Goal: Information Seeking & Learning: Learn about a topic

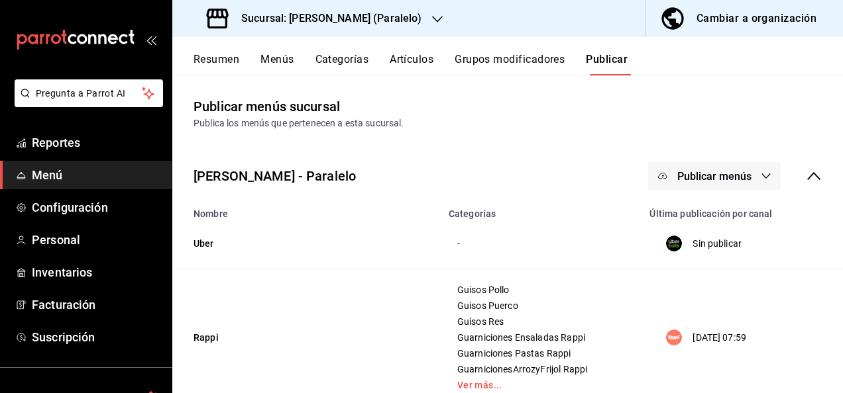
click at [217, 57] on button "Resumen" at bounding box center [216, 64] width 46 height 23
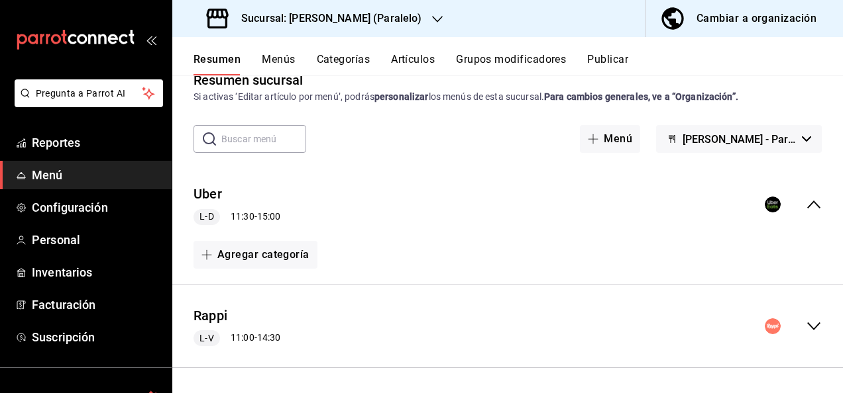
scroll to position [53, 0]
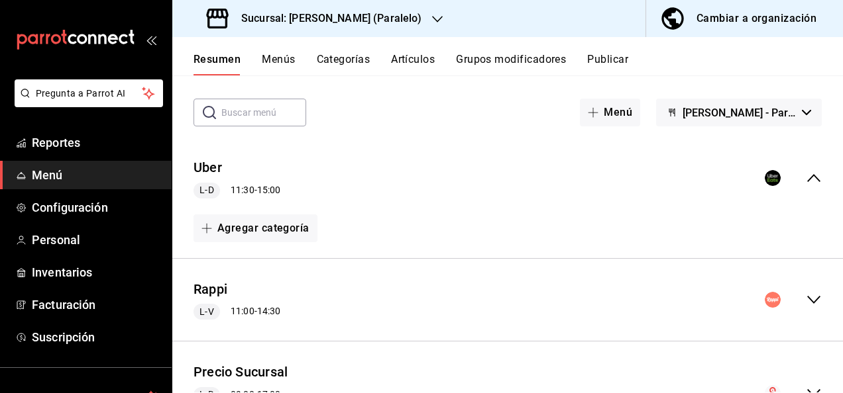
click at [807, 302] on icon "collapse-menu-row" at bounding box center [813, 300] width 13 height 8
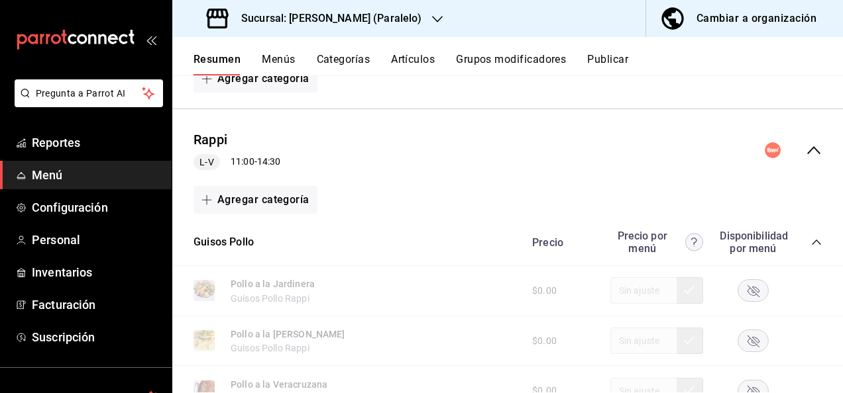
scroll to position [229, 0]
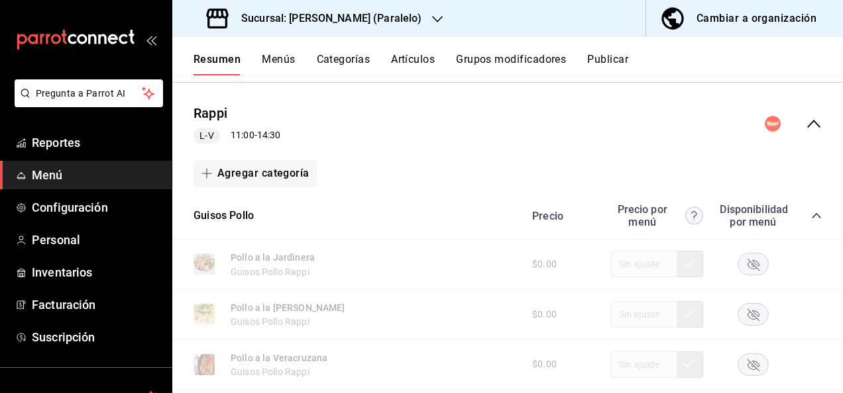
click at [811, 216] on icon "collapse-category-row" at bounding box center [816, 216] width 11 height 11
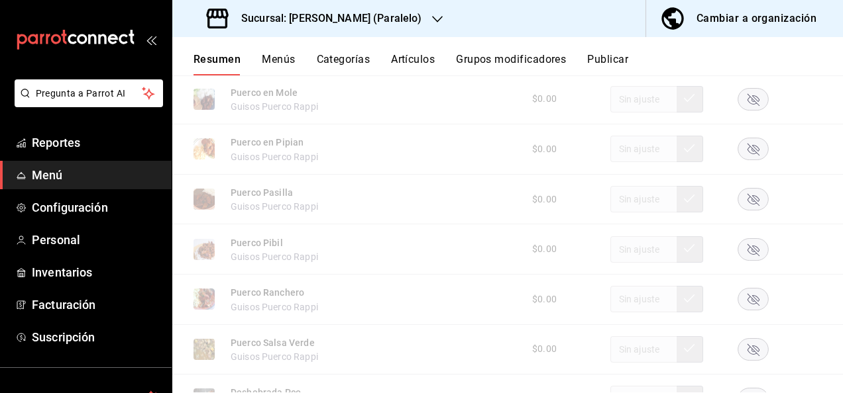
scroll to position [644, 0]
click at [746, 197] on rect "button" at bounding box center [753, 197] width 30 height 22
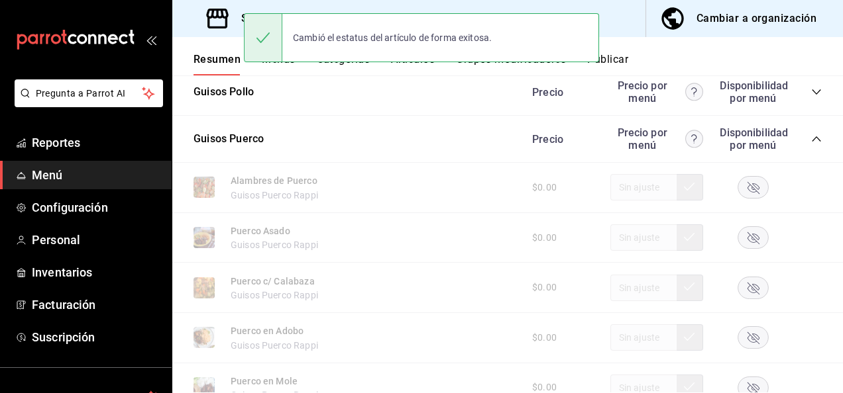
scroll to position [327, 0]
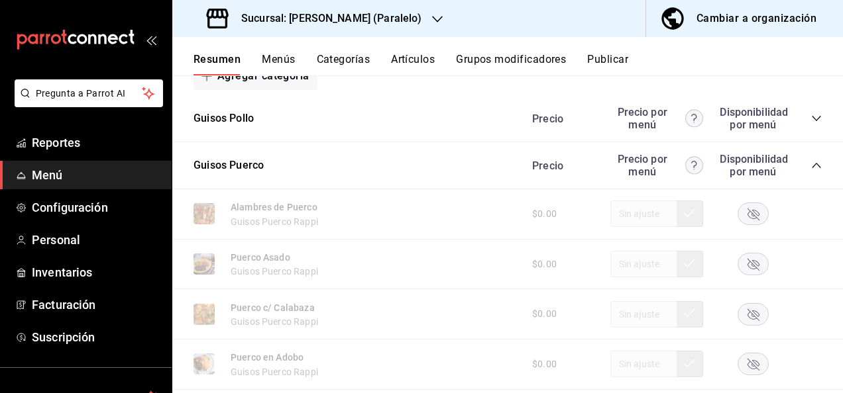
click at [811, 163] on icon "collapse-category-row" at bounding box center [816, 165] width 11 height 11
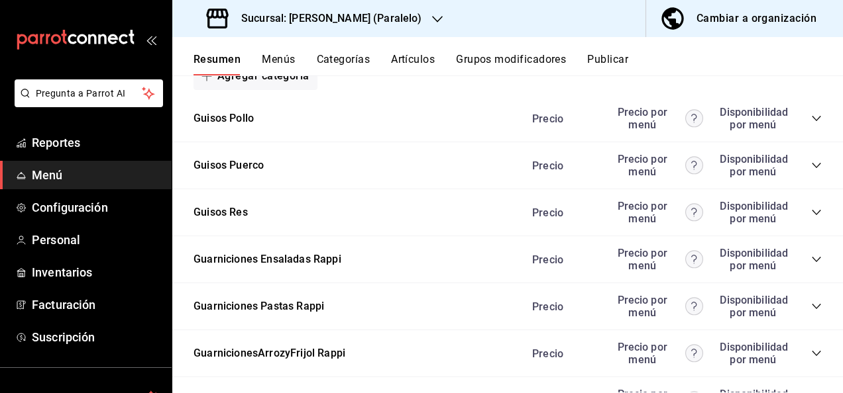
click at [811, 163] on icon "collapse-category-row" at bounding box center [816, 165] width 11 height 11
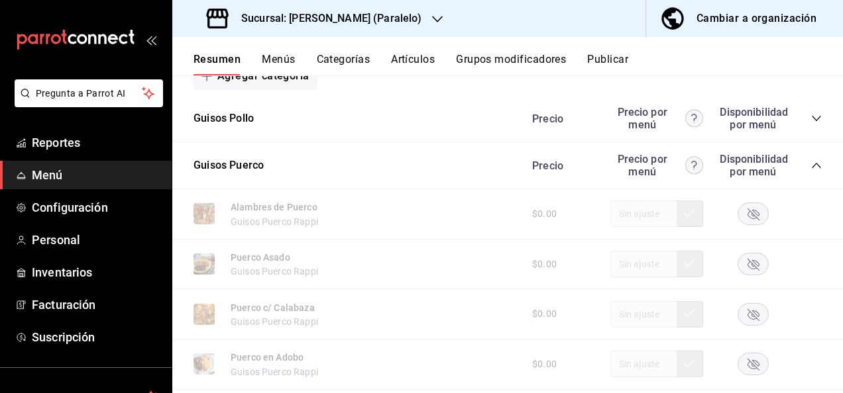
click at [811, 163] on icon "collapse-category-row" at bounding box center [816, 165] width 11 height 11
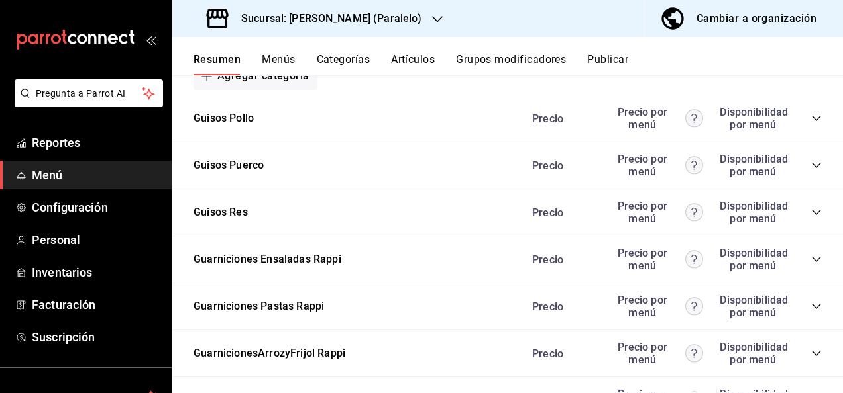
click at [811, 215] on icon "collapse-category-row" at bounding box center [816, 212] width 11 height 11
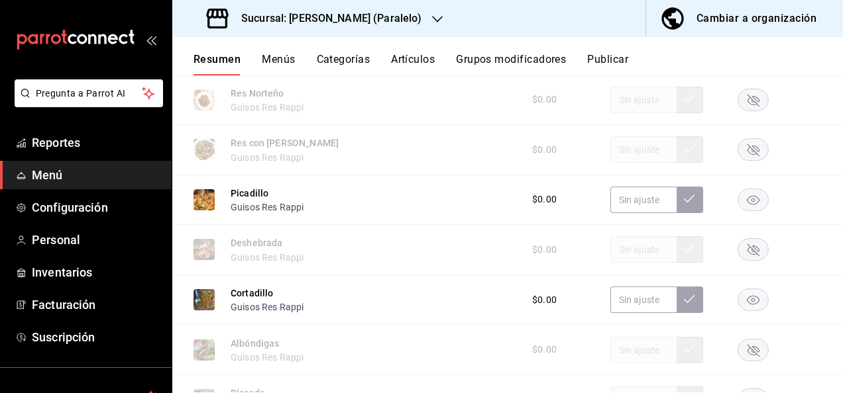
scroll to position [954, 0]
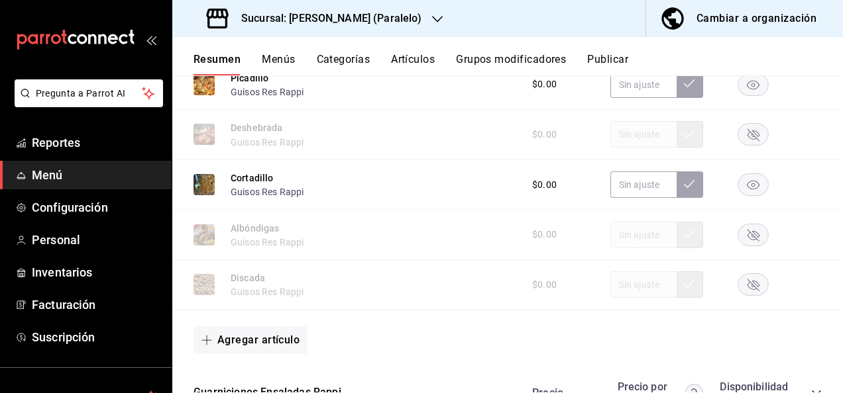
click at [750, 283] on rect "button" at bounding box center [753, 285] width 30 height 22
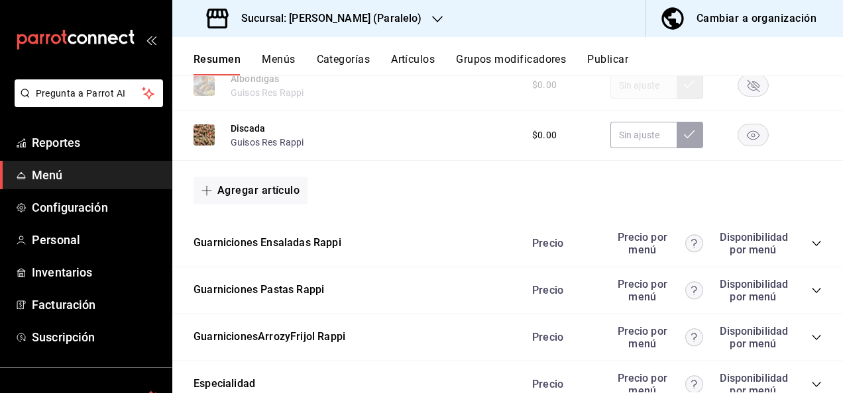
scroll to position [1183, 0]
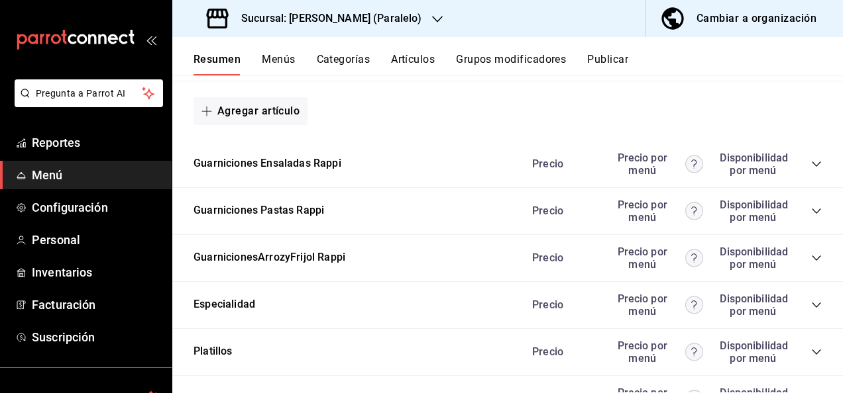
click at [811, 211] on icon "collapse-category-row" at bounding box center [816, 211] width 11 height 11
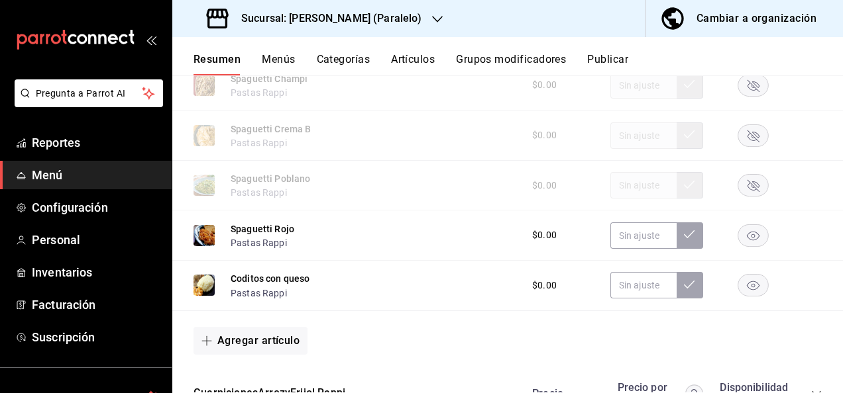
scroll to position [1465, 0]
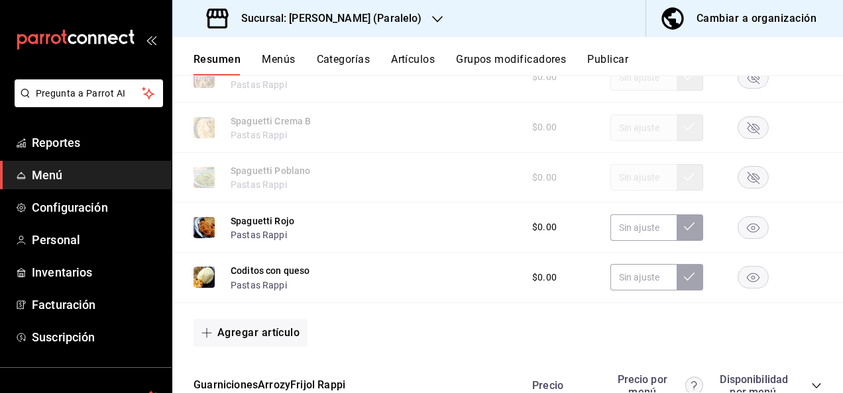
click at [752, 183] on rect "button" at bounding box center [753, 178] width 30 height 22
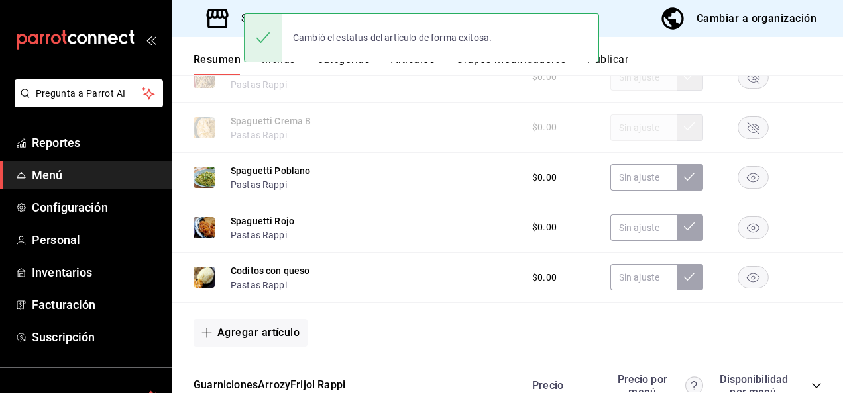
click at [623, 57] on button "Publicar" at bounding box center [607, 64] width 41 height 23
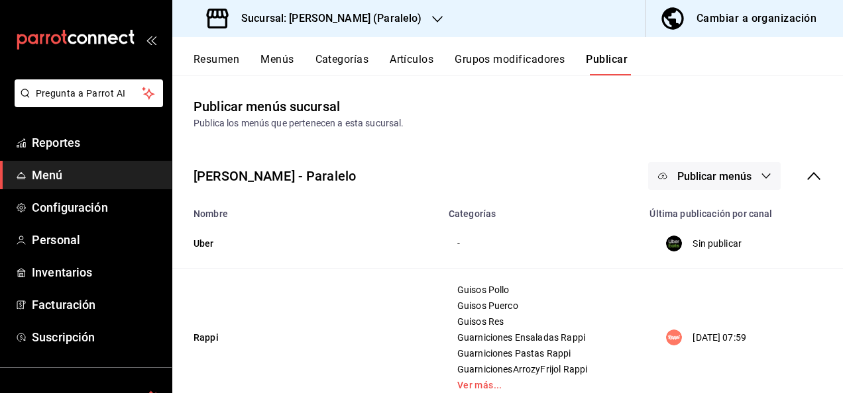
click at [725, 178] on span "Publicar menús" at bounding box center [714, 176] width 74 height 13
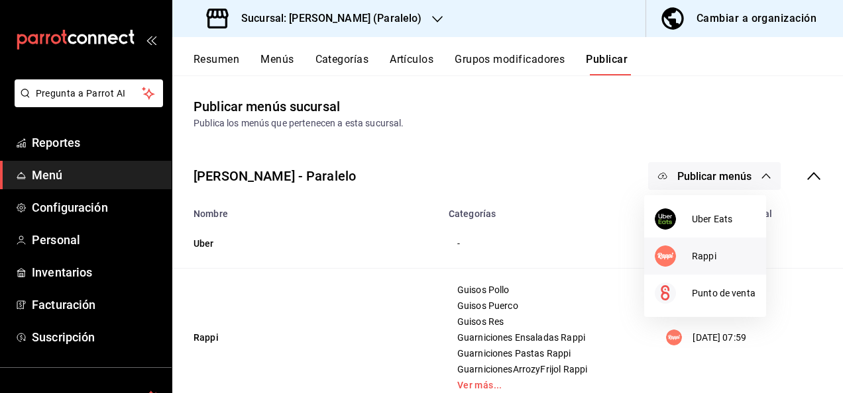
click at [693, 252] on span "Rappi" at bounding box center [724, 257] width 64 height 14
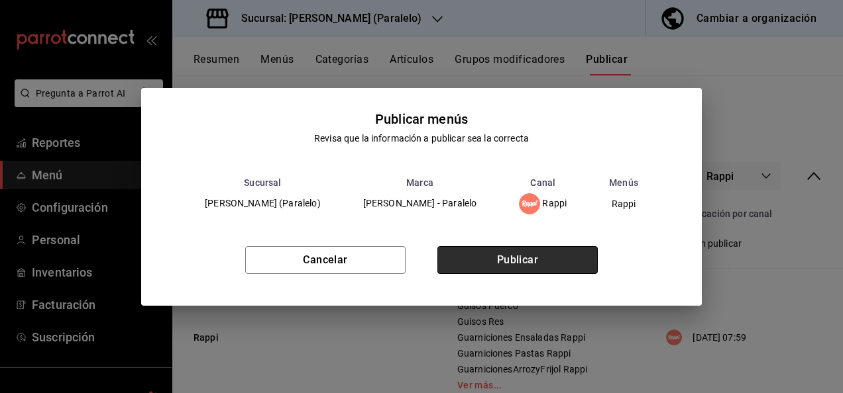
click at [543, 251] on button "Publicar" at bounding box center [517, 260] width 160 height 28
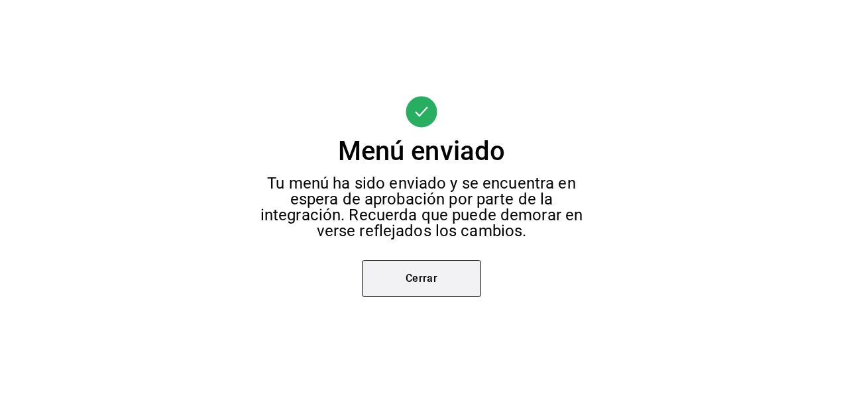
click at [428, 278] on button "Cerrar" at bounding box center [421, 278] width 119 height 37
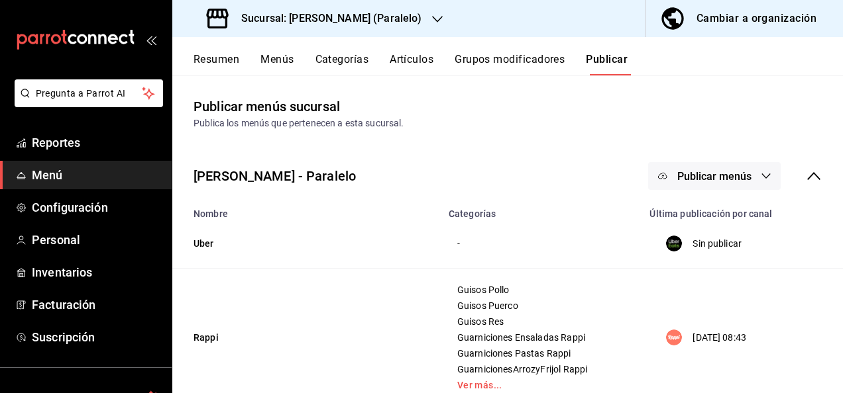
click at [330, 17] on h3 "Sucursal: [PERSON_NAME] (Paralelo)" at bounding box center [326, 19] width 191 height 16
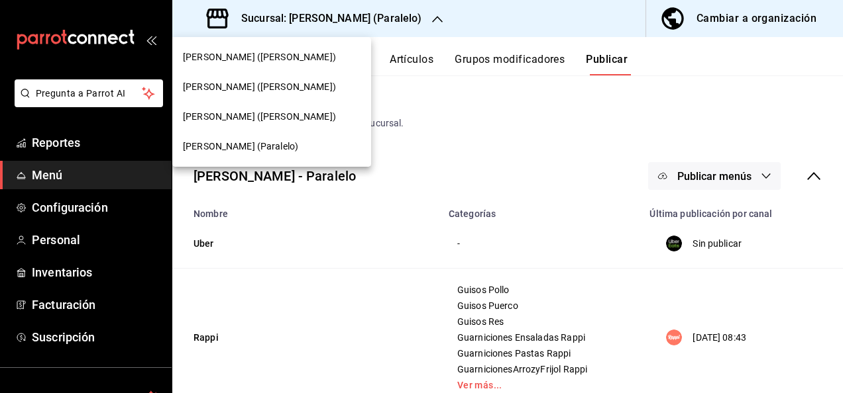
click at [253, 61] on span "[PERSON_NAME] ([PERSON_NAME])" at bounding box center [259, 57] width 153 height 14
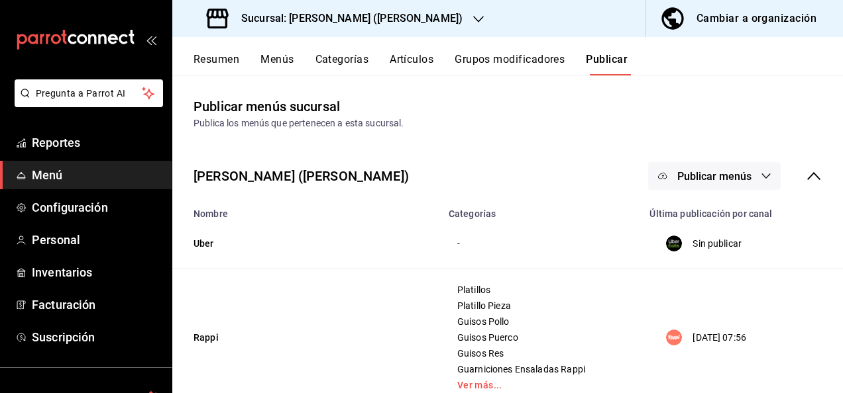
click at [215, 62] on button "Resumen" at bounding box center [216, 64] width 46 height 23
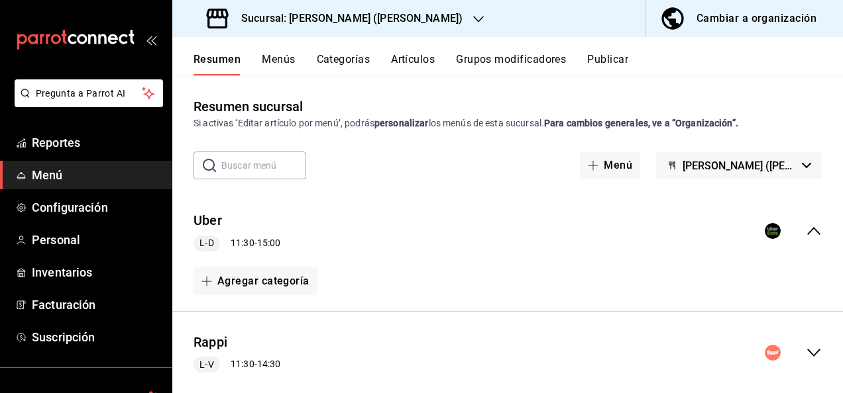
click at [807, 354] on icon "collapse-menu-row" at bounding box center [813, 353] width 16 height 16
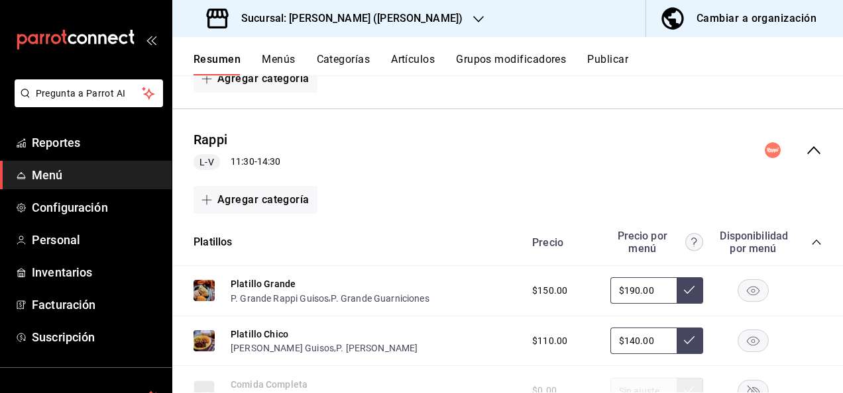
scroll to position [256, 0]
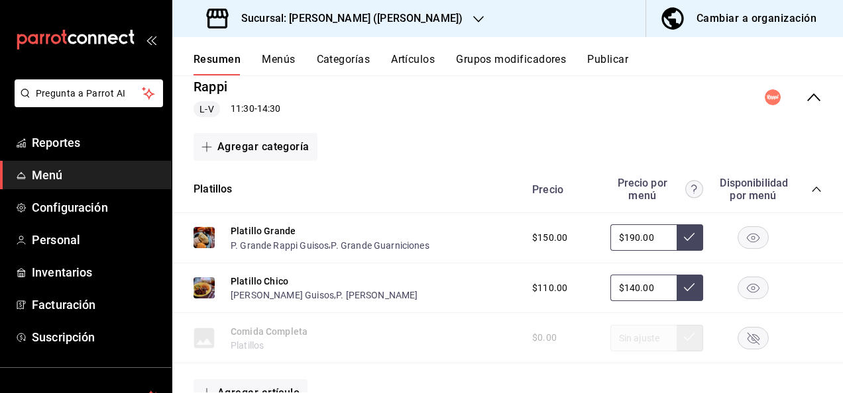
click at [799, 188] on div "Precio Precio por menú Disponibilidad por menú" at bounding box center [670, 189] width 303 height 25
click at [811, 185] on icon "collapse-category-row" at bounding box center [816, 189] width 11 height 11
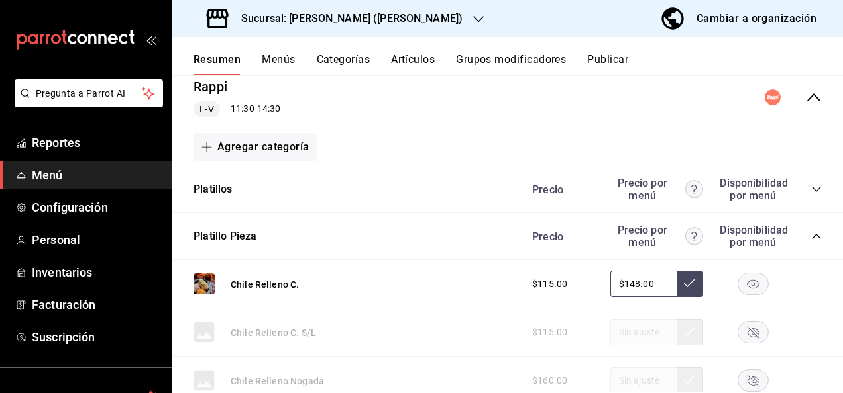
click at [811, 238] on icon "collapse-category-row" at bounding box center [816, 236] width 11 height 11
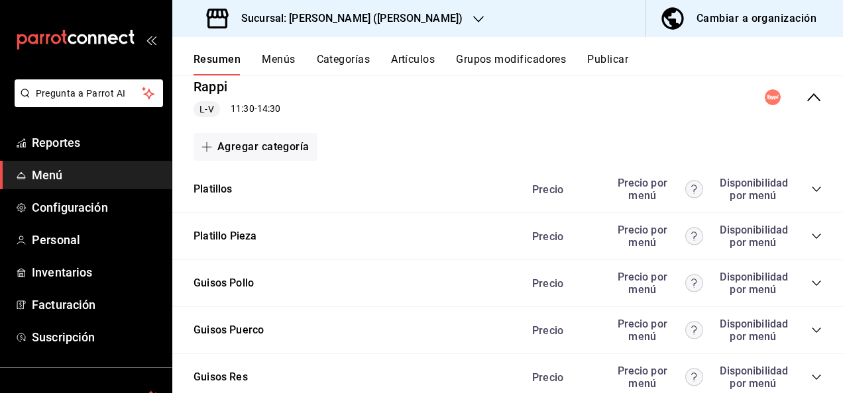
click at [811, 283] on icon "collapse-category-row" at bounding box center [816, 283] width 11 height 11
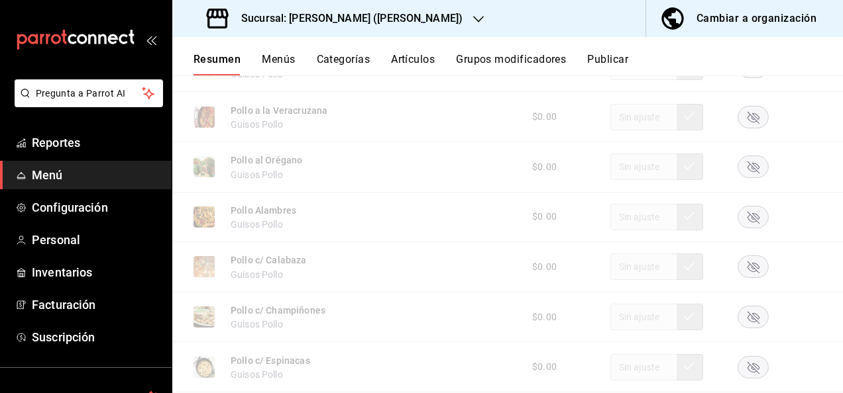
scroll to position [574, 0]
click at [743, 260] on rect "button" at bounding box center [753, 265] width 30 height 22
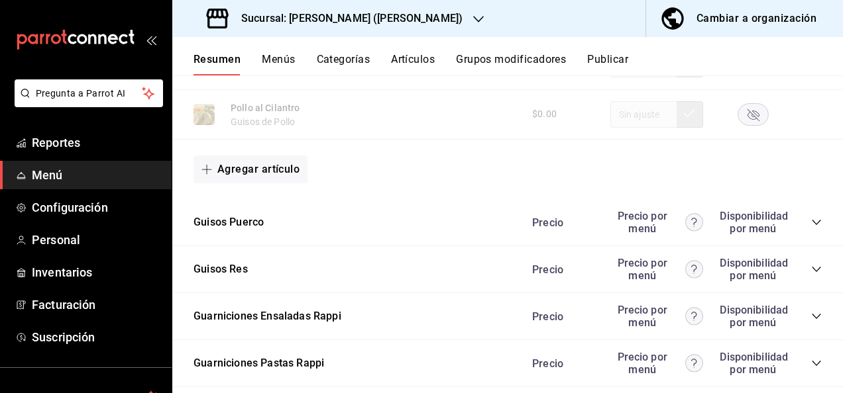
scroll to position [1192, 0]
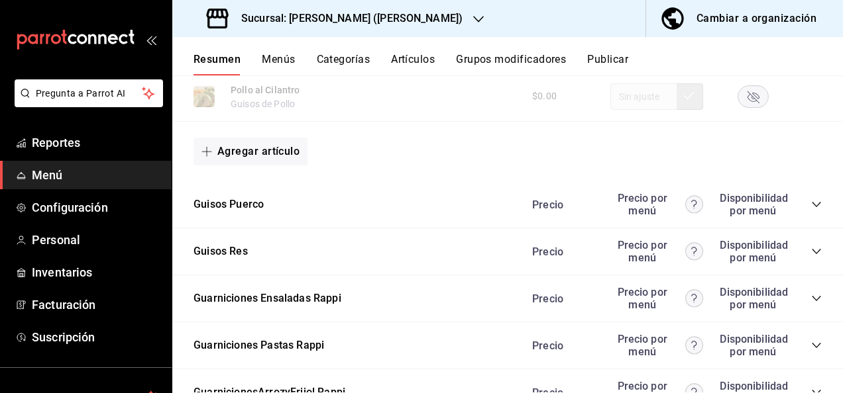
click at [811, 207] on icon "collapse-category-row" at bounding box center [816, 204] width 11 height 11
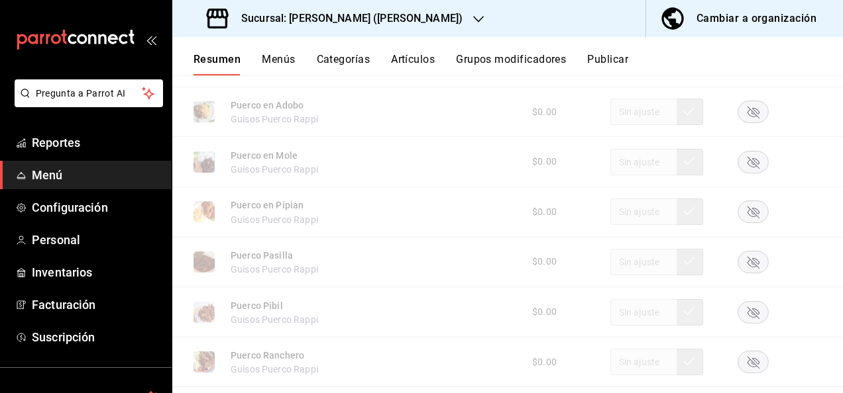
scroll to position [1510, 0]
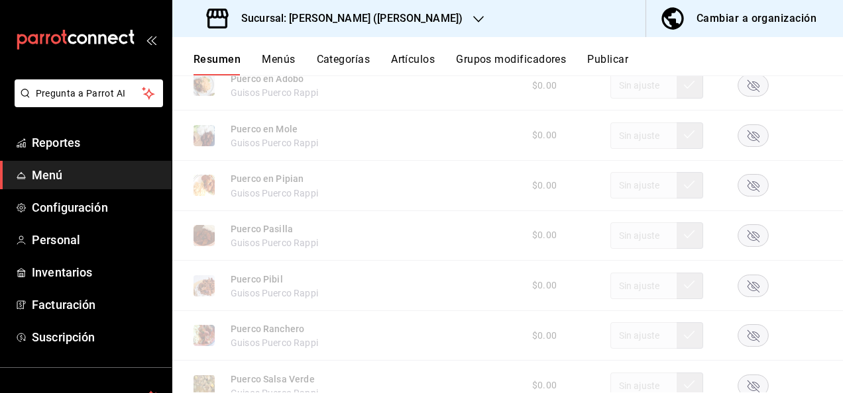
click at [744, 244] on rect "button" at bounding box center [753, 236] width 30 height 22
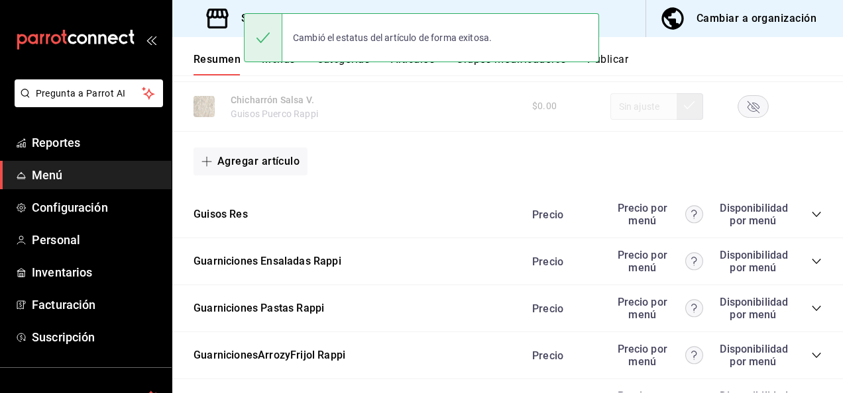
scroll to position [1898, 0]
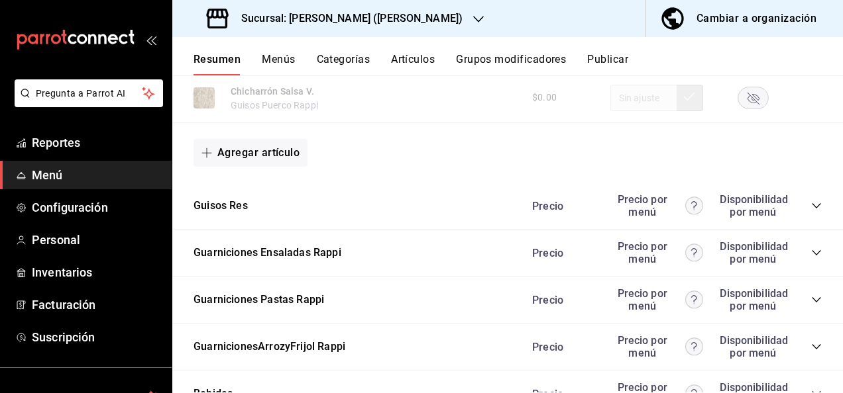
click at [811, 305] on icon "collapse-category-row" at bounding box center [816, 300] width 11 height 11
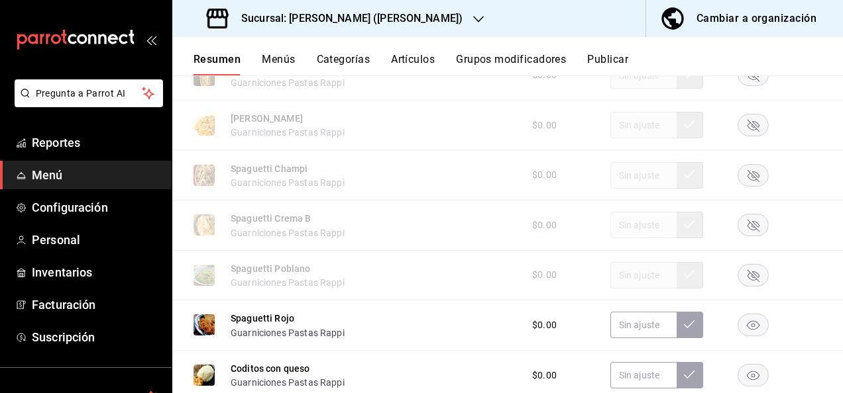
scroll to position [2269, 0]
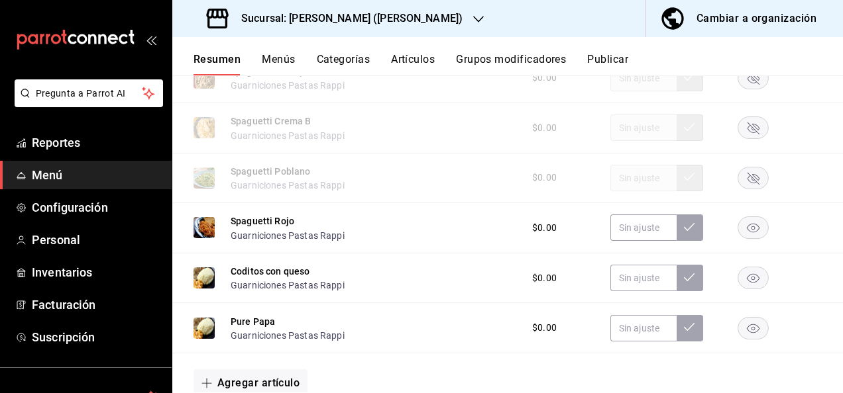
click at [748, 185] on icon "button" at bounding box center [753, 179] width 12 height 12
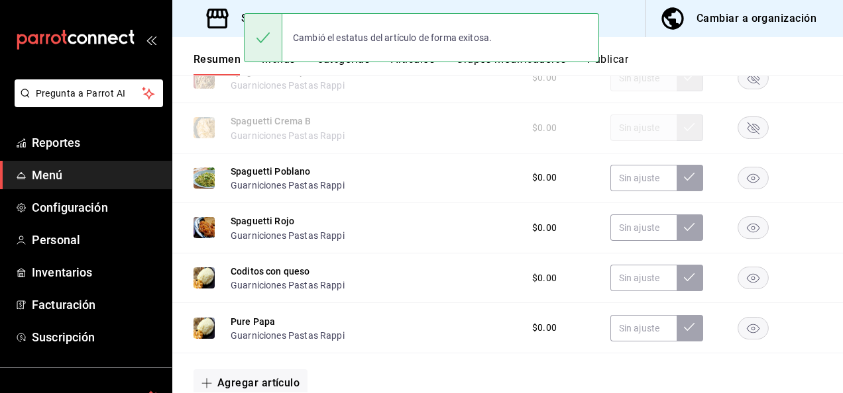
click at [623, 61] on button "Publicar" at bounding box center [607, 64] width 41 height 23
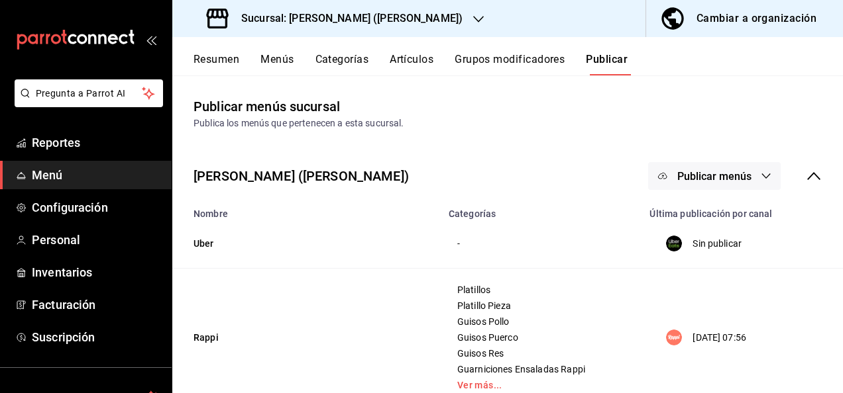
click at [711, 181] on span "Publicar menús" at bounding box center [714, 176] width 74 height 13
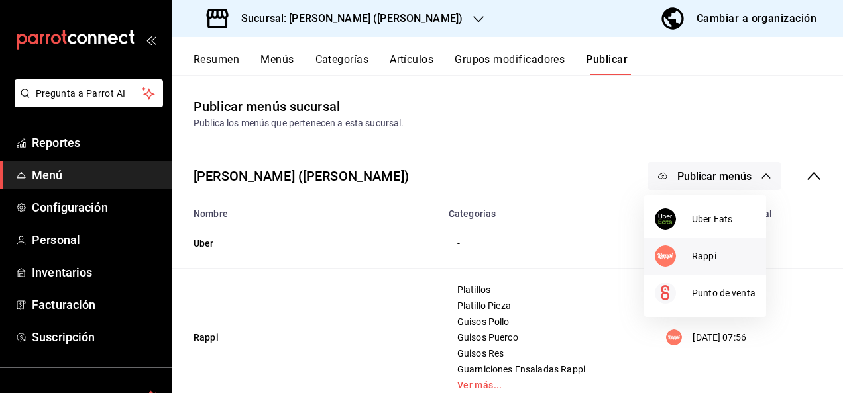
click at [708, 258] on span "Rappi" at bounding box center [724, 257] width 64 height 14
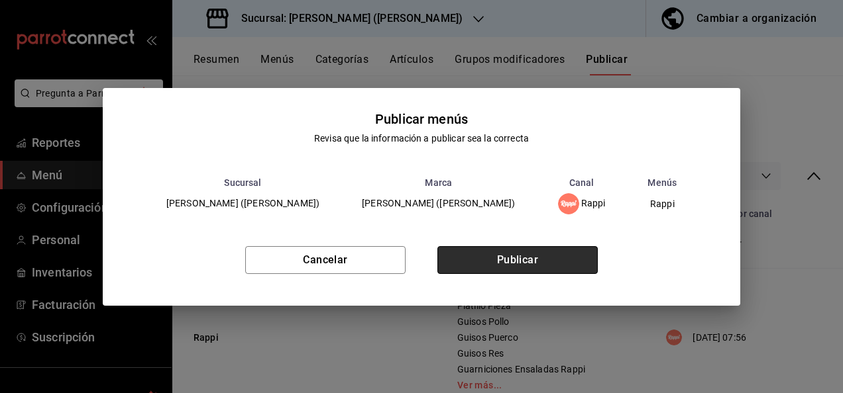
click at [563, 258] on button "Publicar" at bounding box center [517, 260] width 160 height 28
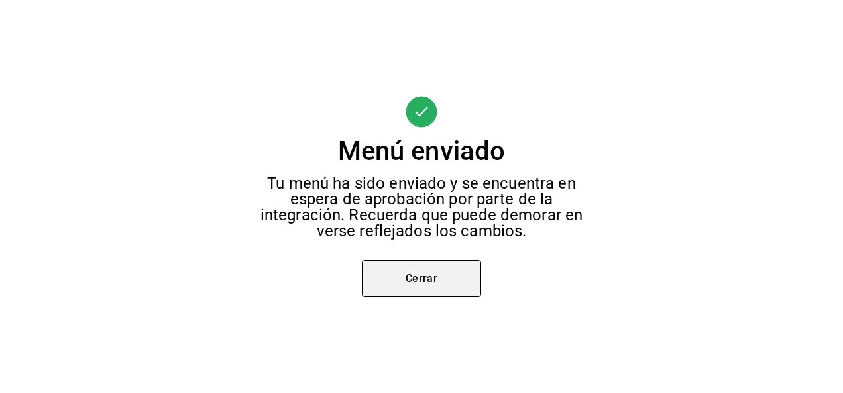
click at [413, 282] on button "Cerrar" at bounding box center [421, 278] width 119 height 37
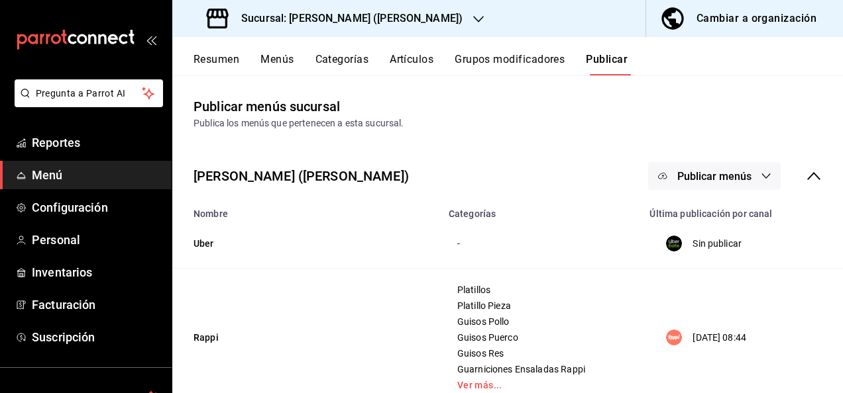
click at [336, 13] on h3 "Sucursal: [PERSON_NAME] ([PERSON_NAME])" at bounding box center [347, 19] width 232 height 16
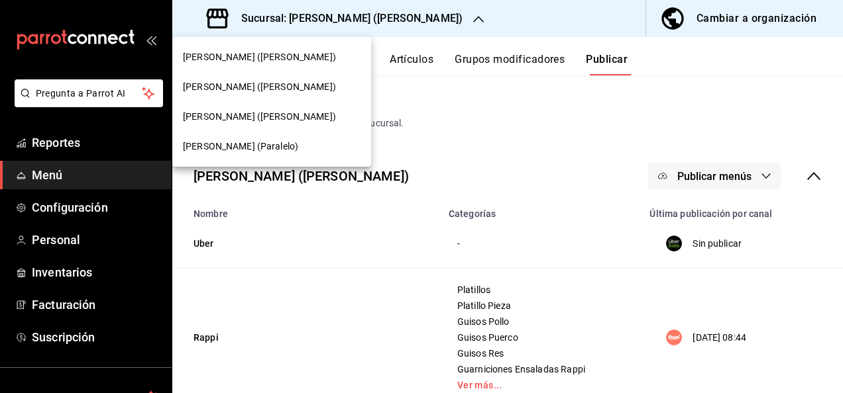
click at [225, 117] on span "[PERSON_NAME] ([PERSON_NAME])" at bounding box center [259, 117] width 153 height 14
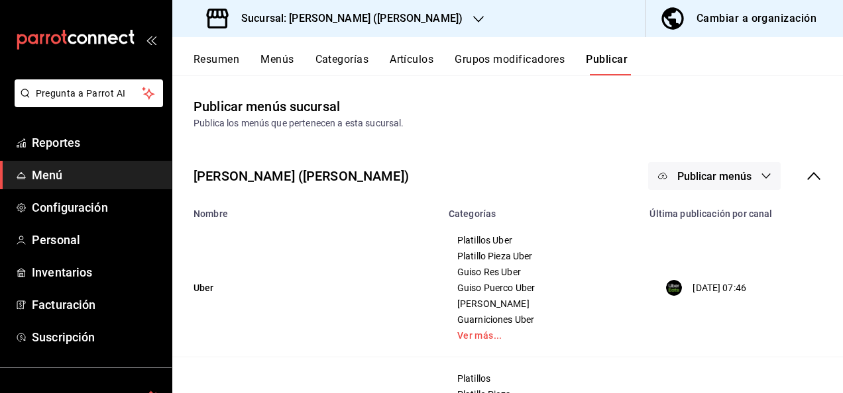
click at [225, 64] on button "Resumen" at bounding box center [216, 64] width 46 height 23
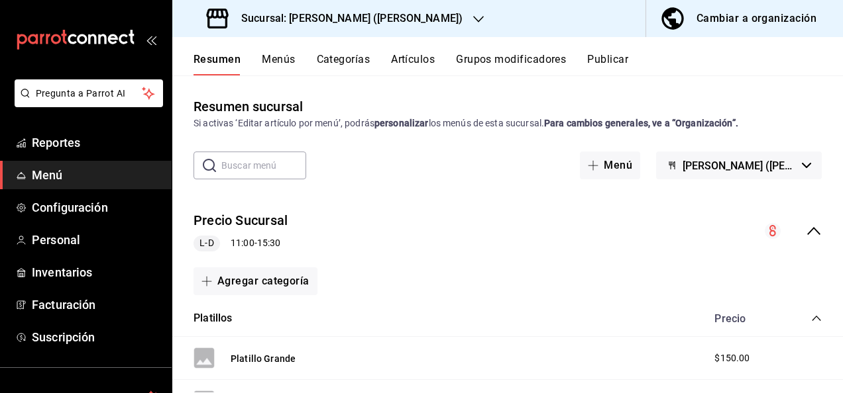
click at [807, 230] on icon "collapse-menu-row" at bounding box center [813, 231] width 13 height 8
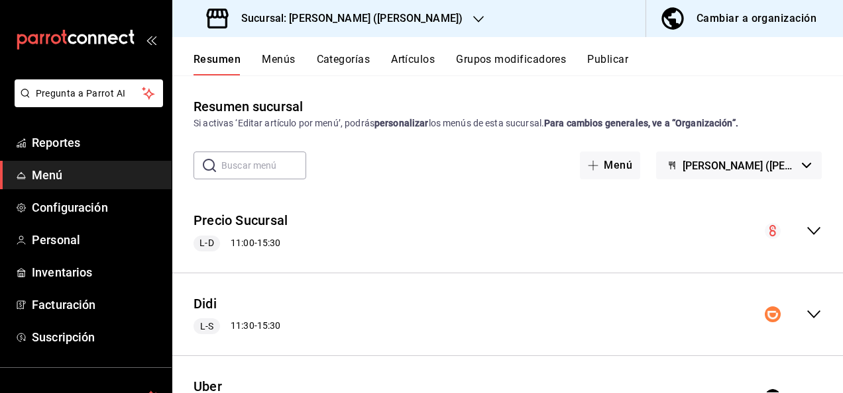
click at [805, 313] on icon "collapse-menu-row" at bounding box center [813, 315] width 16 height 16
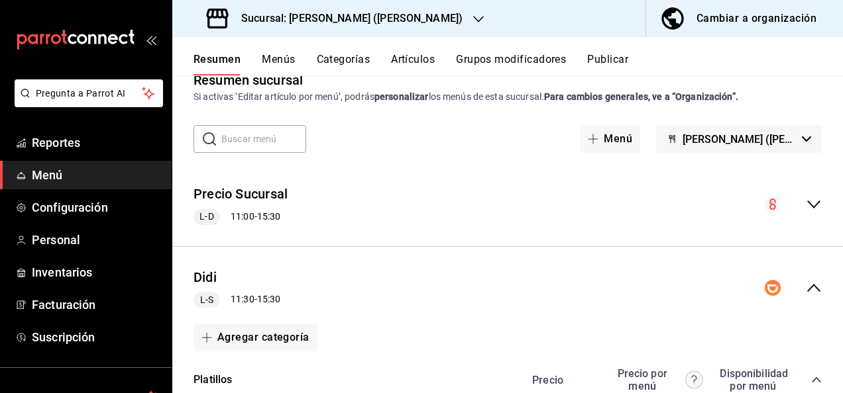
scroll to position [141, 0]
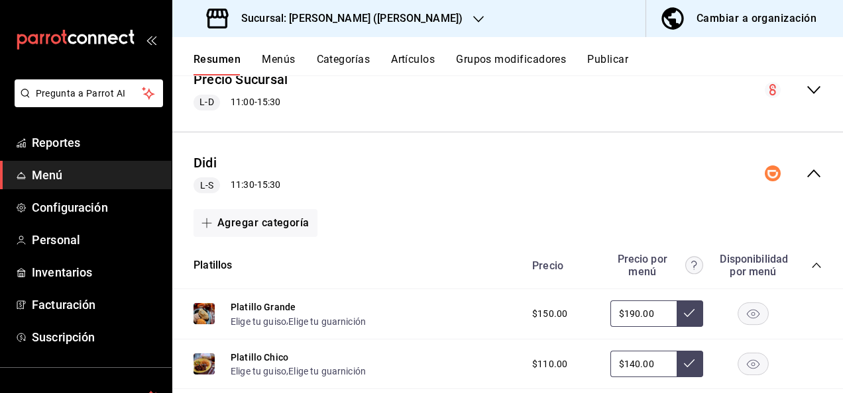
click at [811, 262] on icon "collapse-category-row" at bounding box center [816, 265] width 11 height 11
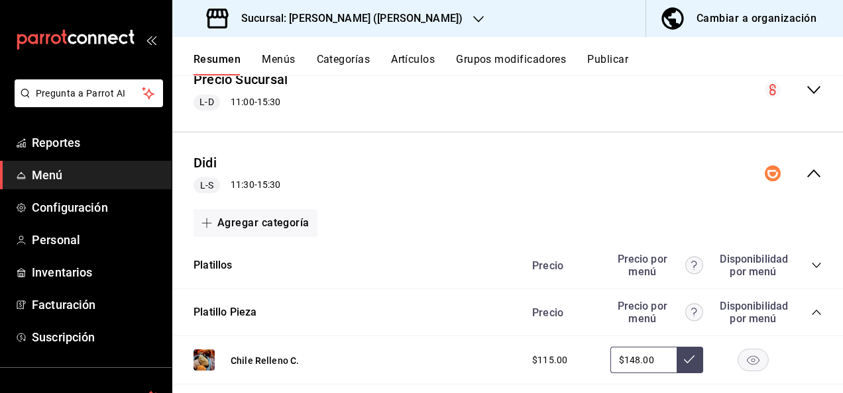
click at [811, 313] on icon "collapse-category-row" at bounding box center [816, 312] width 11 height 11
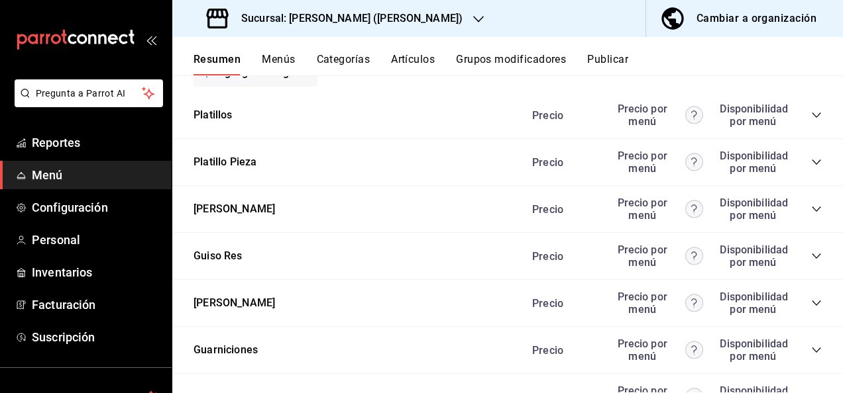
scroll to position [309, 0]
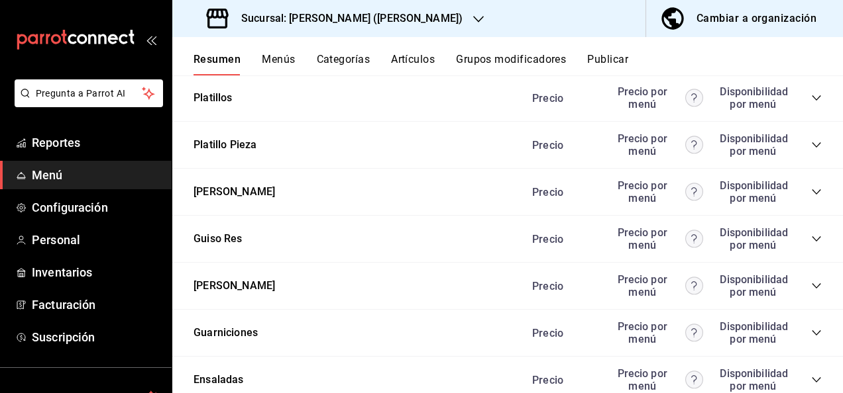
click at [811, 189] on icon "collapse-category-row" at bounding box center [816, 192] width 11 height 11
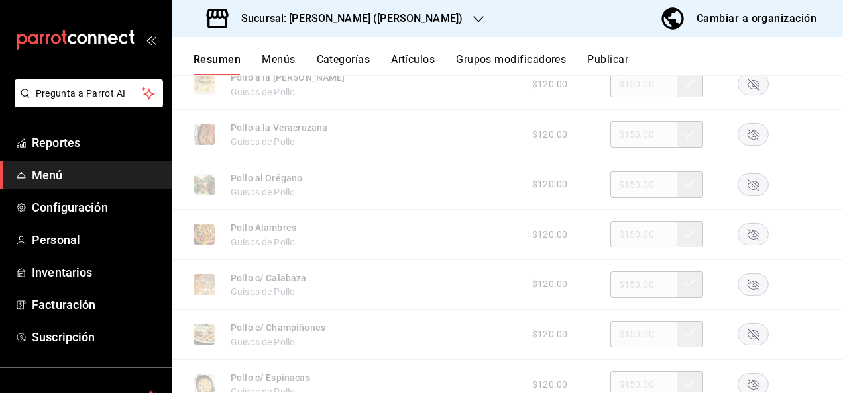
scroll to position [468, 0]
click at [747, 283] on icon "button" at bounding box center [753, 283] width 12 height 12
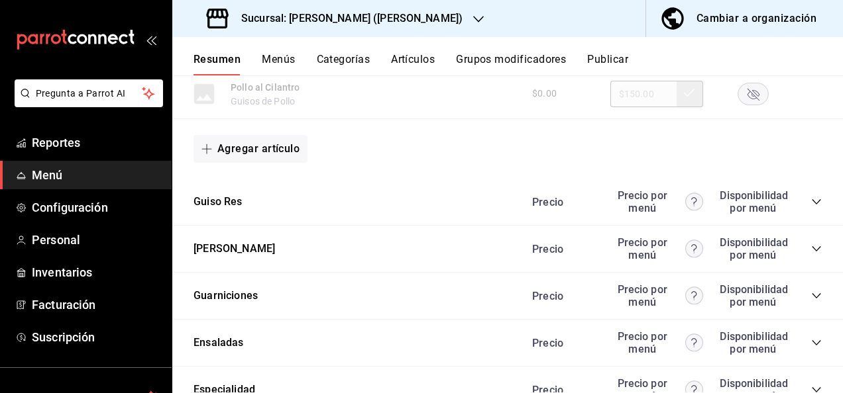
scroll to position [1174, 0]
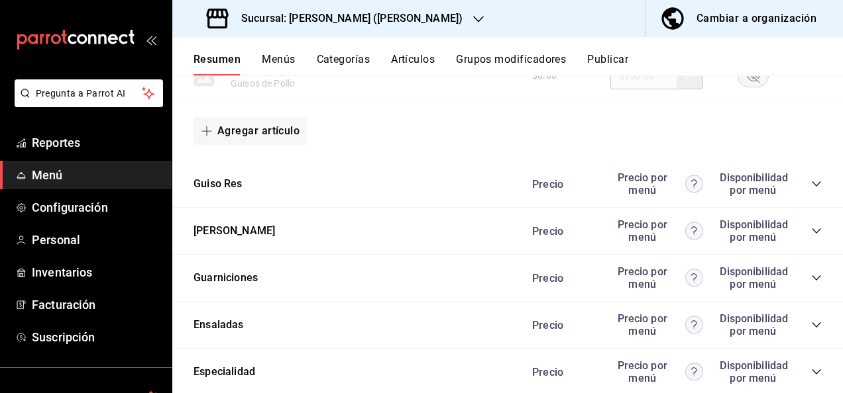
click at [811, 232] on icon "collapse-category-row" at bounding box center [816, 231] width 11 height 11
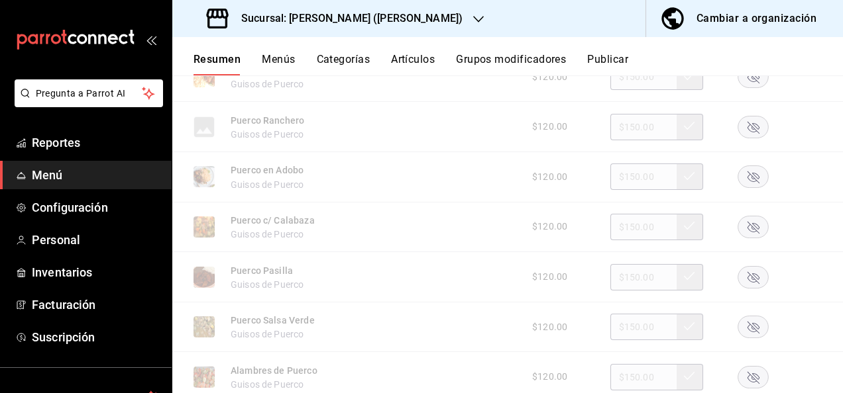
scroll to position [1537, 0]
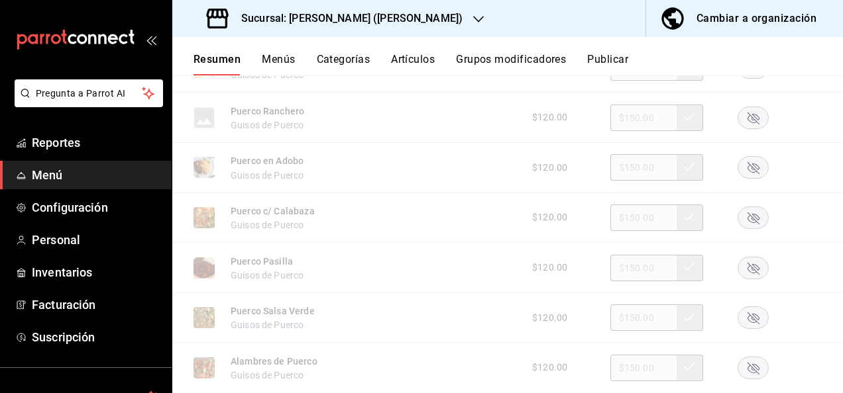
click at [742, 268] on rect "button" at bounding box center [753, 268] width 30 height 22
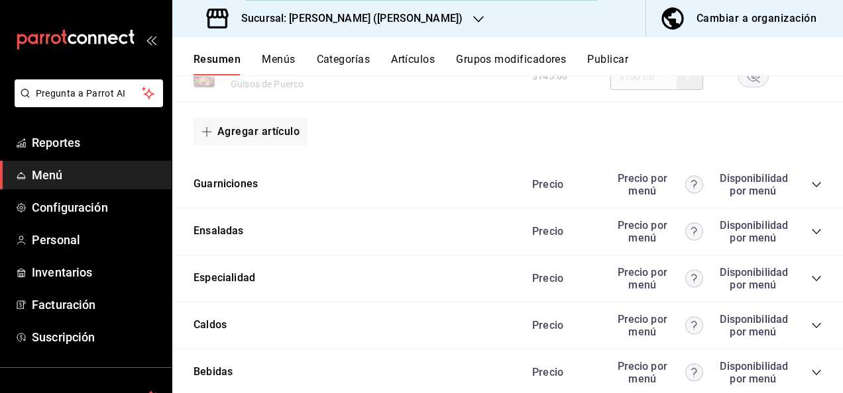
scroll to position [2014, 0]
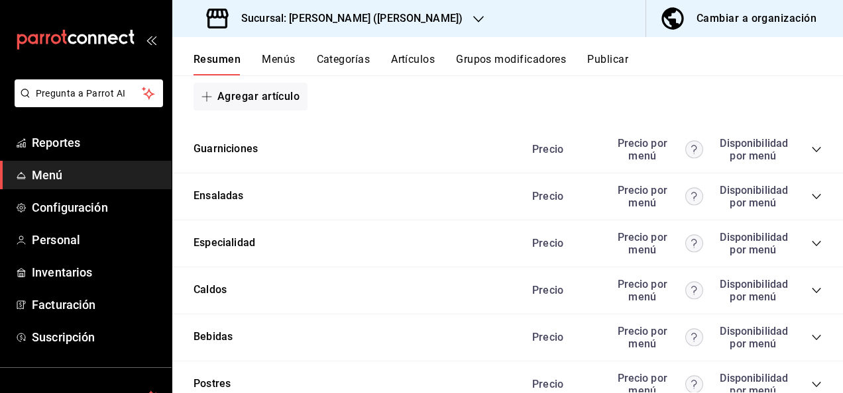
click at [806, 157] on div "Guarniciones [PERSON_NAME] por menú Disponibilidad por menú" at bounding box center [507, 150] width 670 height 47
click at [811, 155] on icon "collapse-category-row" at bounding box center [816, 149] width 11 height 11
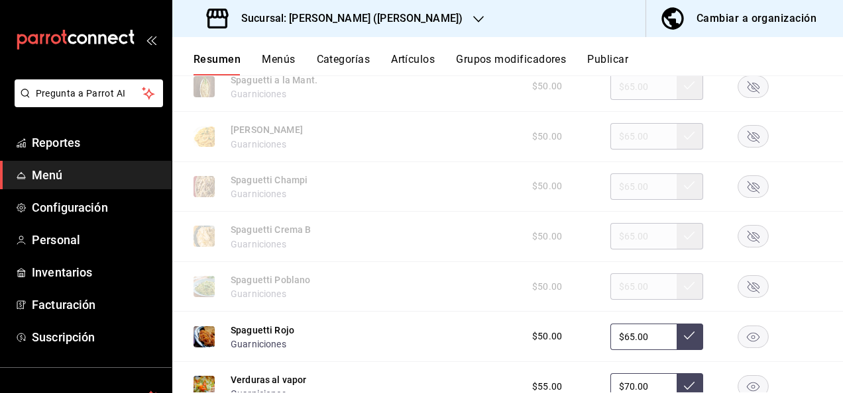
scroll to position [2702, 0]
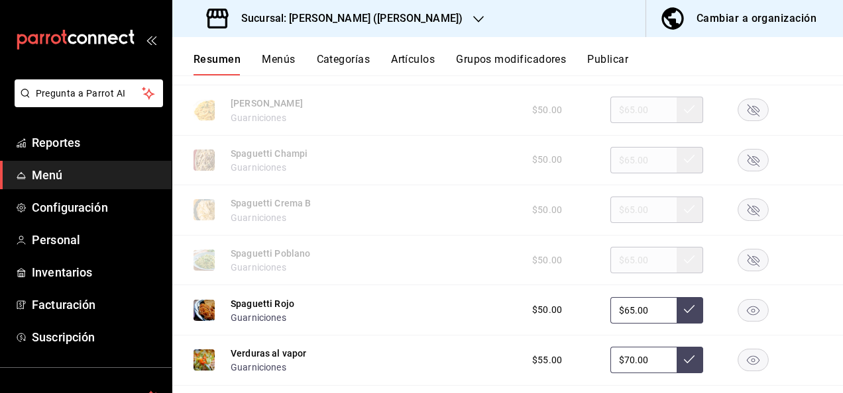
click at [738, 268] on rect "button" at bounding box center [753, 260] width 30 height 22
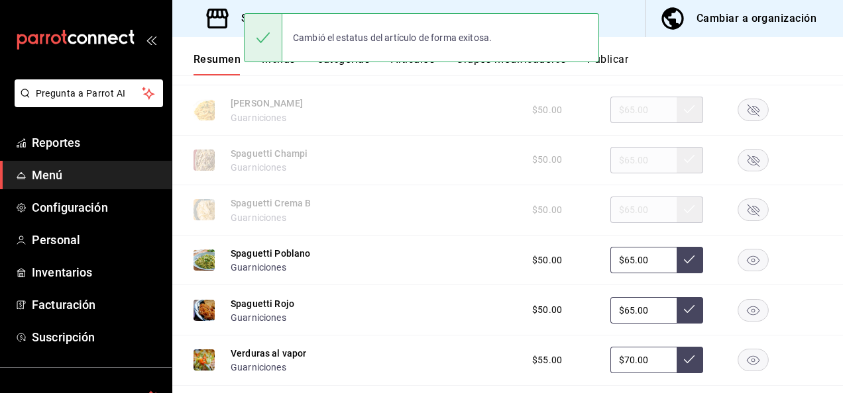
click at [627, 62] on button "Publicar" at bounding box center [607, 64] width 41 height 23
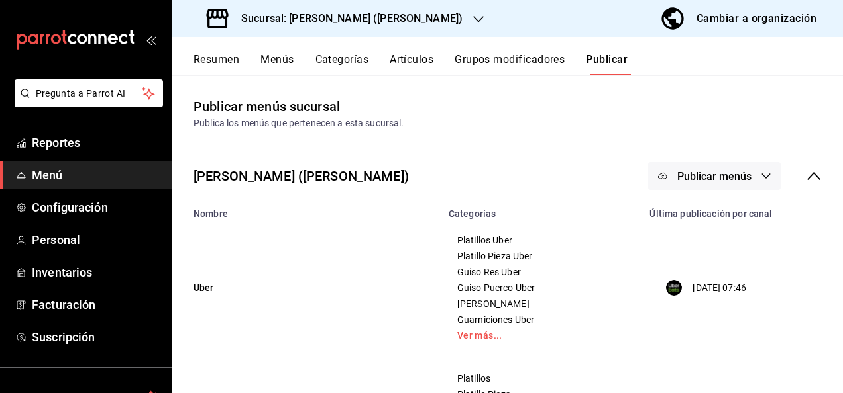
click at [213, 61] on button "Resumen" at bounding box center [216, 64] width 46 height 23
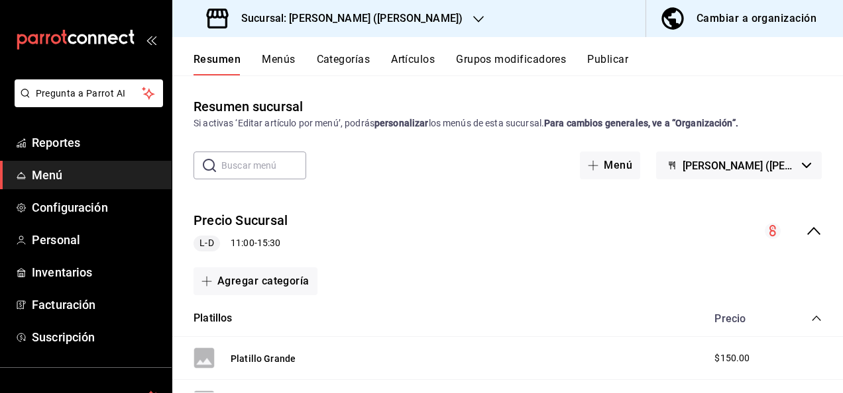
click at [805, 227] on icon "collapse-menu-row" at bounding box center [813, 231] width 16 height 16
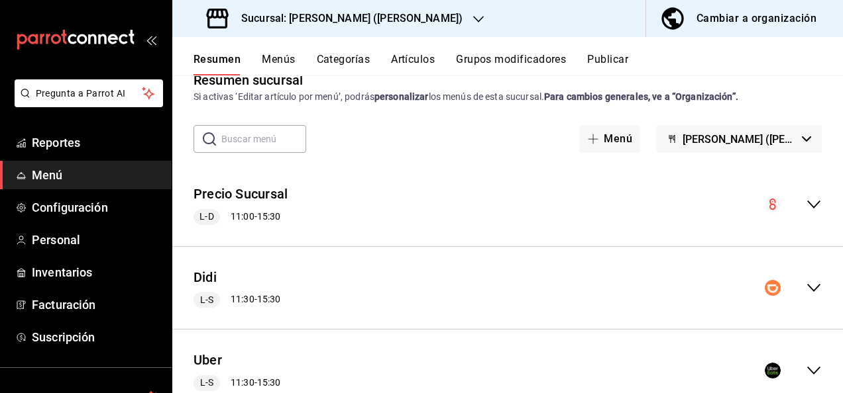
scroll to position [123, 0]
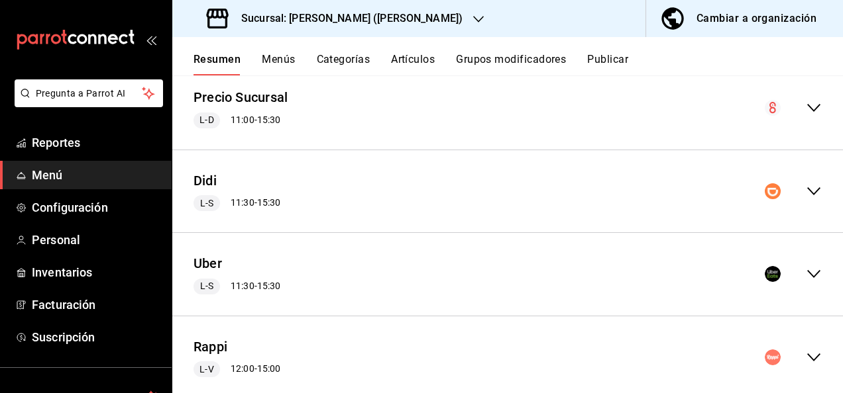
click at [808, 269] on icon "collapse-menu-row" at bounding box center [813, 274] width 16 height 16
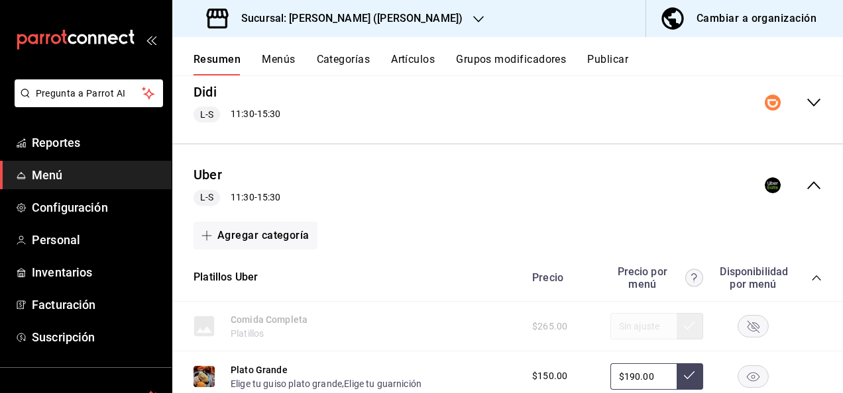
scroll to position [229, 0]
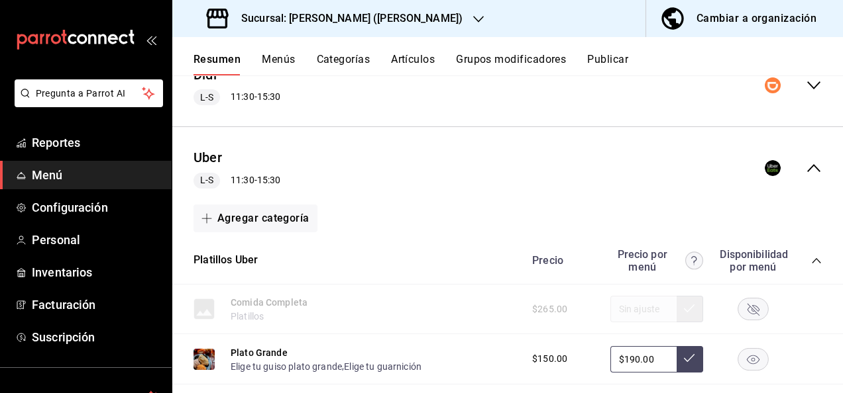
click at [811, 262] on icon "collapse-category-row" at bounding box center [816, 261] width 11 height 11
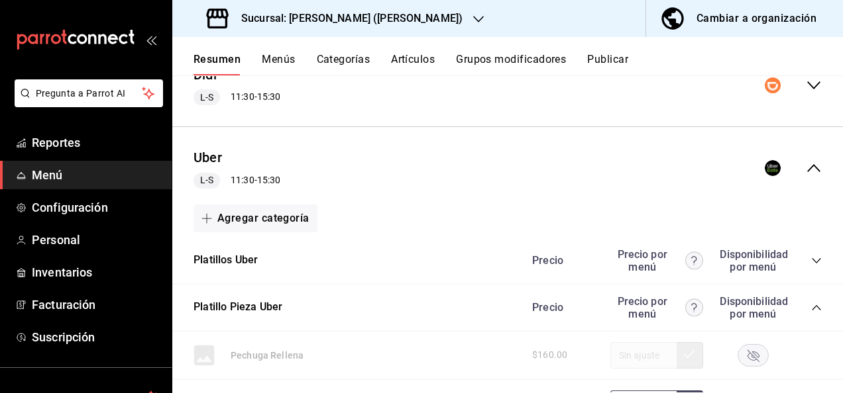
click at [811, 305] on icon "collapse-category-row" at bounding box center [815, 307] width 9 height 5
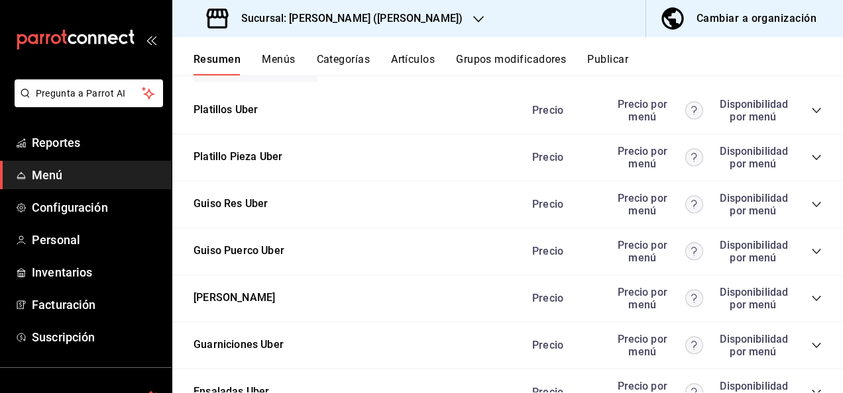
scroll to position [388, 0]
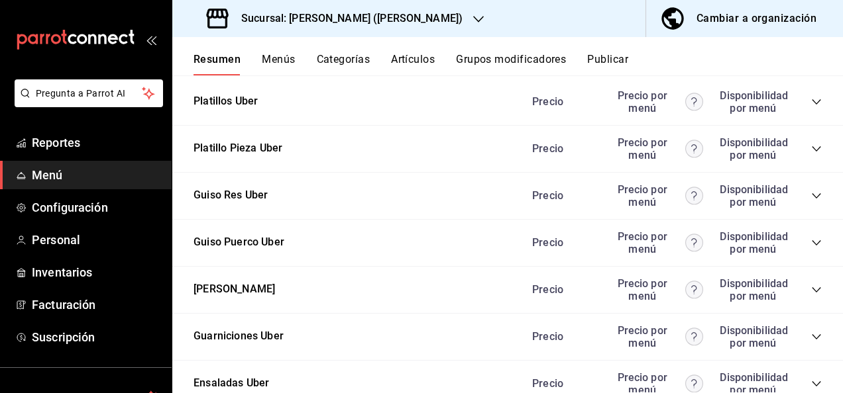
click at [811, 244] on icon "collapse-category-row" at bounding box center [815, 242] width 9 height 5
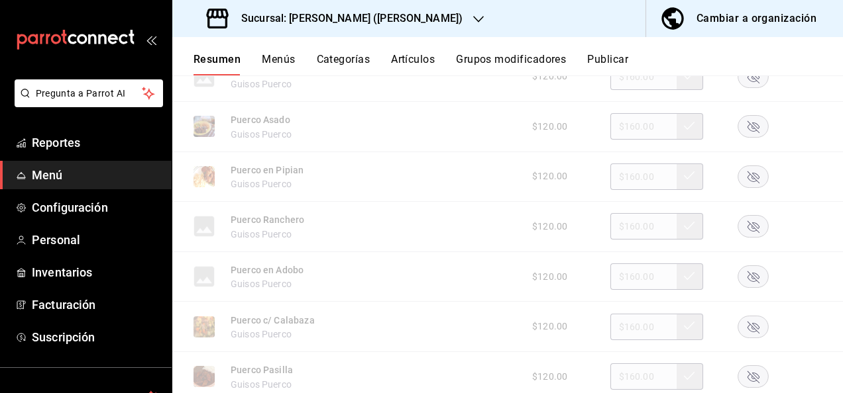
scroll to position [742, 0]
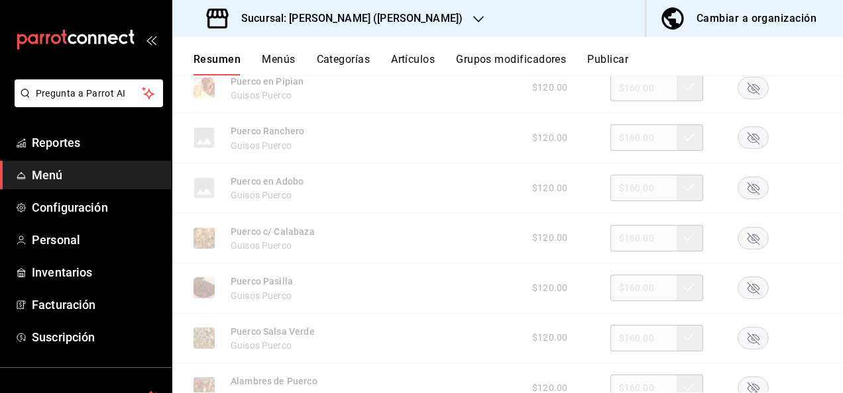
click at [744, 292] on rect "button" at bounding box center [753, 289] width 30 height 22
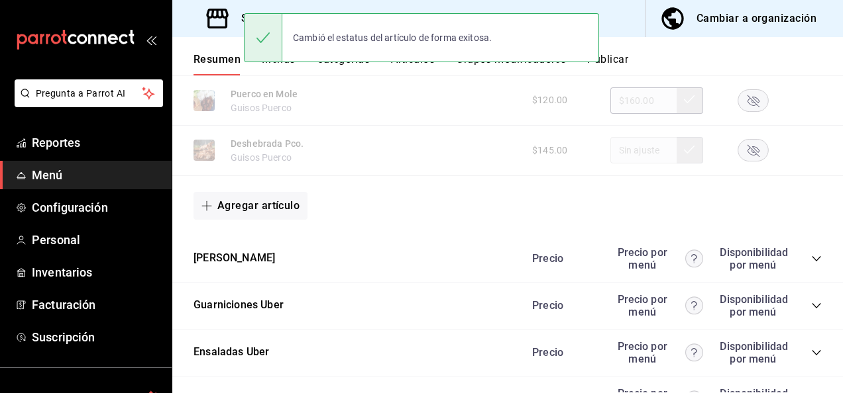
scroll to position [1166, 0]
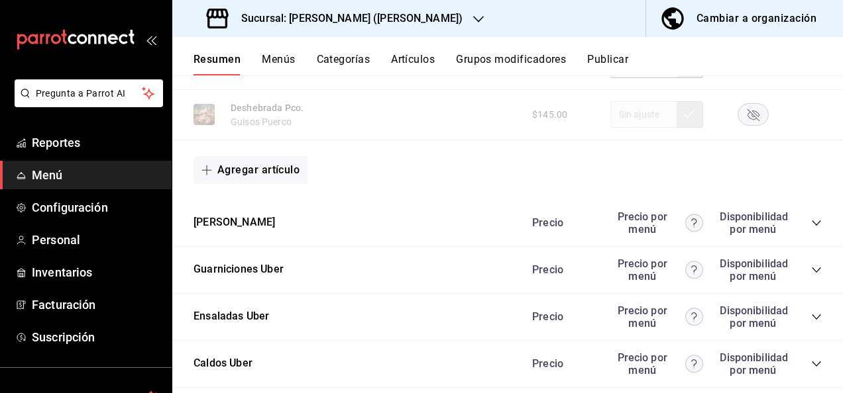
click at [811, 227] on icon "collapse-category-row" at bounding box center [816, 223] width 11 height 11
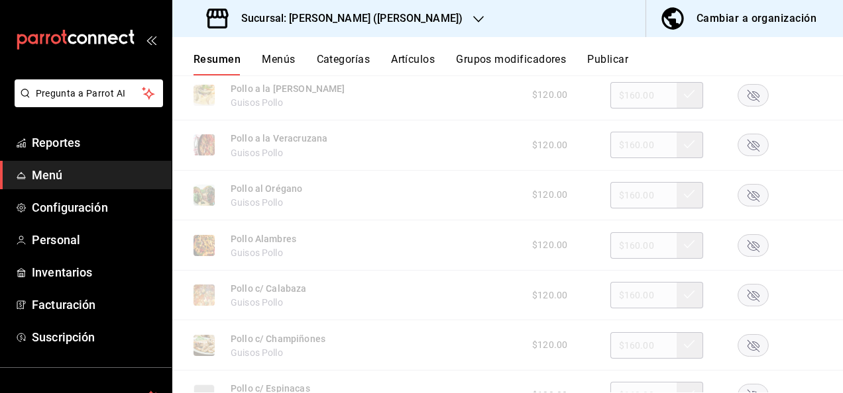
scroll to position [1368, 0]
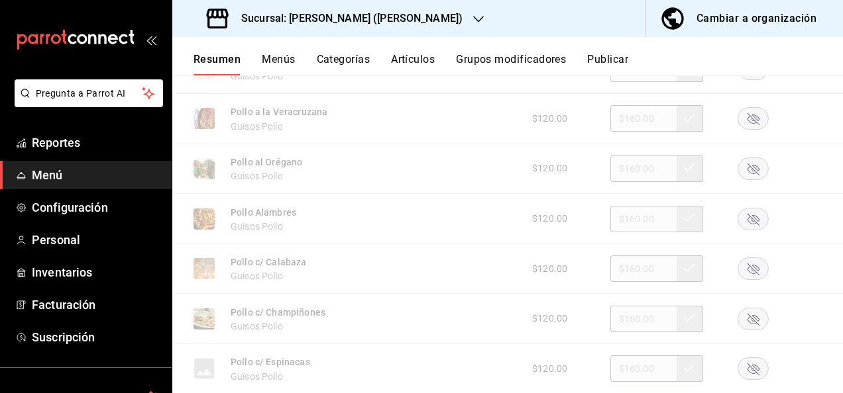
click at [742, 278] on rect "button" at bounding box center [753, 269] width 30 height 22
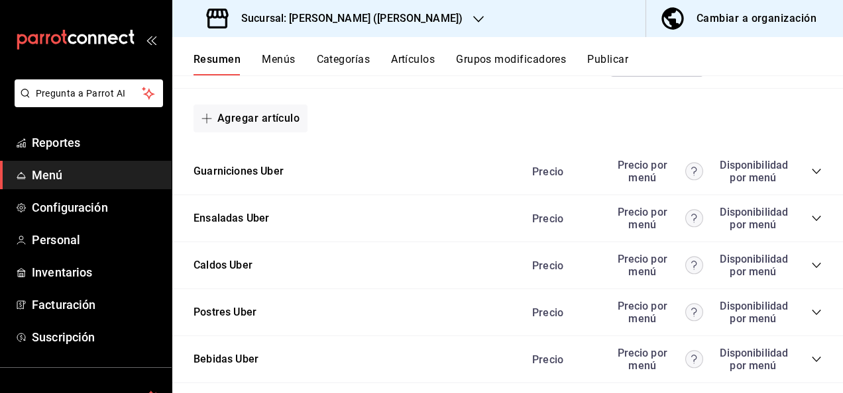
scroll to position [2101, 0]
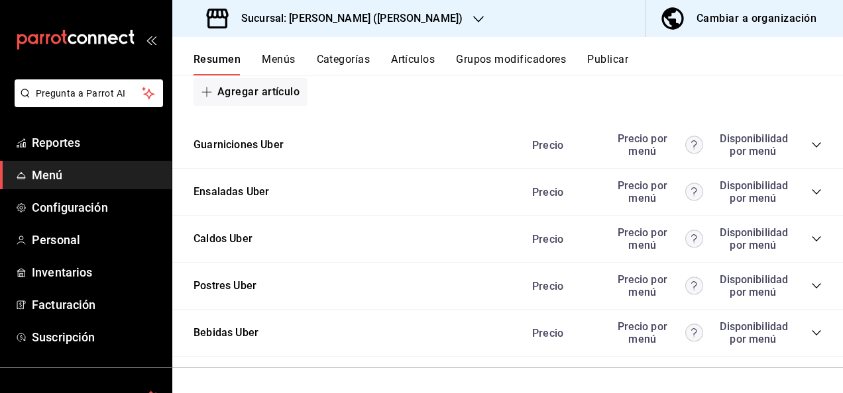
click at [811, 150] on icon "collapse-category-row" at bounding box center [816, 145] width 11 height 11
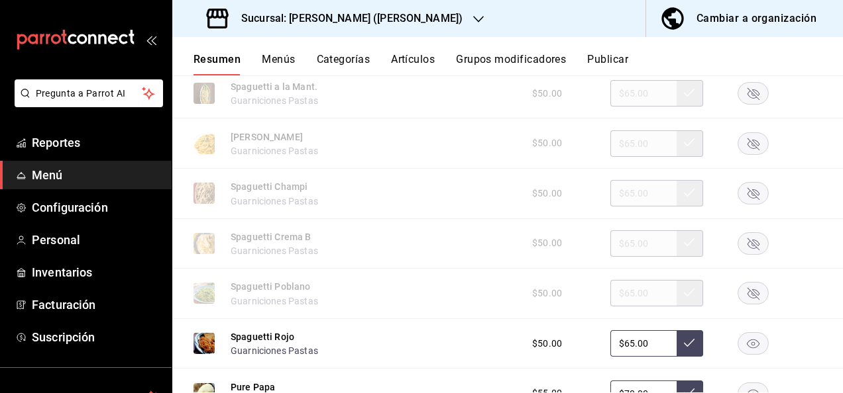
scroll to position [2428, 0]
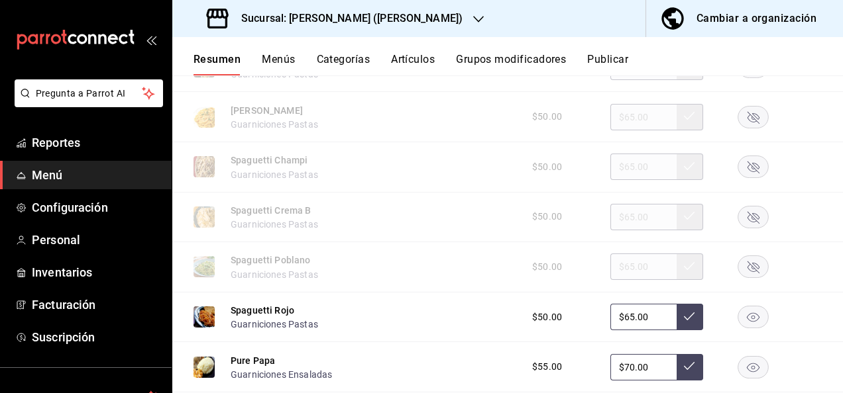
click at [747, 274] on icon "button" at bounding box center [753, 268] width 12 height 12
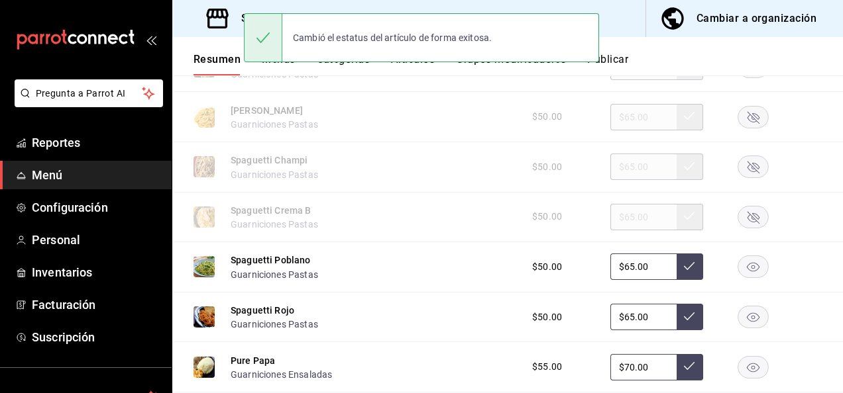
click at [619, 53] on button "Publicar" at bounding box center [607, 64] width 41 height 23
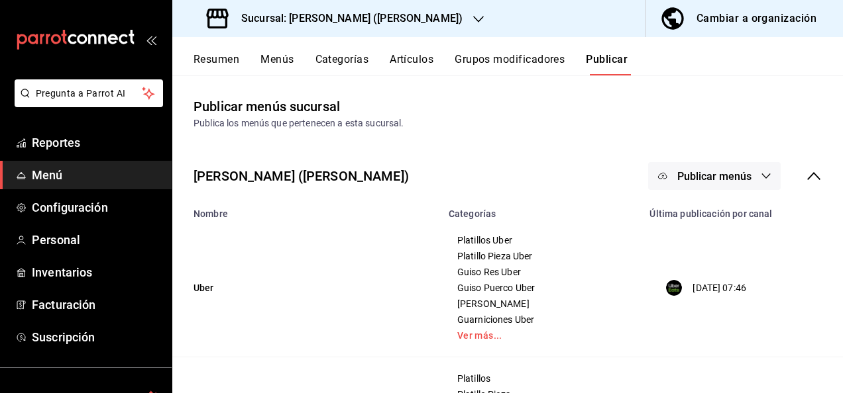
click at [236, 61] on button "Resumen" at bounding box center [216, 64] width 46 height 23
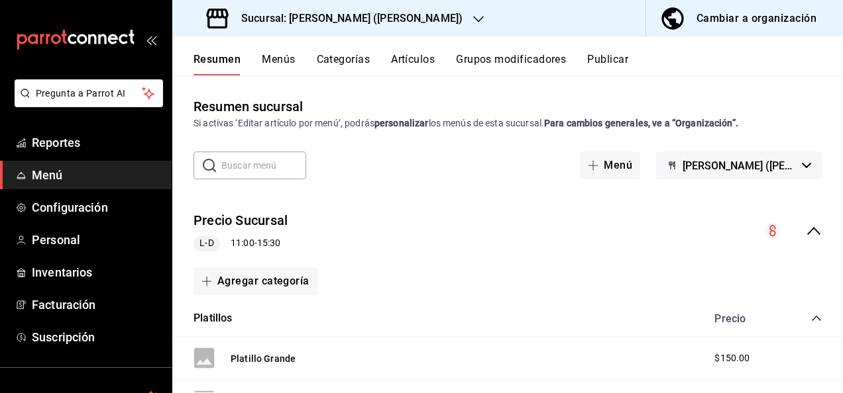
click at [805, 225] on icon "collapse-menu-row" at bounding box center [813, 231] width 16 height 16
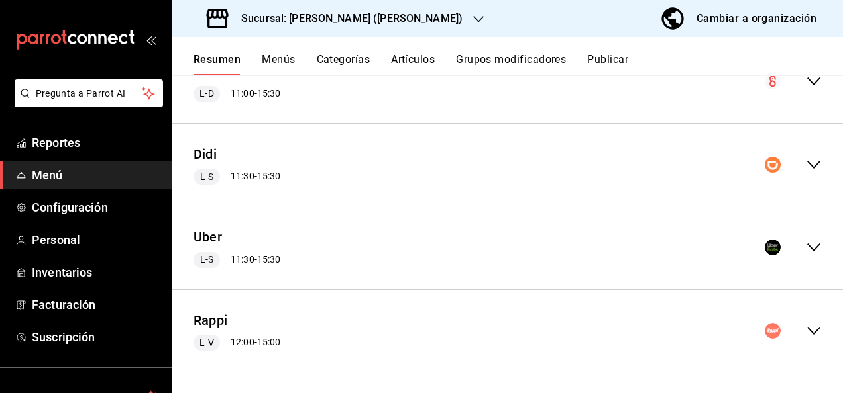
scroll to position [155, 0]
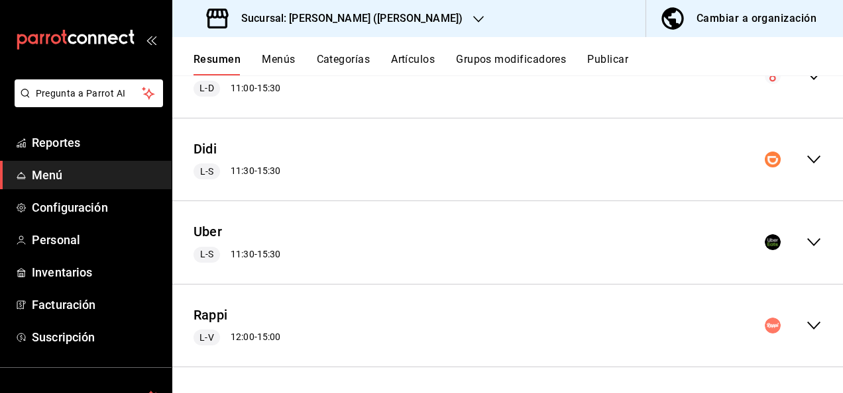
click at [805, 323] on icon "collapse-menu-row" at bounding box center [813, 326] width 16 height 16
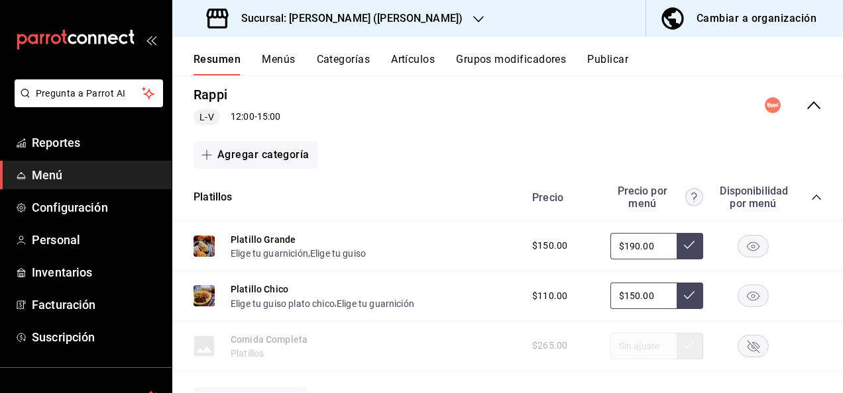
scroll to position [384, 0]
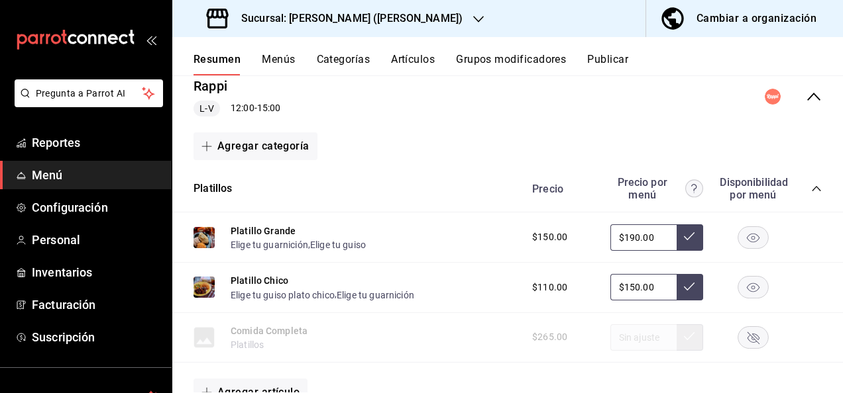
click at [811, 186] on icon "collapse-category-row" at bounding box center [815, 188] width 9 height 5
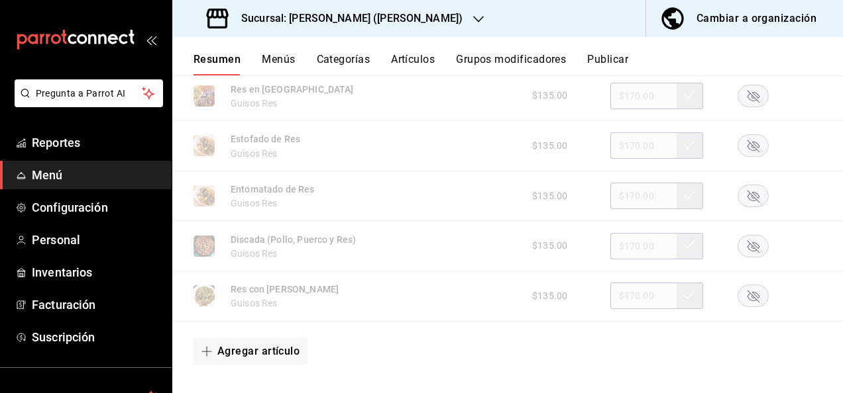
scroll to position [950, 0]
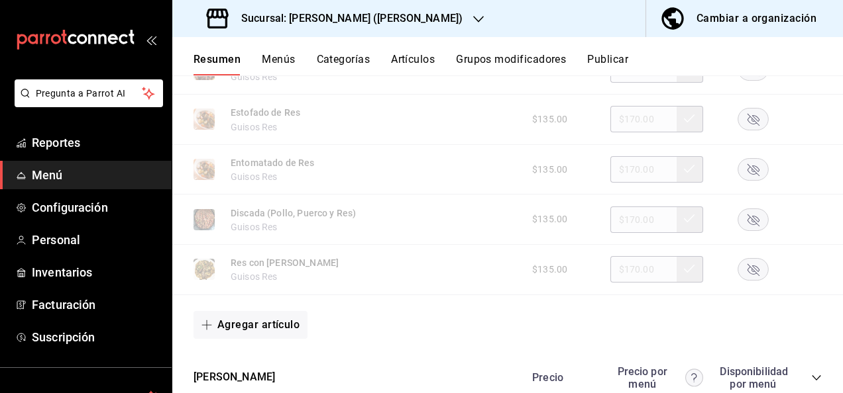
click at [748, 219] on rect "button" at bounding box center [753, 220] width 30 height 22
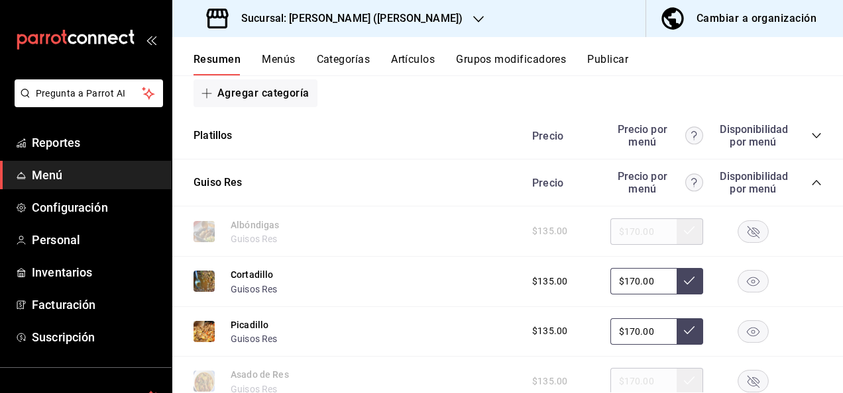
scroll to position [420, 0]
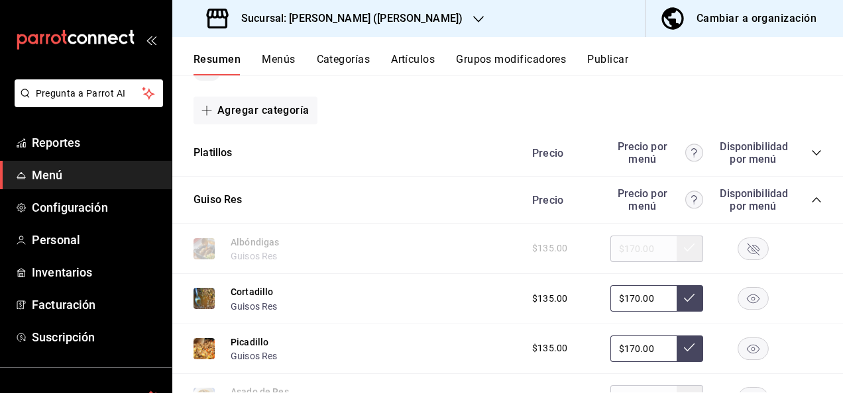
click at [811, 197] on icon "collapse-category-row" at bounding box center [816, 200] width 11 height 11
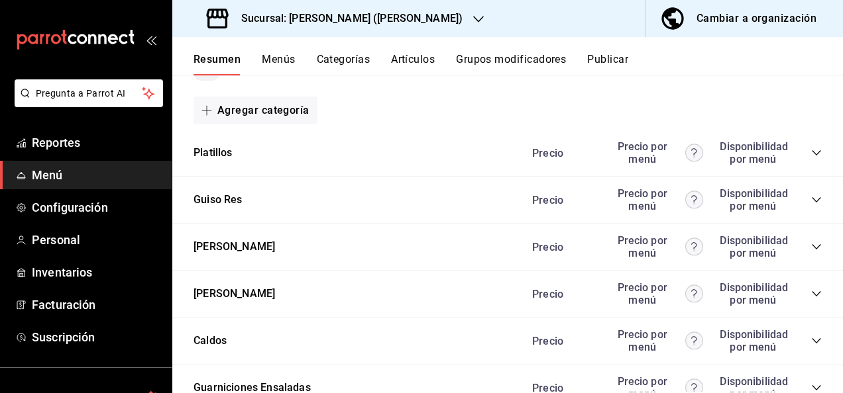
click at [811, 246] on icon "collapse-category-row" at bounding box center [816, 247] width 11 height 11
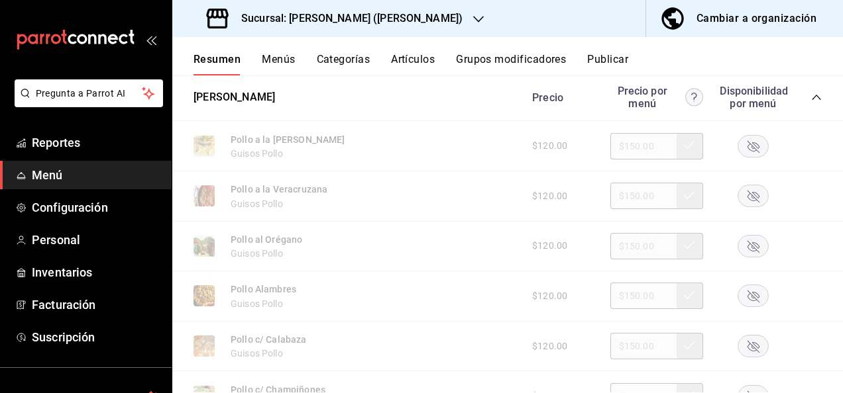
scroll to position [658, 0]
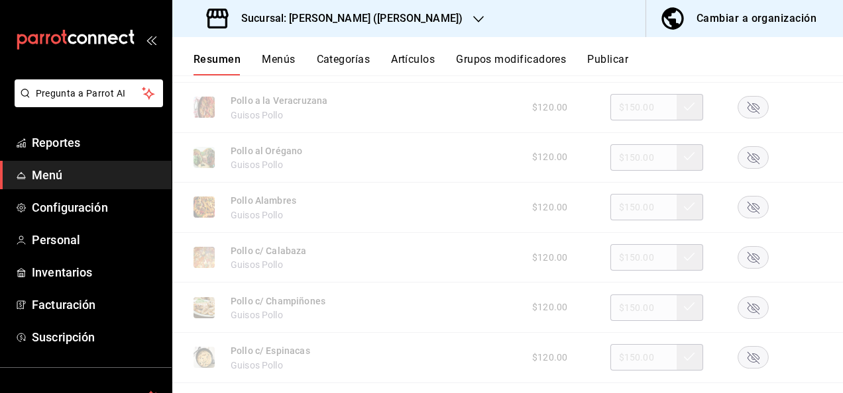
click at [742, 262] on rect "button" at bounding box center [753, 258] width 30 height 22
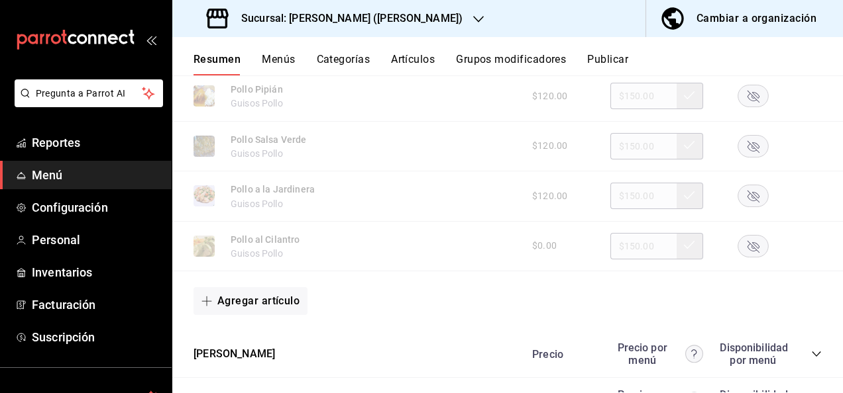
scroll to position [1258, 0]
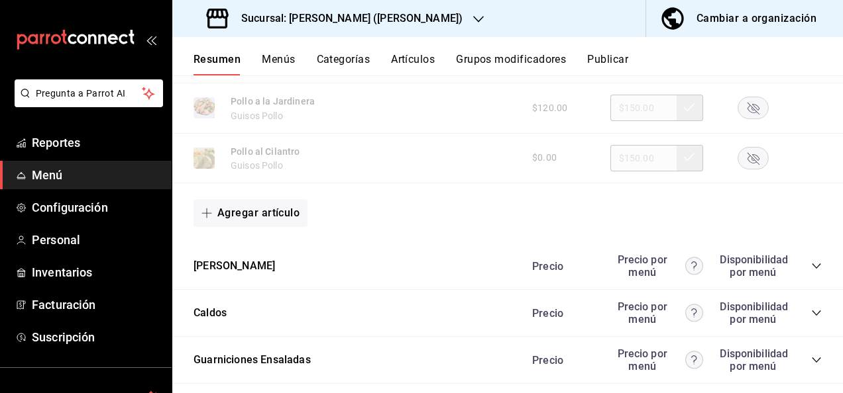
click at [811, 268] on icon "collapse-category-row" at bounding box center [816, 266] width 11 height 11
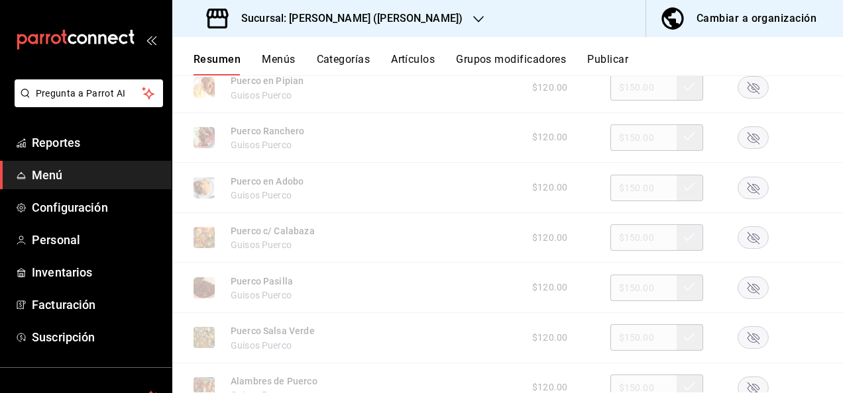
scroll to position [1647, 0]
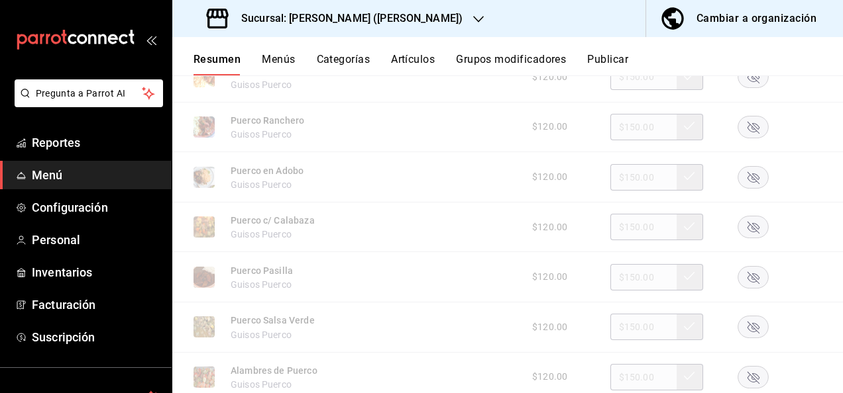
click at [750, 281] on rect "button" at bounding box center [753, 277] width 30 height 22
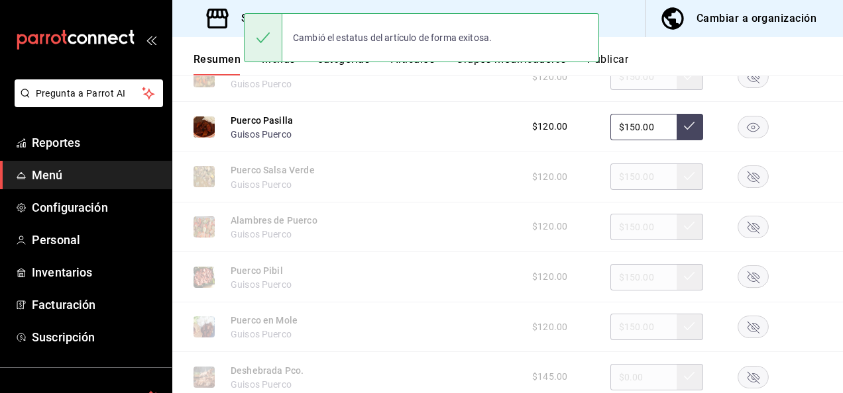
scroll to position [1859, 0]
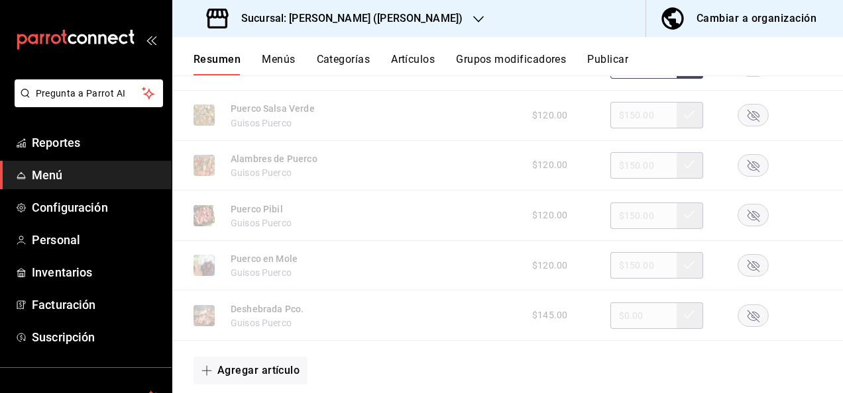
click at [741, 113] on rect "button" at bounding box center [753, 116] width 30 height 22
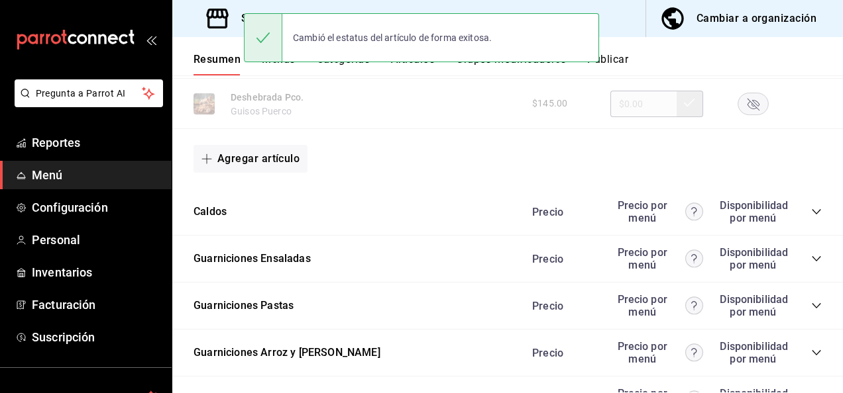
scroll to position [2124, 0]
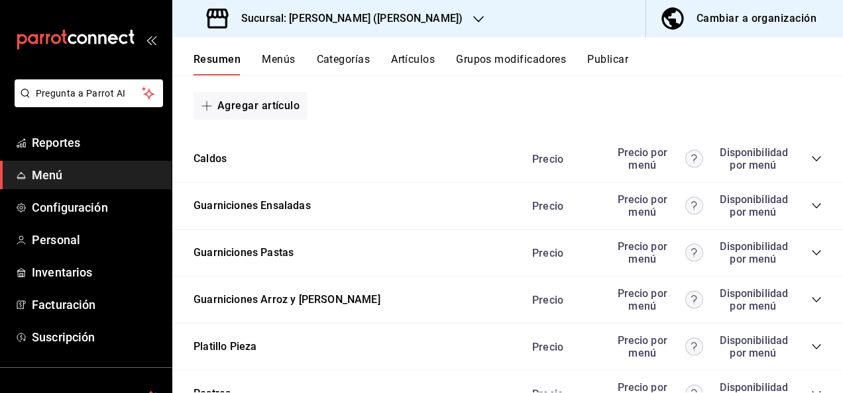
click at [807, 159] on div "Precio Precio por menú Disponibilidad por menú" at bounding box center [670, 158] width 303 height 25
click at [811, 256] on icon "collapse-category-row" at bounding box center [815, 252] width 9 height 5
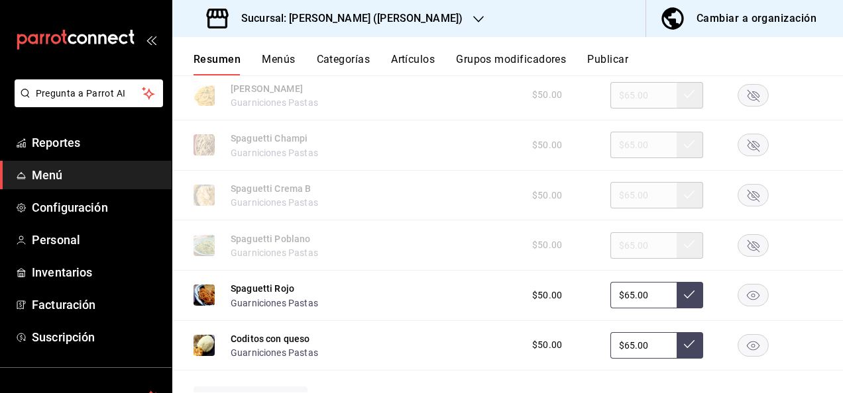
scroll to position [2415, 0]
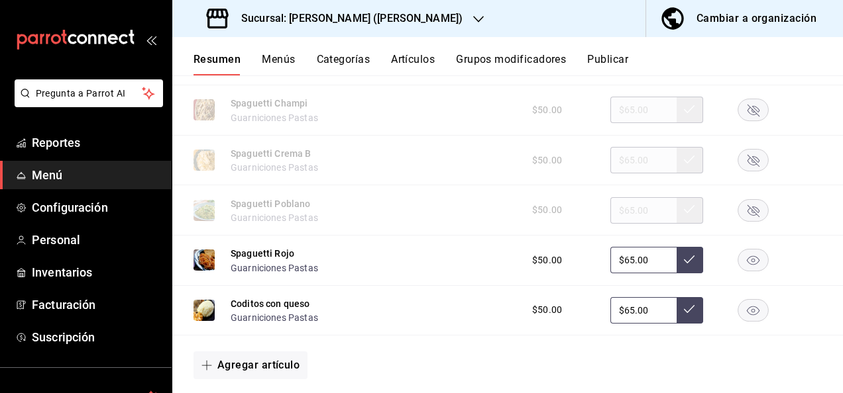
click at [747, 217] on icon "button" at bounding box center [753, 211] width 12 height 12
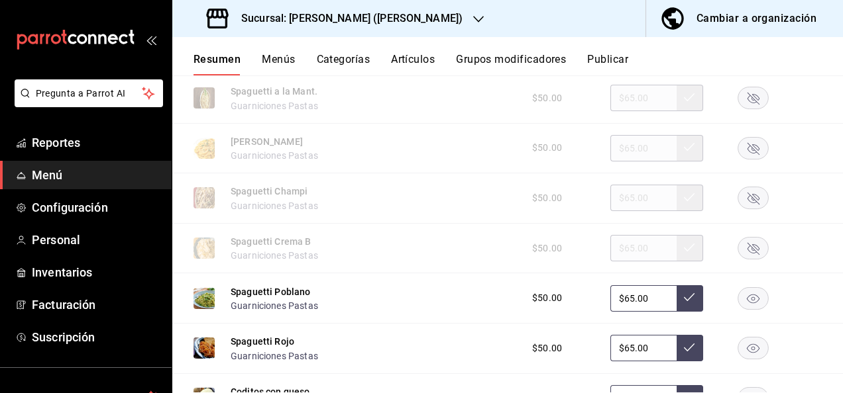
scroll to position [2283, 0]
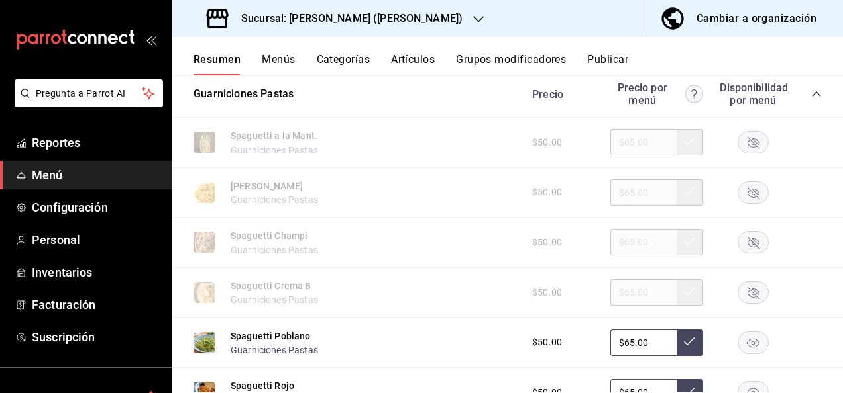
click at [744, 201] on rect "button" at bounding box center [753, 192] width 30 height 22
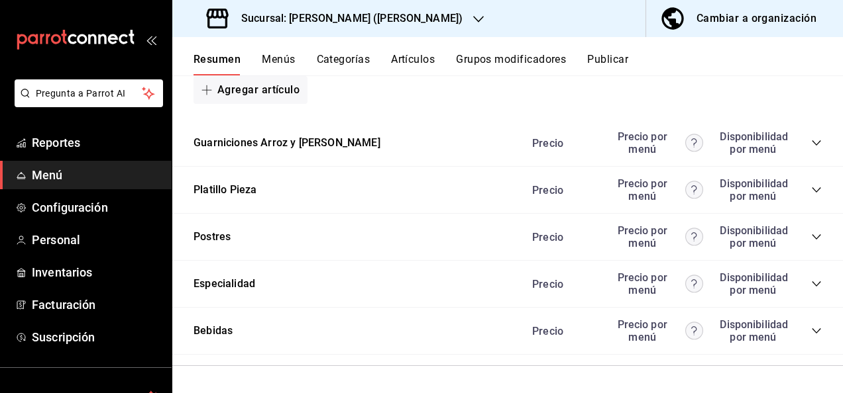
scroll to position [2700, 0]
click at [616, 61] on button "Publicar" at bounding box center [607, 64] width 41 height 23
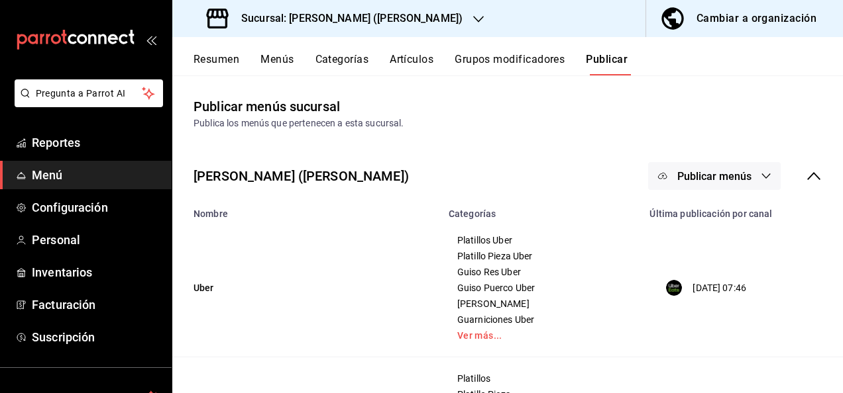
click at [748, 175] on button "Publicar menús" at bounding box center [714, 176] width 132 height 28
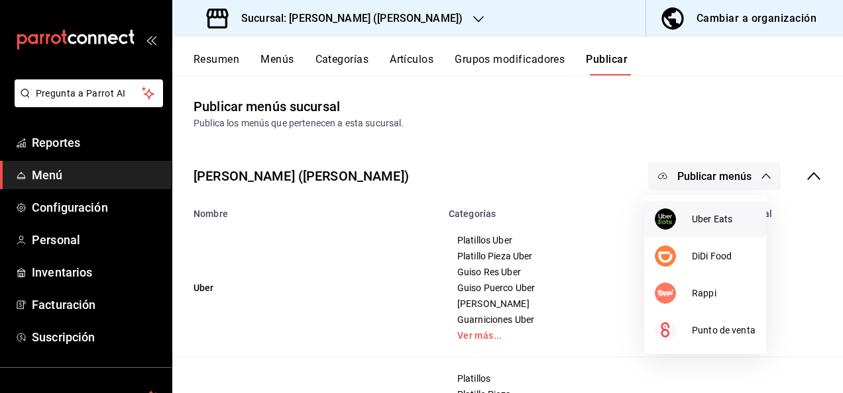
click at [704, 216] on span "Uber Eats" at bounding box center [724, 220] width 64 height 14
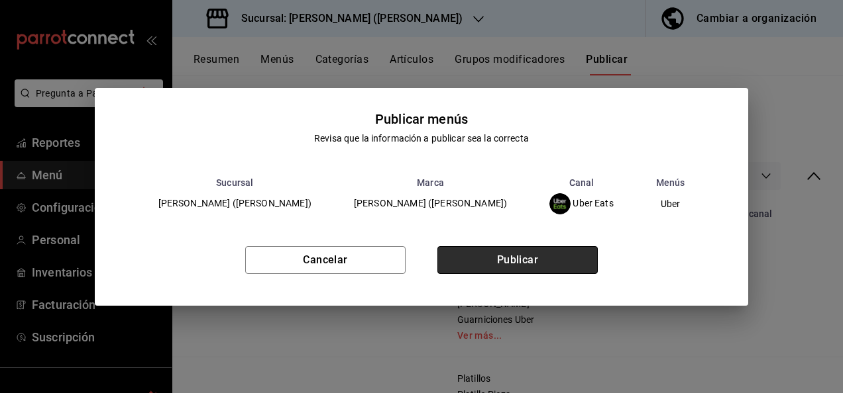
click at [548, 268] on button "Publicar" at bounding box center [517, 260] width 160 height 28
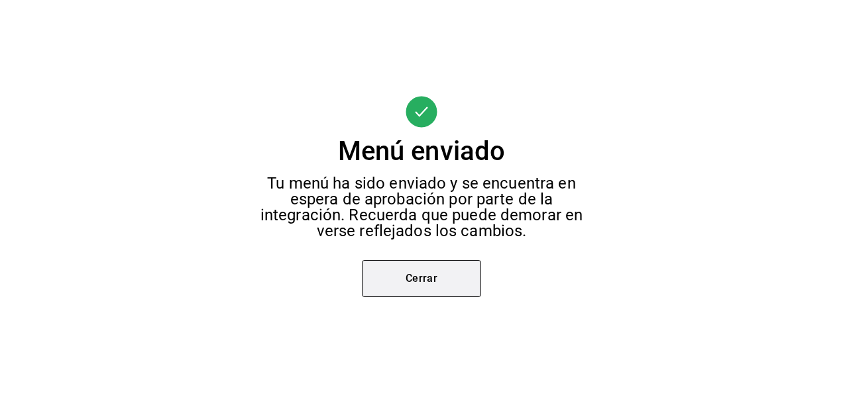
click at [443, 268] on button "Cerrar" at bounding box center [421, 278] width 119 height 37
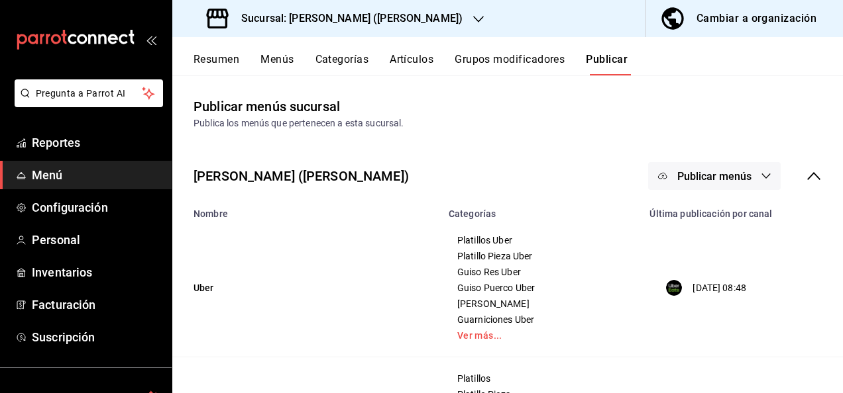
click at [731, 172] on span "Publicar menús" at bounding box center [714, 176] width 74 height 13
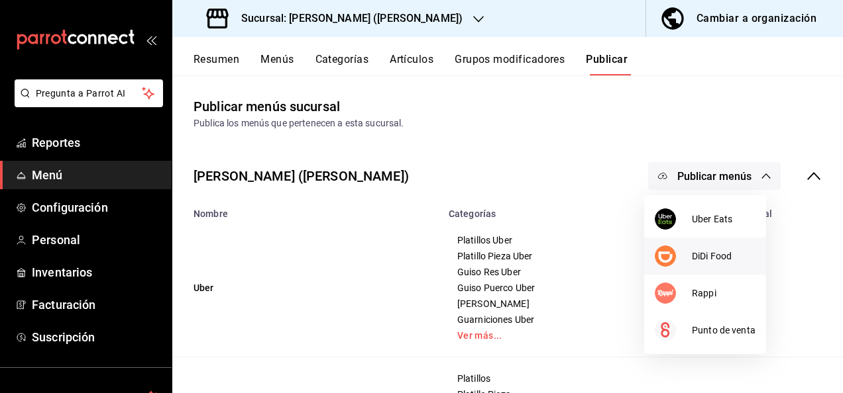
click at [692, 254] on span "DiDi Food" at bounding box center [724, 257] width 64 height 14
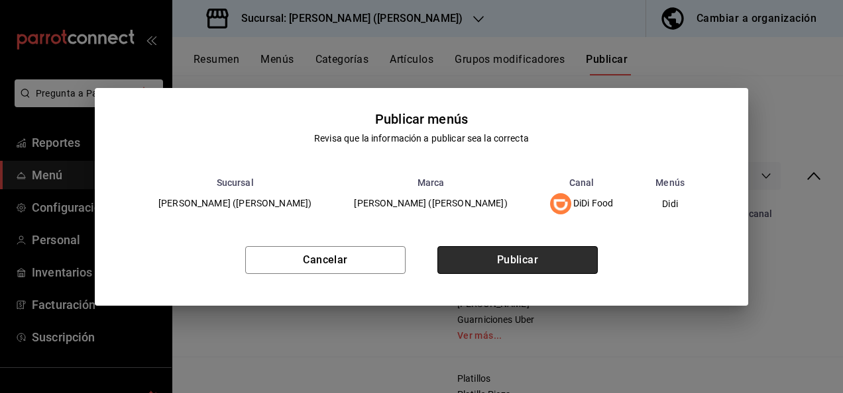
click at [531, 264] on button "Publicar" at bounding box center [517, 260] width 160 height 28
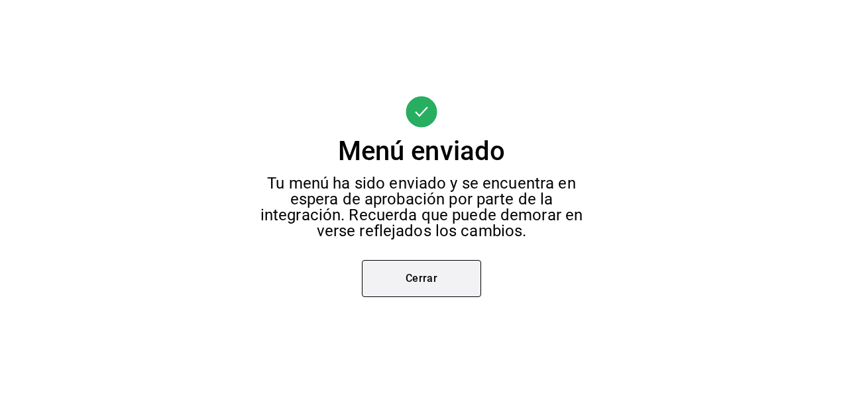
click at [446, 280] on button "Cerrar" at bounding box center [421, 278] width 119 height 37
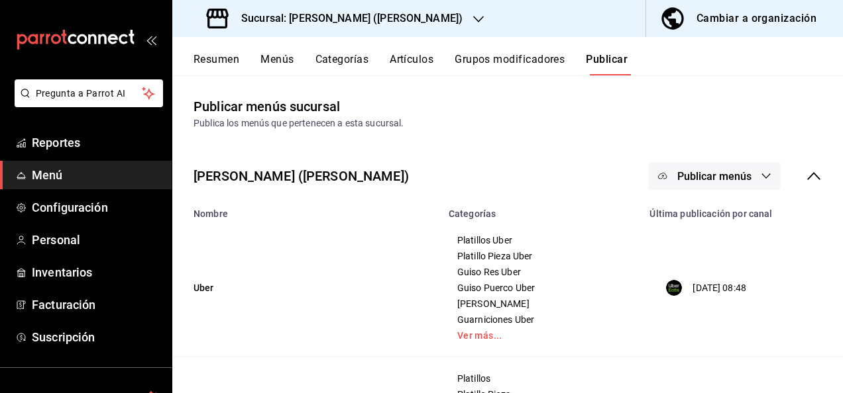
click at [746, 174] on button "Publicar menús" at bounding box center [714, 176] width 132 height 28
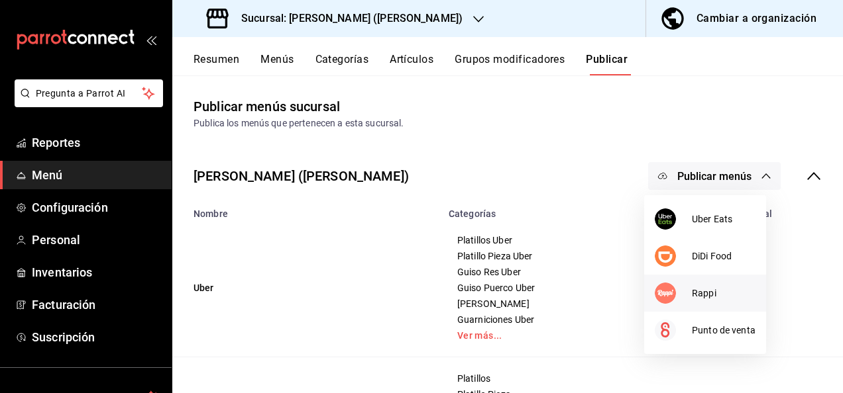
click at [694, 287] on span "Rappi" at bounding box center [724, 294] width 64 height 14
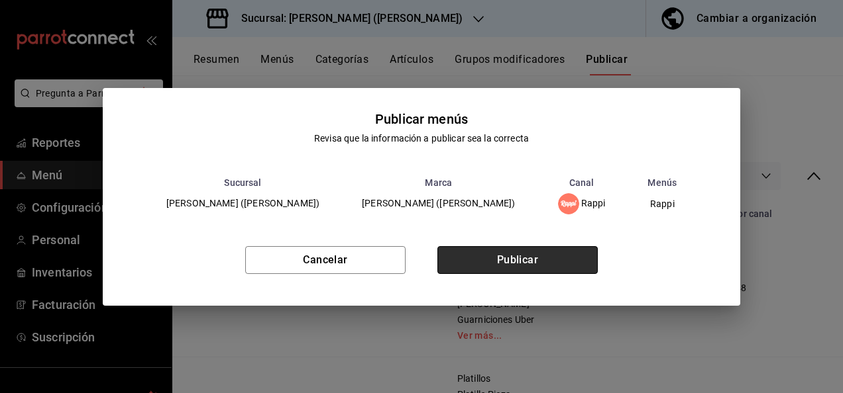
click at [570, 260] on button "Publicar" at bounding box center [517, 260] width 160 height 28
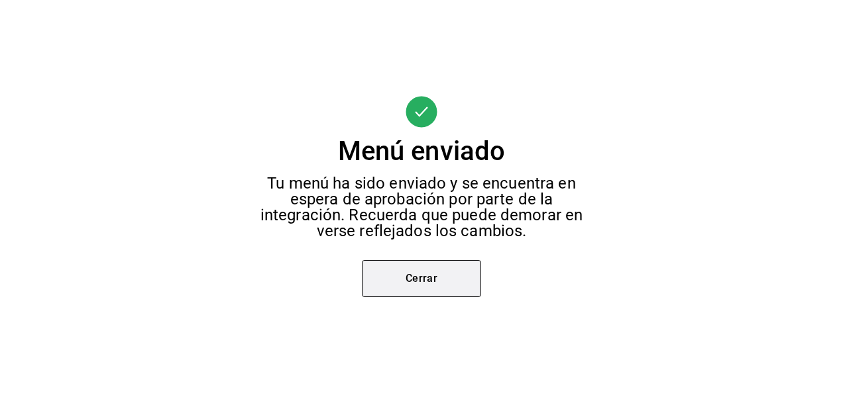
click at [441, 283] on button "Cerrar" at bounding box center [421, 278] width 119 height 37
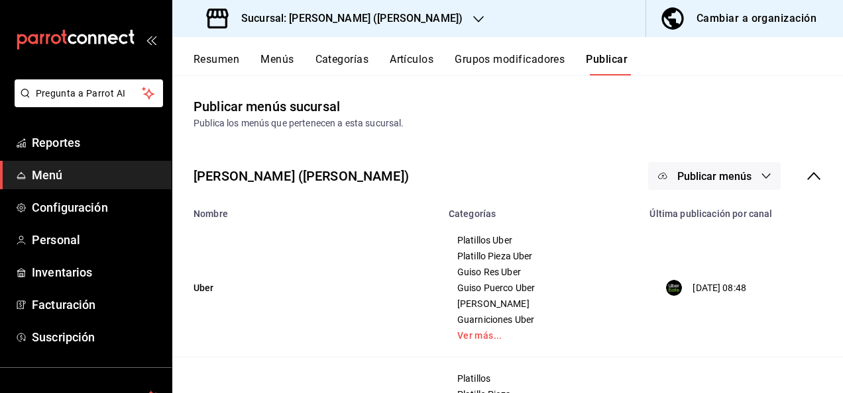
click at [741, 175] on button "Publicar menús" at bounding box center [714, 176] width 132 height 28
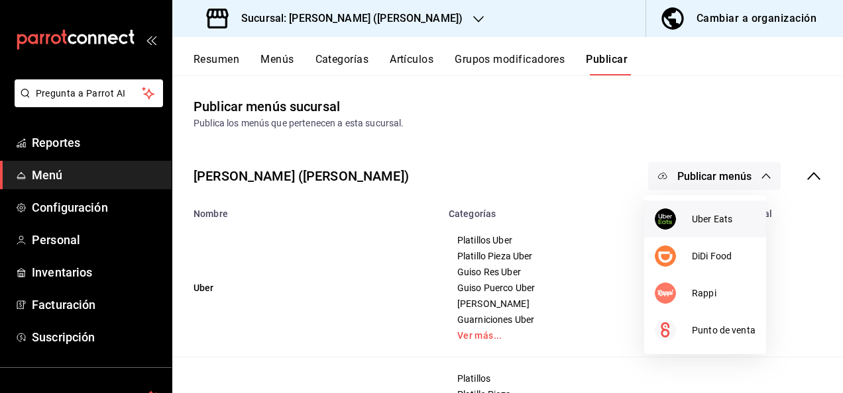
click at [712, 211] on li "Uber Eats" at bounding box center [705, 219] width 122 height 37
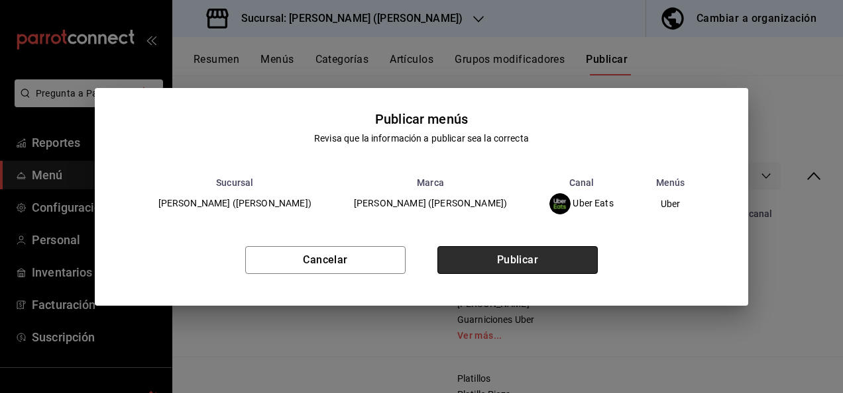
click at [533, 257] on button "Publicar" at bounding box center [517, 260] width 160 height 28
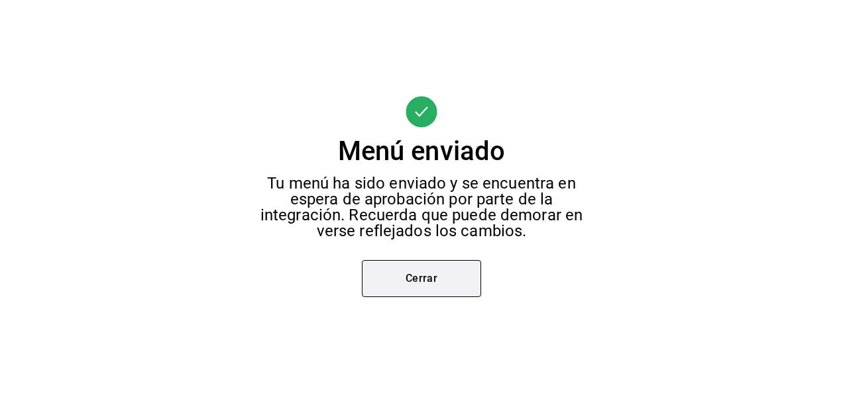
click at [449, 286] on button "Cerrar" at bounding box center [421, 278] width 119 height 37
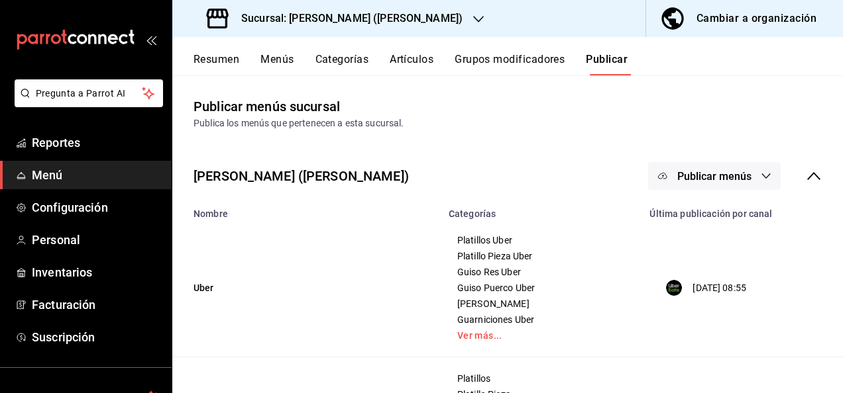
click at [297, 64] on div "Resumen Menús Categorías Artículos Grupos modificadores Publicar" at bounding box center [517, 64] width 649 height 23
click at [284, 61] on button "Menús" at bounding box center [276, 64] width 33 height 23
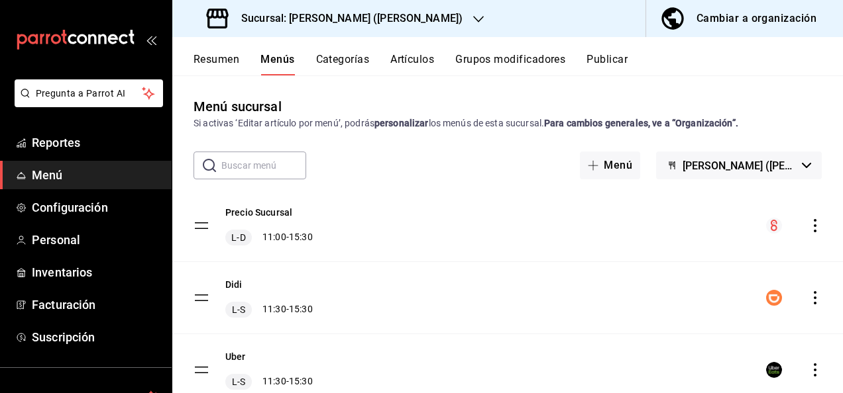
click at [808, 370] on icon "actions" at bounding box center [814, 370] width 13 height 13
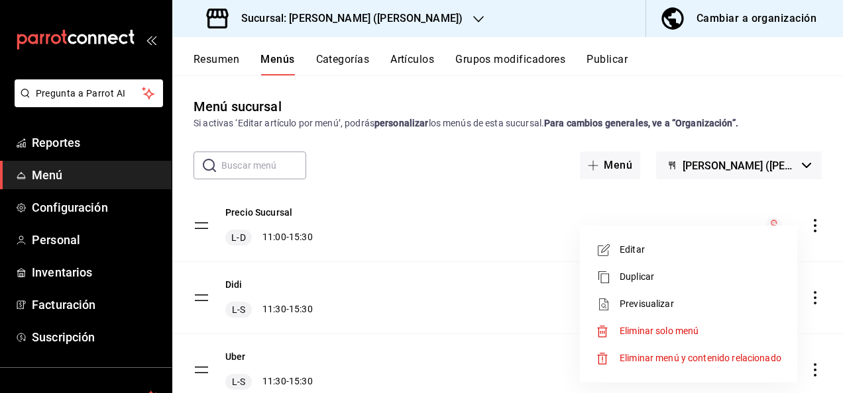
click at [652, 295] on li "Previsualizar" at bounding box center [688, 304] width 207 height 27
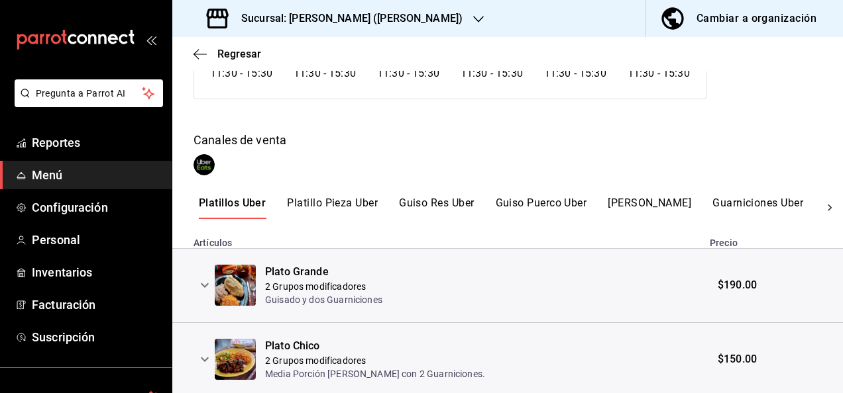
scroll to position [194, 0]
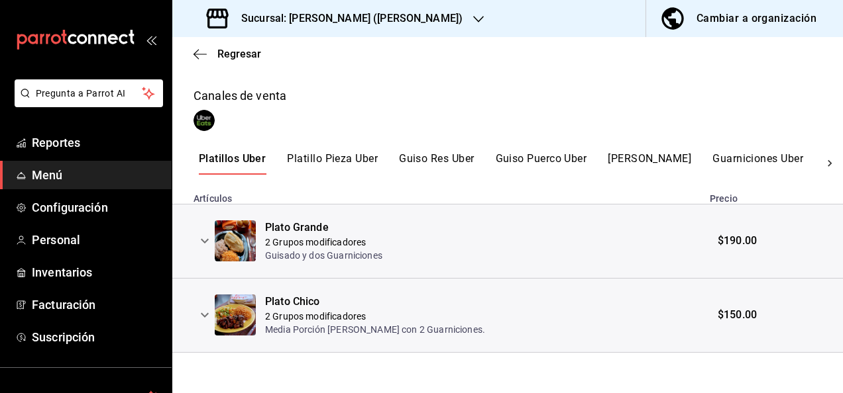
click at [205, 241] on icon "expand row" at bounding box center [205, 241] width 8 height 5
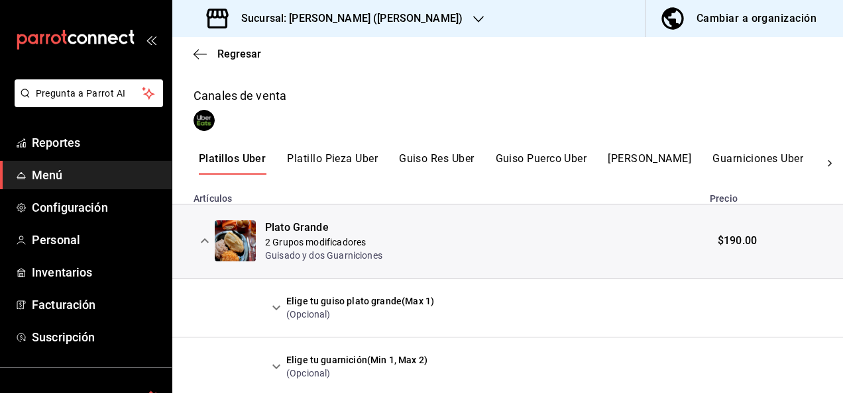
click at [278, 304] on icon "expand row" at bounding box center [276, 308] width 16 height 16
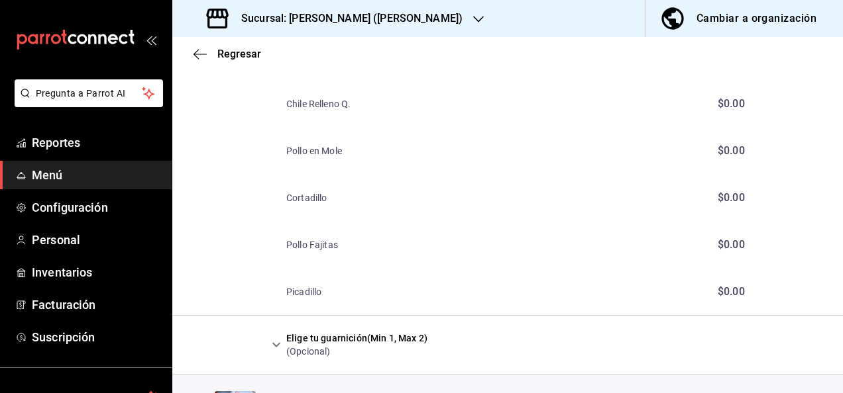
scroll to position [2754, 0]
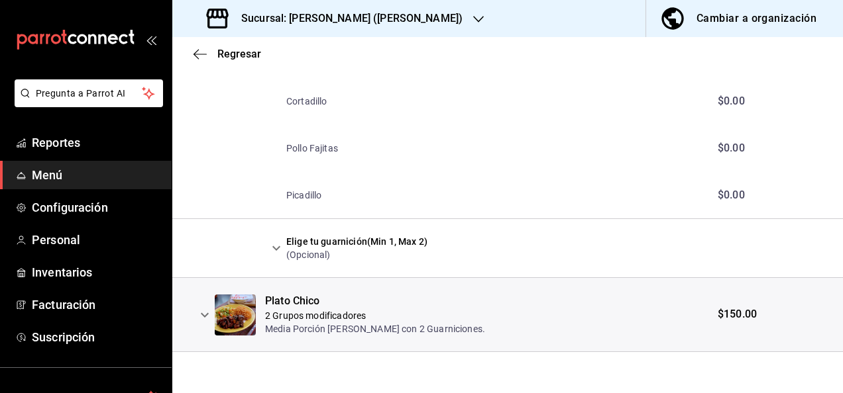
click at [273, 250] on icon "expand row" at bounding box center [276, 248] width 16 height 16
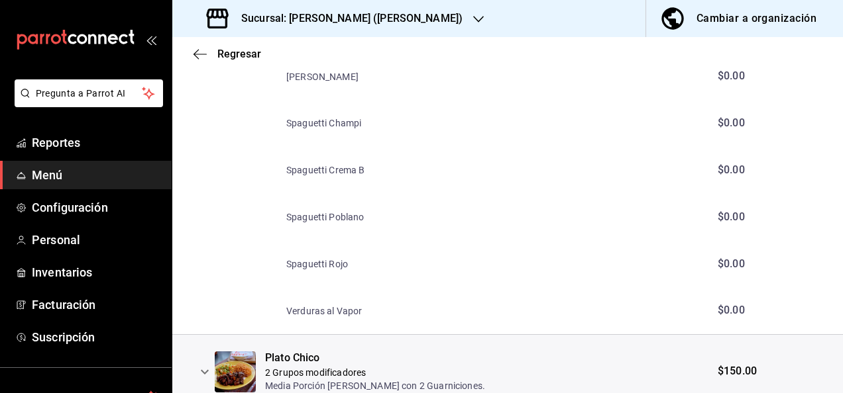
scroll to position [3553, 0]
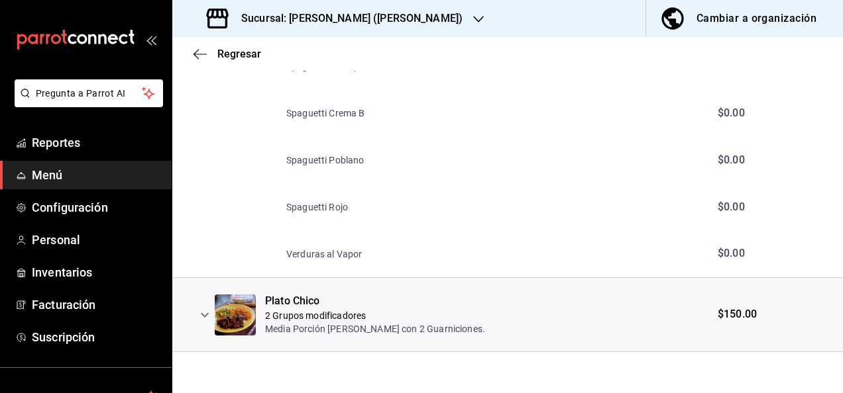
click at [203, 313] on icon "expand row" at bounding box center [205, 315] width 16 height 16
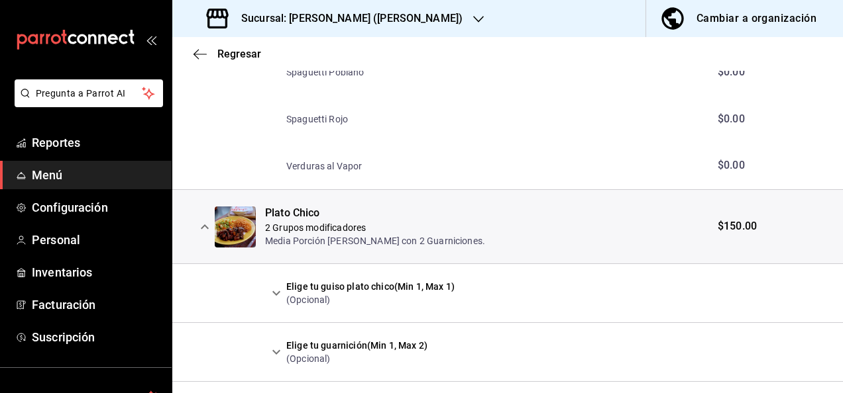
scroll to position [3670, 0]
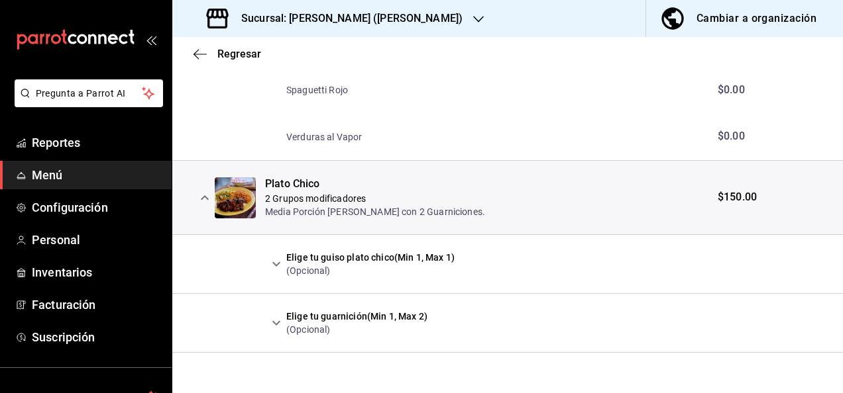
click at [273, 262] on icon "expand row" at bounding box center [276, 264] width 8 height 5
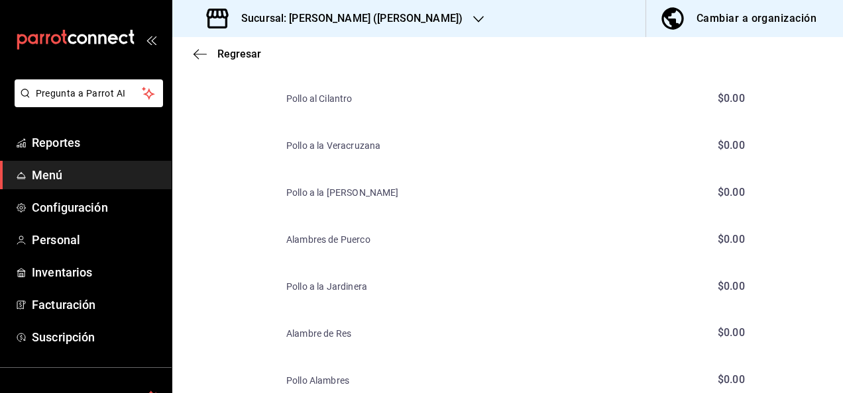
scroll to position [5971, 0]
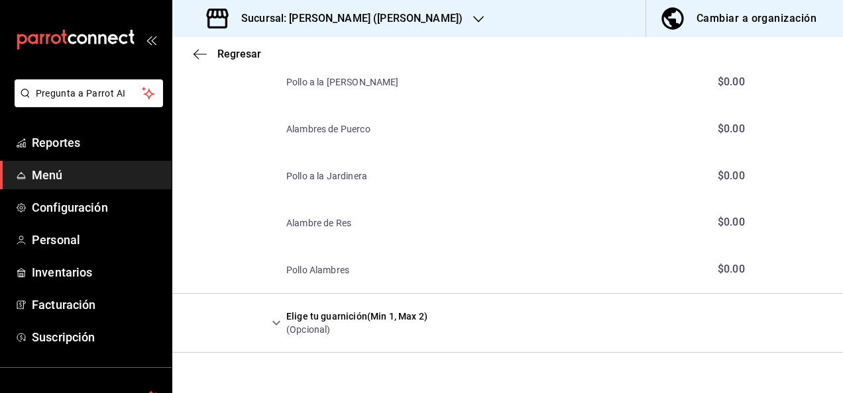
click at [281, 319] on icon "expand row" at bounding box center [276, 323] width 16 height 16
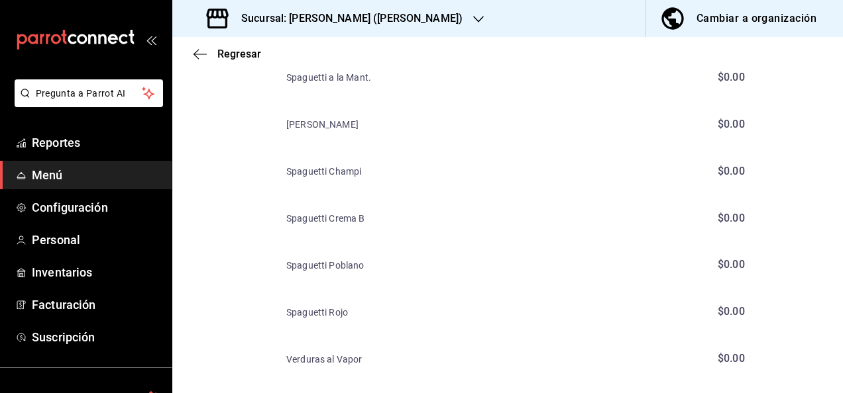
scroll to position [6769, 0]
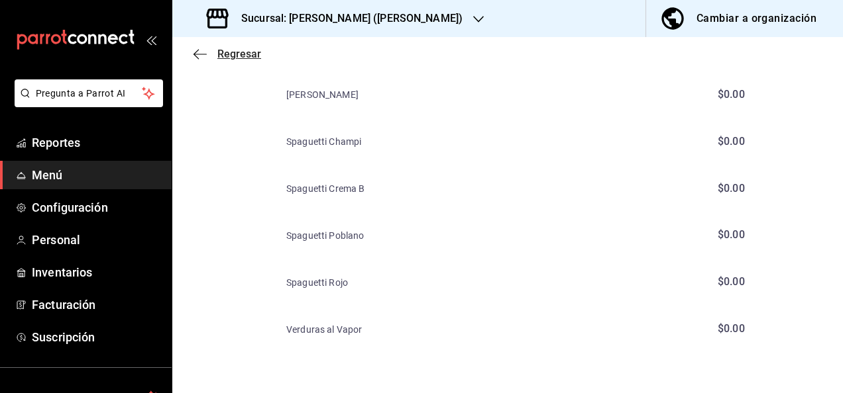
click at [235, 57] on span "Regresar" at bounding box center [239, 54] width 44 height 13
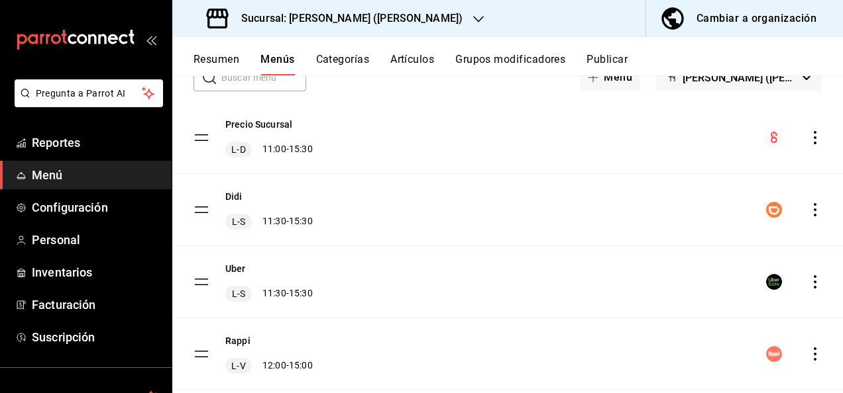
scroll to position [122, 0]
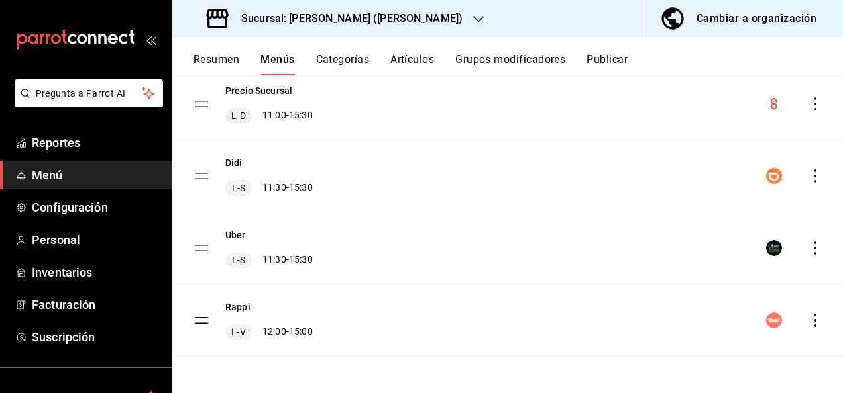
click at [809, 248] on icon "actions" at bounding box center [814, 248] width 13 height 13
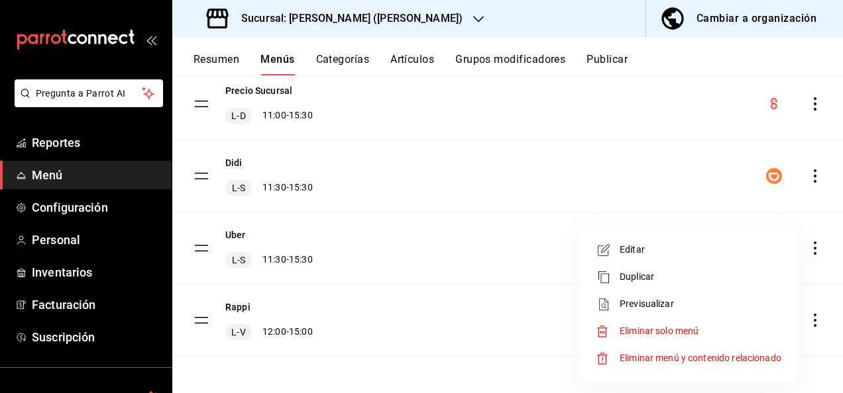
click at [627, 303] on span "Previsualizar" at bounding box center [700, 304] width 162 height 14
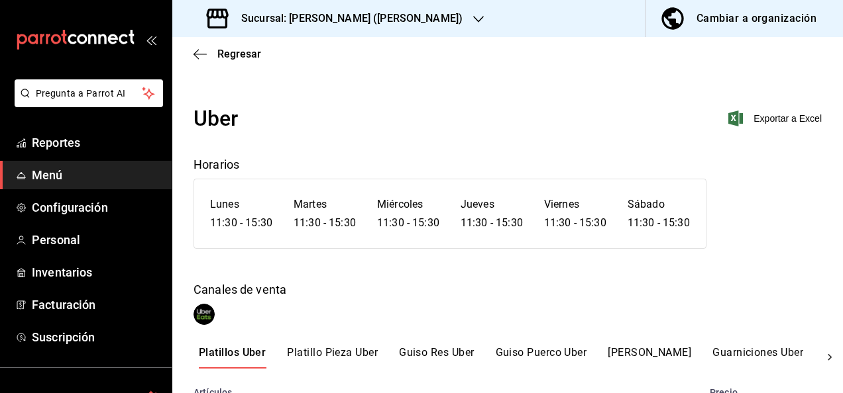
click at [754, 23] on div "Cambiar a organización" at bounding box center [756, 18] width 120 height 19
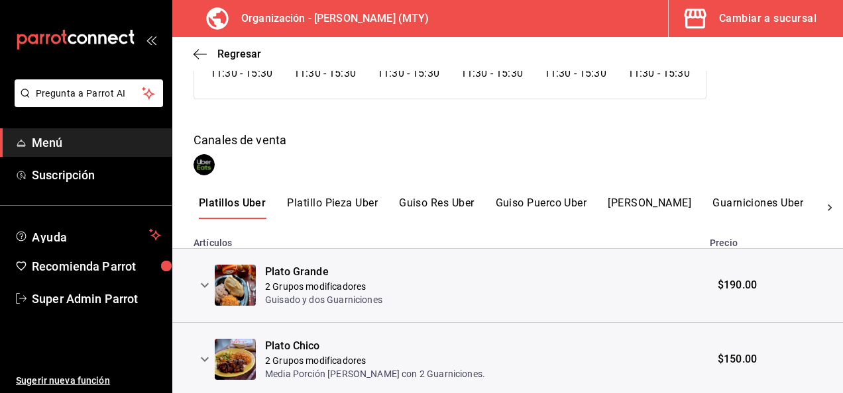
scroll to position [185, 0]
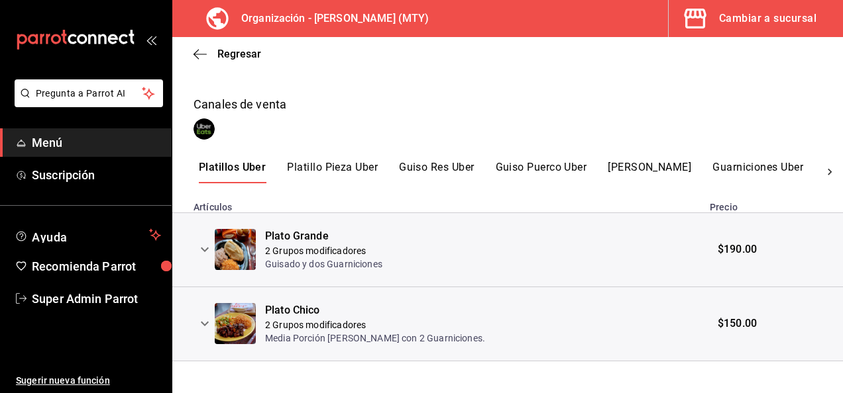
click at [207, 250] on icon "expand row" at bounding box center [205, 250] width 8 height 5
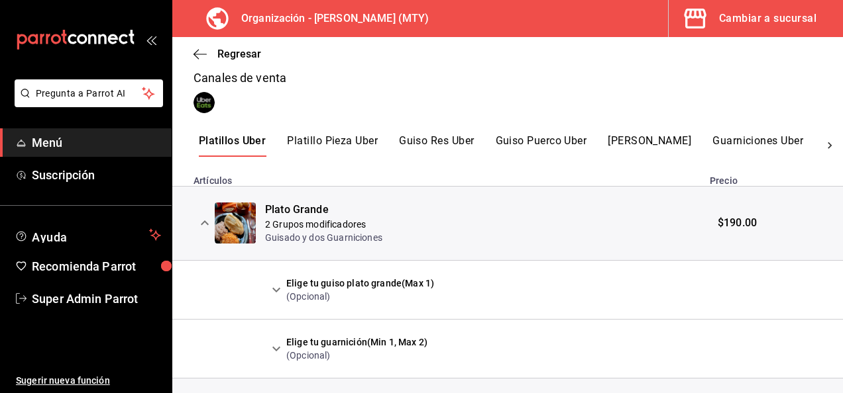
scroll to position [313, 0]
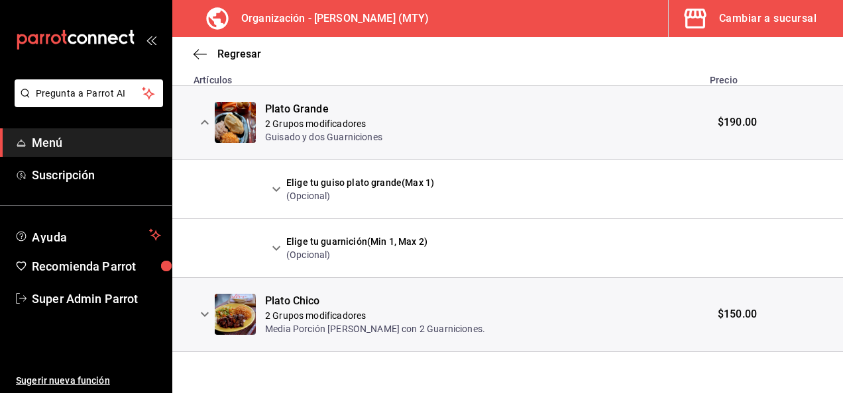
click at [276, 238] on button "expand row" at bounding box center [276, 248] width 23 height 23
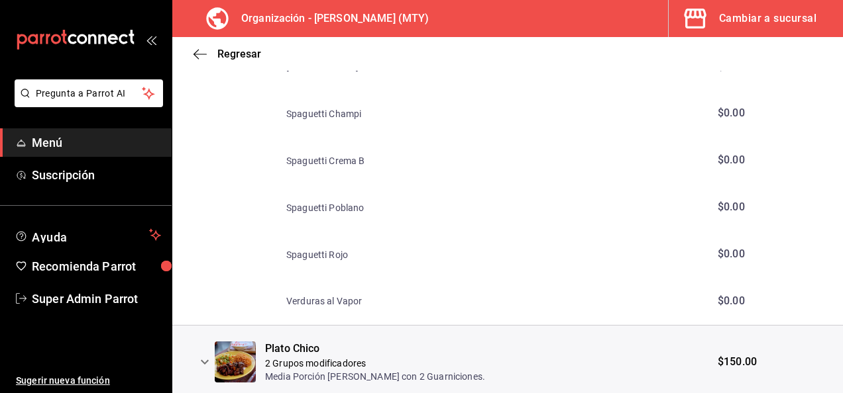
scroll to position [1111, 0]
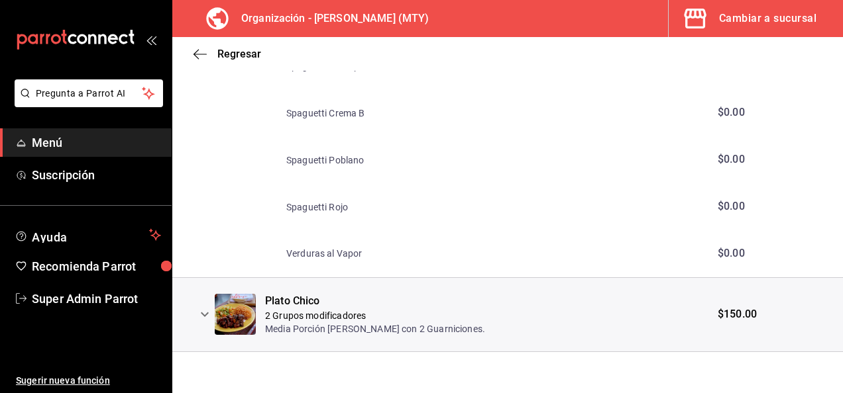
click at [207, 316] on icon "expand row" at bounding box center [205, 315] width 16 height 16
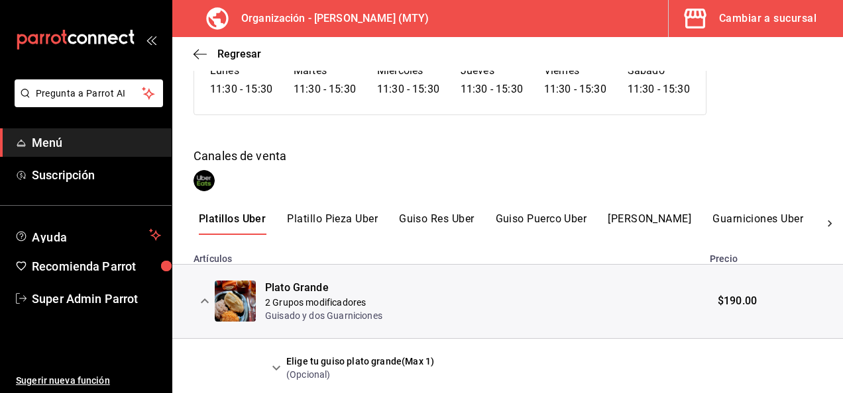
scroll to position [98, 0]
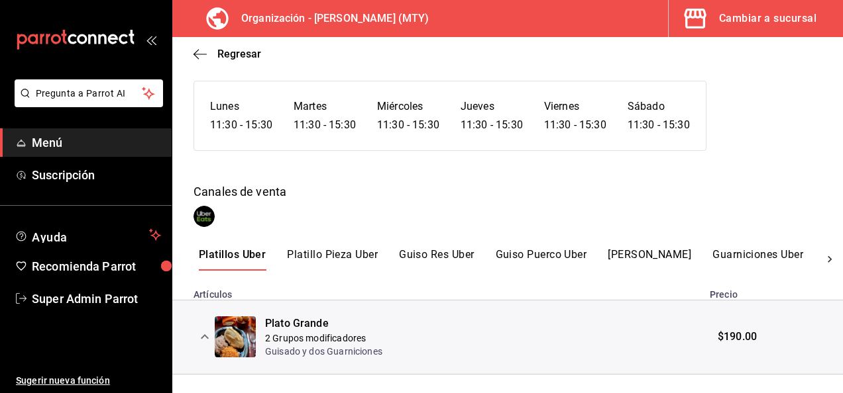
click at [321, 258] on button "Platillo Pieza Uber" at bounding box center [332, 259] width 91 height 23
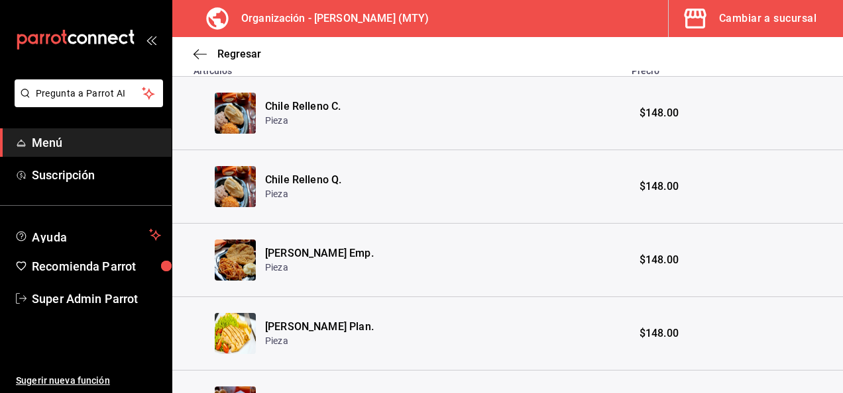
scroll to position [11, 0]
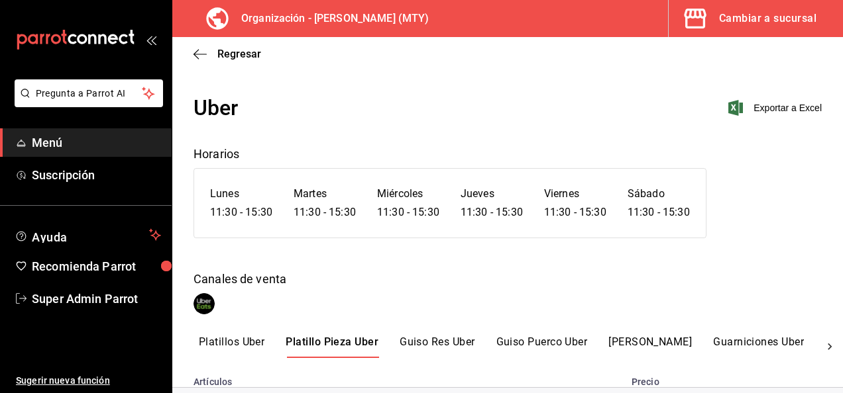
click at [823, 345] on icon at bounding box center [829, 346] width 13 height 13
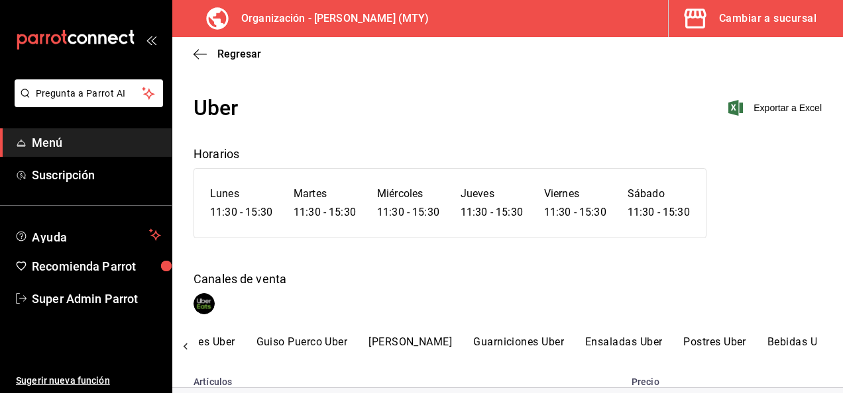
click at [821, 345] on div "Platillos Uber Platillo Pieza Uber Guiso Res Uber Guiso Puerco Uber Guiso Pollo…" at bounding box center [507, 347] width 670 height 23
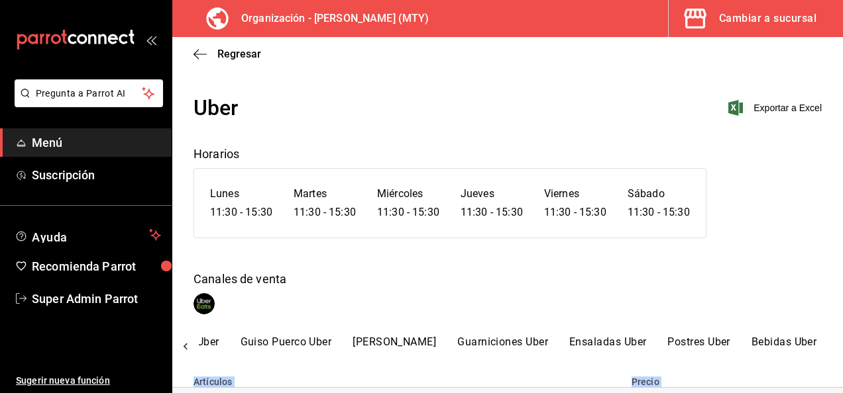
click at [821, 345] on div "Platillos Uber Platillo Pieza Uber Guiso Res Uber Guiso Puerco Uber Guiso Pollo…" at bounding box center [507, 347] width 670 height 23
drag, startPoint x: 495, startPoint y: 334, endPoint x: 482, endPoint y: 344, distance: 17.1
click at [482, 344] on button "Guarniciones Uber" at bounding box center [502, 347] width 91 height 23
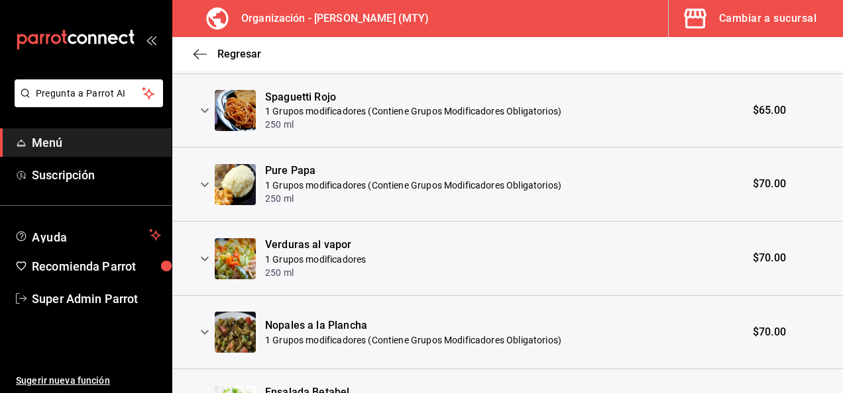
scroll to position [74, 0]
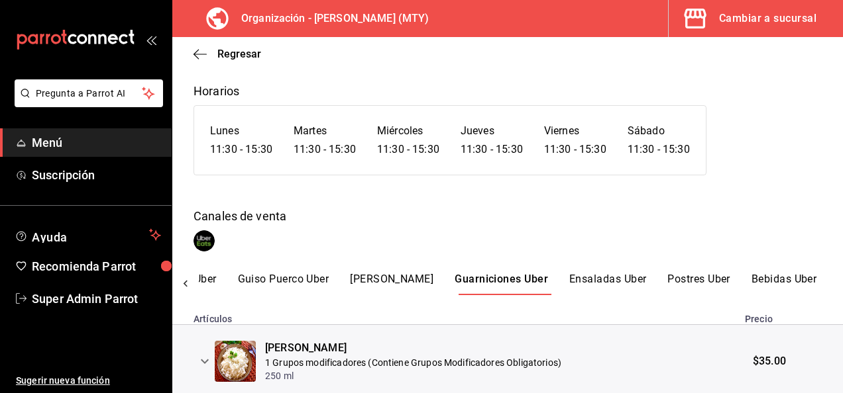
click at [203, 359] on icon "expand row" at bounding box center [205, 362] width 16 height 16
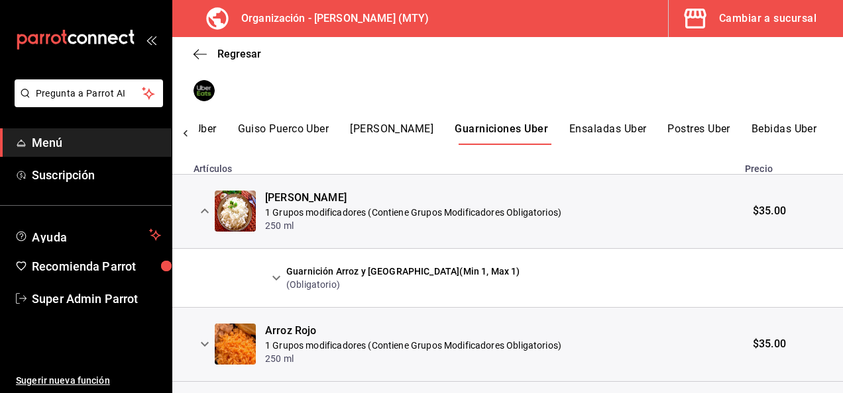
scroll to position [294, 0]
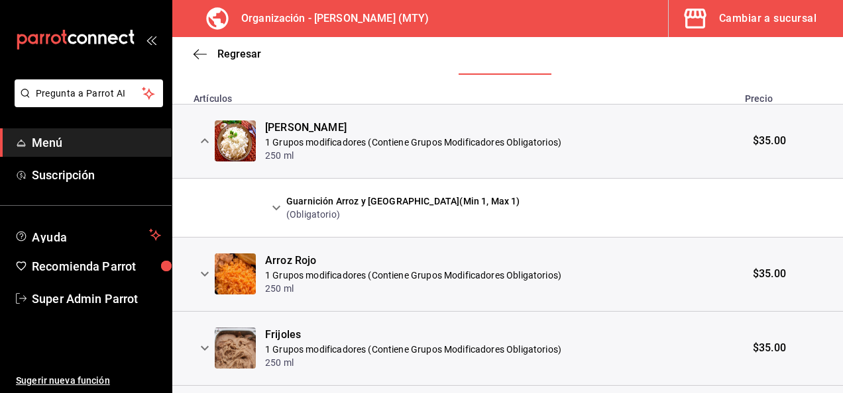
click at [283, 209] on icon "expand row" at bounding box center [276, 208] width 16 height 16
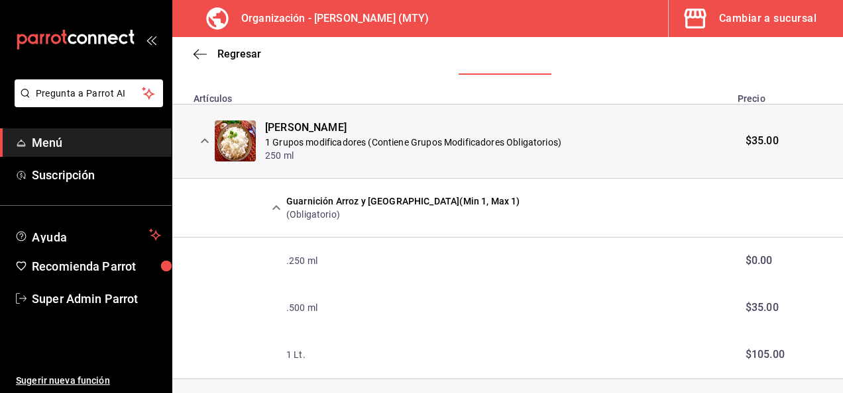
click at [283, 209] on icon "expand row" at bounding box center [276, 208] width 16 height 16
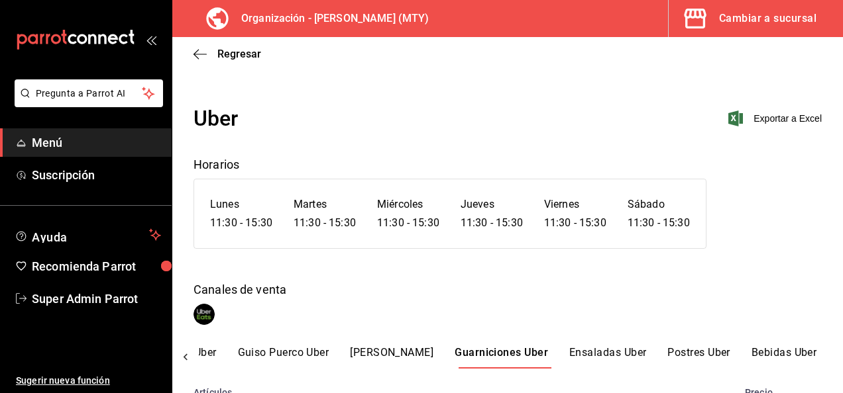
scroll to position [0, 0]
click at [227, 54] on span "Regresar" at bounding box center [239, 54] width 44 height 13
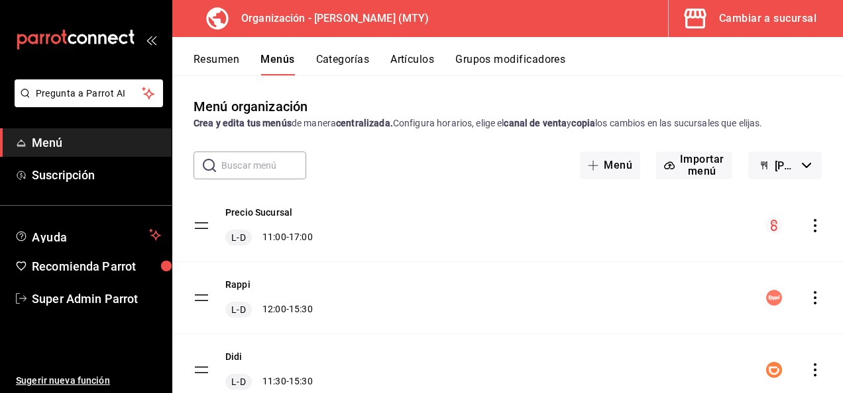
click at [808, 224] on icon "actions" at bounding box center [814, 225] width 13 height 13
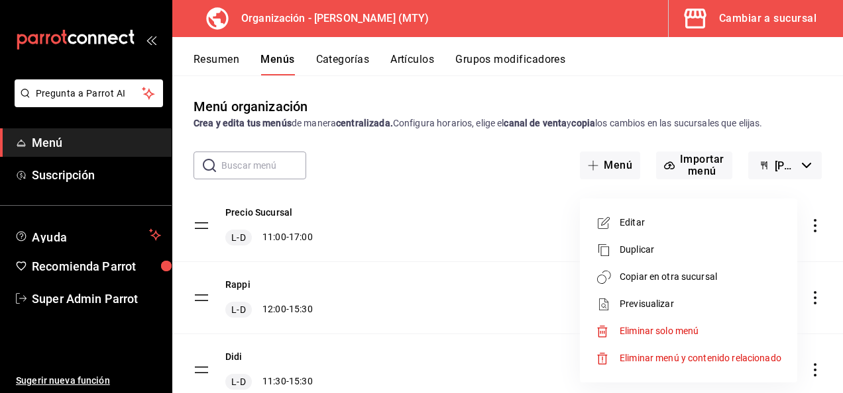
click at [650, 299] on span "Previsualizar" at bounding box center [700, 304] width 162 height 14
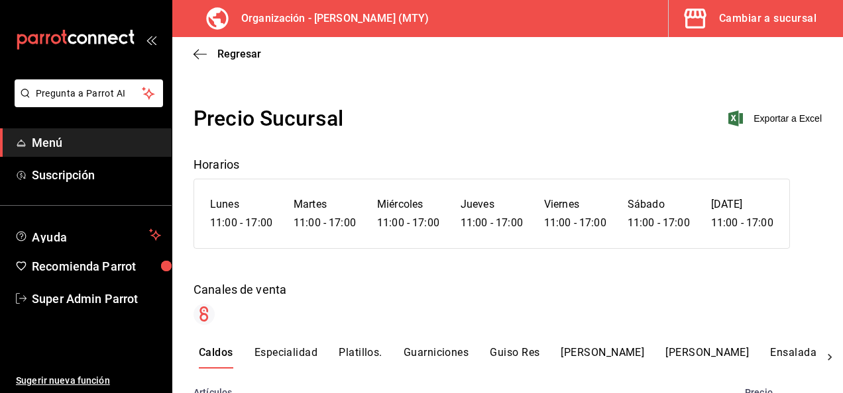
click at [748, 17] on div "Cambiar a sucursal" at bounding box center [767, 18] width 97 height 19
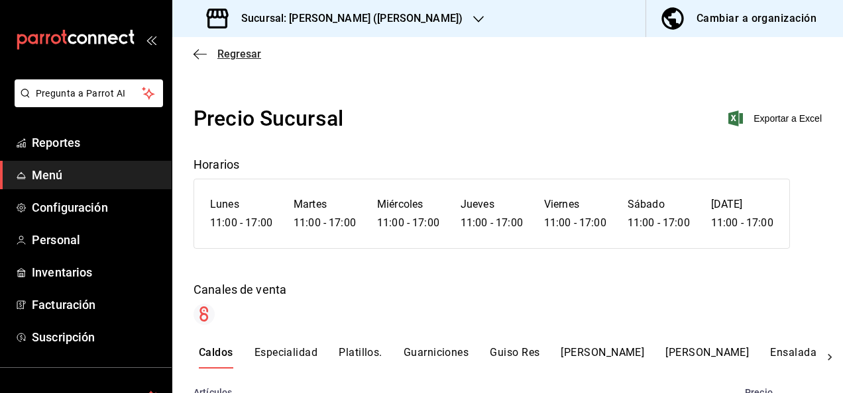
click at [237, 53] on span "Regresar" at bounding box center [239, 54] width 44 height 13
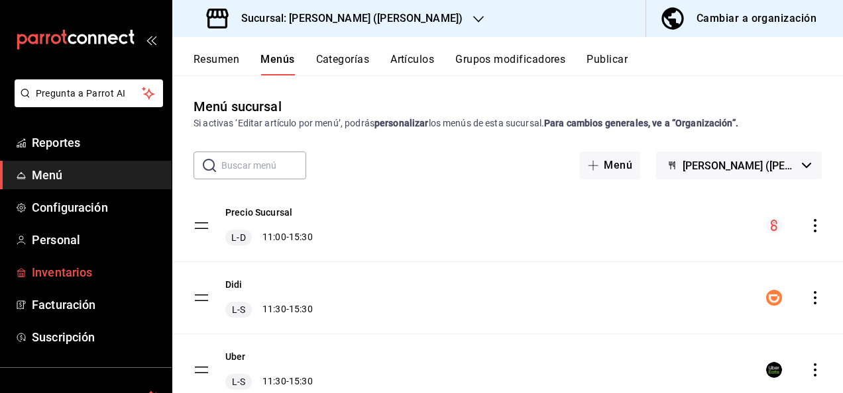
click at [57, 274] on span "Inventarios" at bounding box center [96, 273] width 129 height 18
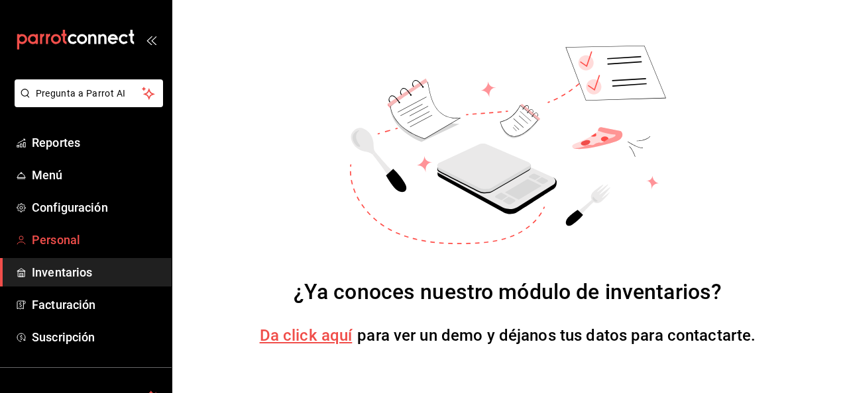
click at [72, 250] on link "Personal" at bounding box center [86, 240] width 172 height 28
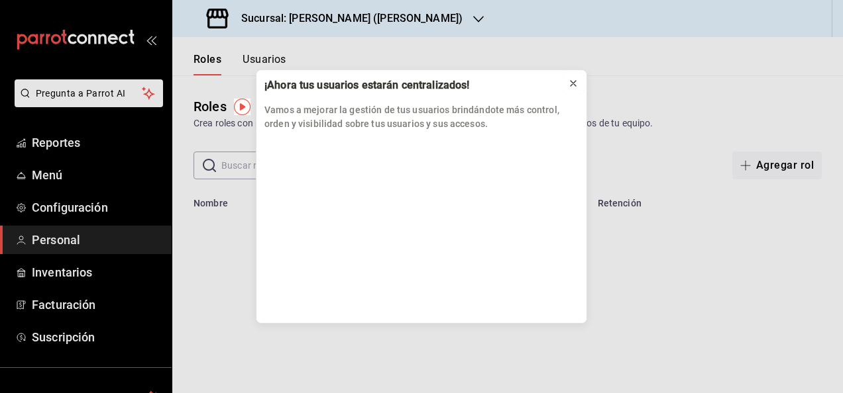
click at [572, 87] on icon at bounding box center [573, 83] width 11 height 11
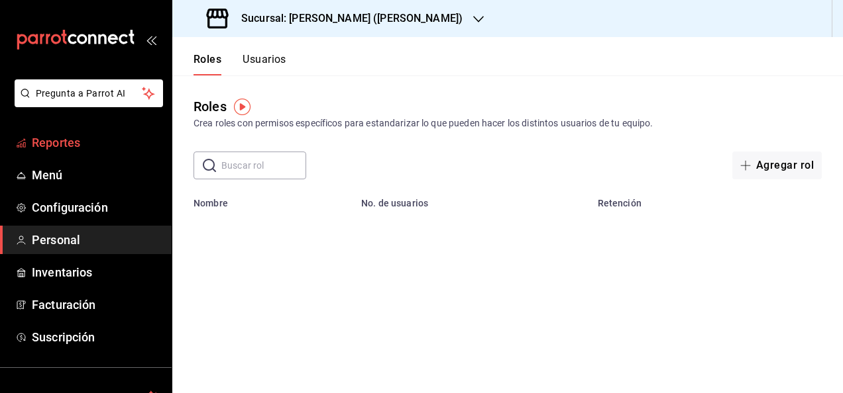
click at [69, 150] on span "Reportes" at bounding box center [96, 143] width 129 height 18
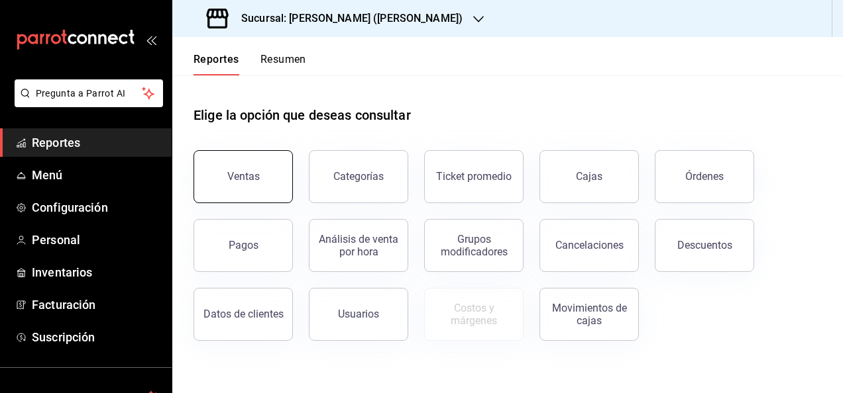
click at [268, 188] on button "Ventas" at bounding box center [242, 176] width 99 height 53
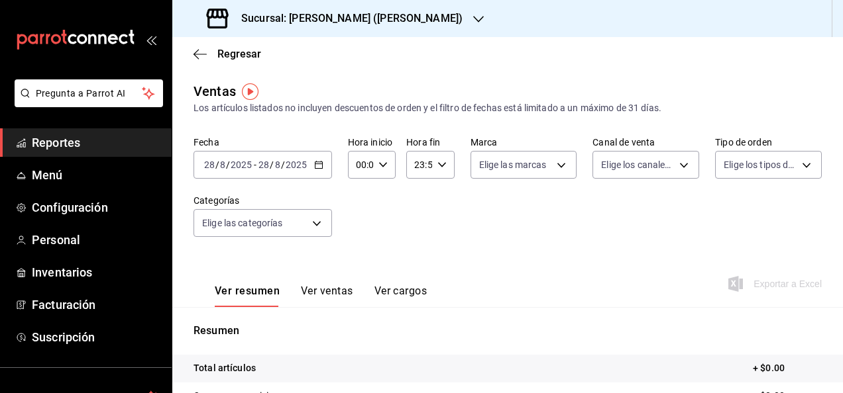
click at [315, 165] on icon "button" at bounding box center [318, 164] width 9 height 9
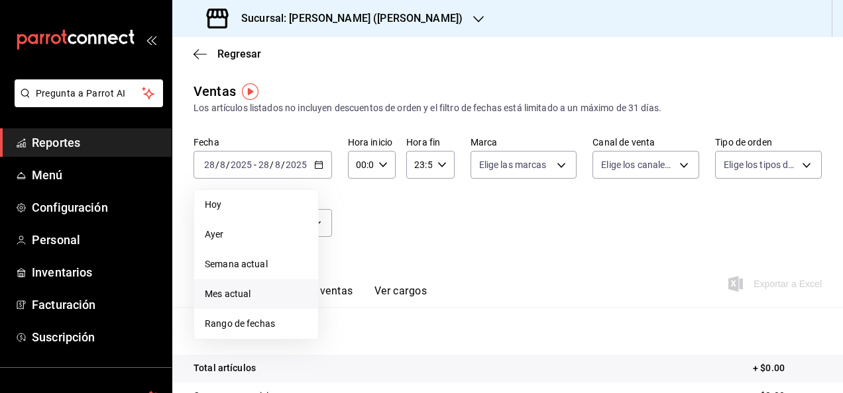
click at [231, 291] on span "Mes actual" at bounding box center [256, 294] width 103 height 14
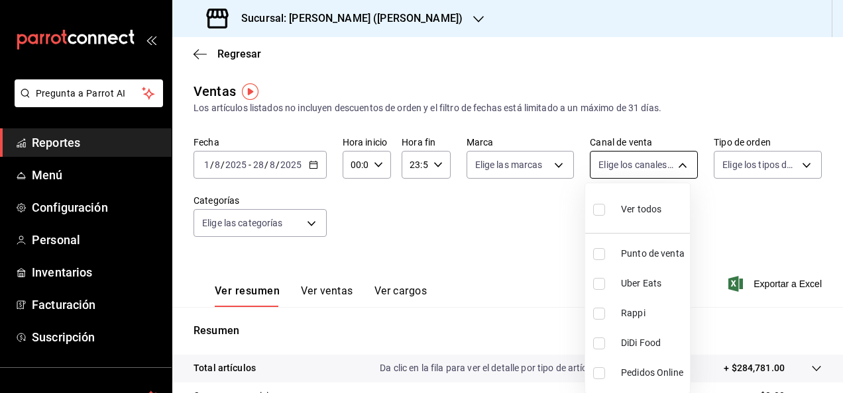
click at [655, 172] on body "Pregunta a Parrot AI Reportes Menú Configuración Personal Inventarios Facturaci…" at bounding box center [421, 196] width 843 height 393
click at [596, 261] on li "Punto de venta" at bounding box center [637, 254] width 105 height 30
type input "PARROT"
checkbox input "true"
click at [548, 230] on div at bounding box center [421, 196] width 843 height 393
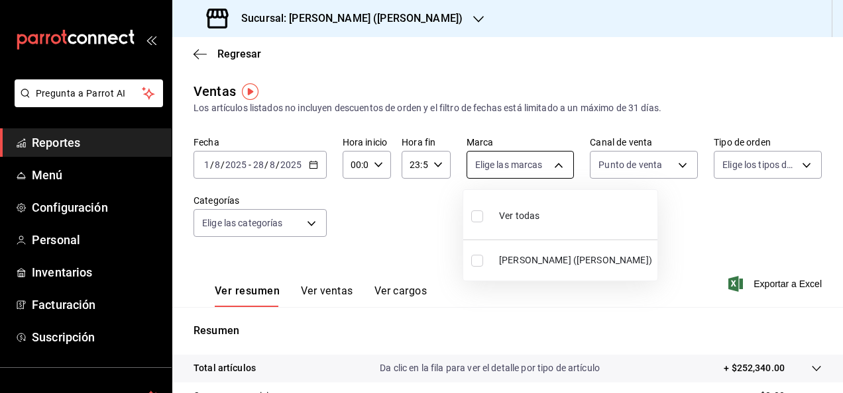
click at [544, 169] on body "Pregunta a Parrot AI Reportes Menú Configuración Personal Inventarios Facturaci…" at bounding box center [421, 196] width 843 height 393
click at [476, 258] on input "checkbox" at bounding box center [477, 261] width 12 height 12
checkbox input "true"
type input "62448029-1e5c-4b97-baa2-381ac051e320"
checkbox input "true"
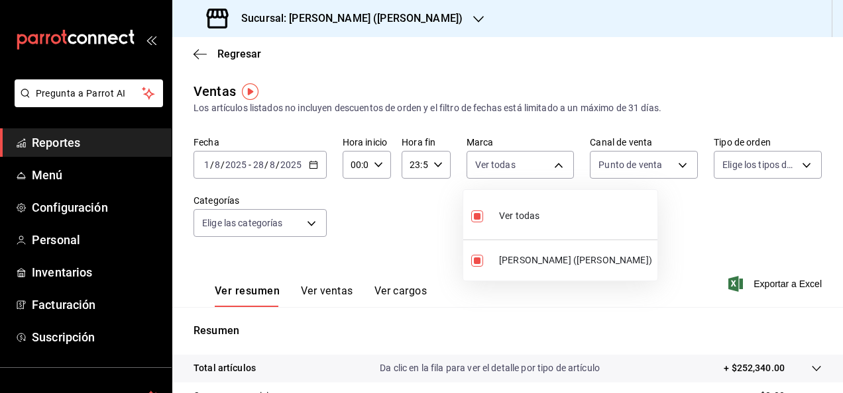
click at [627, 236] on div at bounding box center [421, 196] width 843 height 393
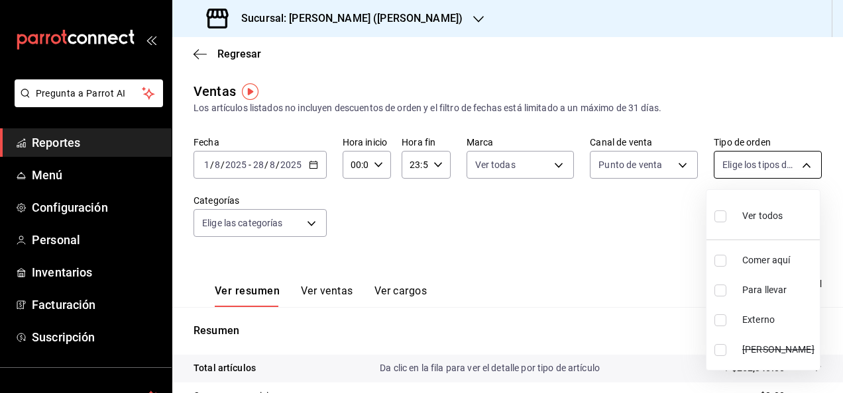
click at [792, 167] on body "Pregunta a Parrot AI Reportes Menú Configuración Personal Inventarios Facturaci…" at bounding box center [421, 196] width 843 height 393
click at [839, 384] on div at bounding box center [421, 196] width 843 height 393
click at [792, 169] on body "Pregunta a Parrot AI Reportes Menú Configuración Personal Inventarios Facturaci…" at bounding box center [421, 196] width 843 height 393
click at [723, 217] on input "checkbox" at bounding box center [720, 217] width 12 height 12
checkbox input "true"
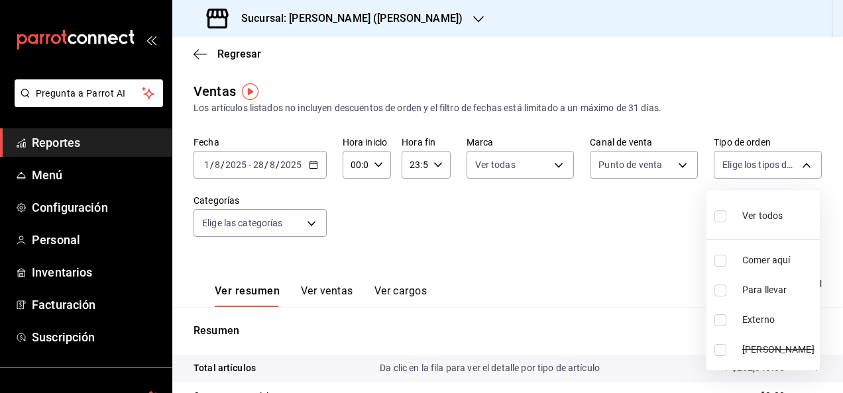
type input "be796f6f-ab53-4d56-a4a0-d00ca7a5c8f1,5bf31468-c081-449b-97f1-7a6df82cc9d0,EXTER…"
checkbox input "true"
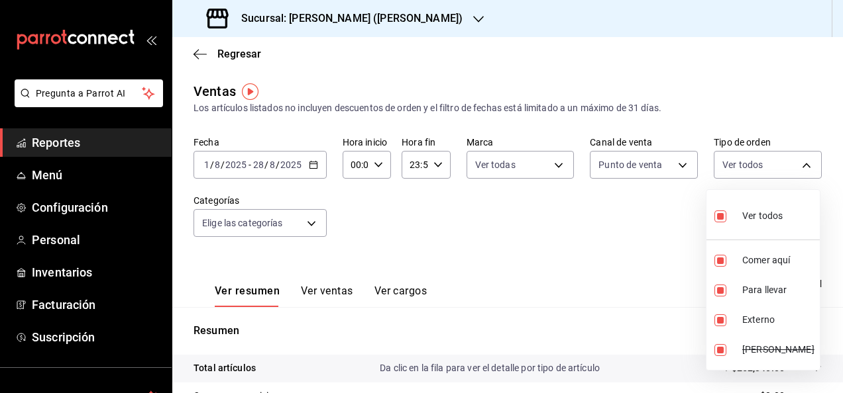
click at [585, 225] on div at bounding box center [421, 196] width 843 height 393
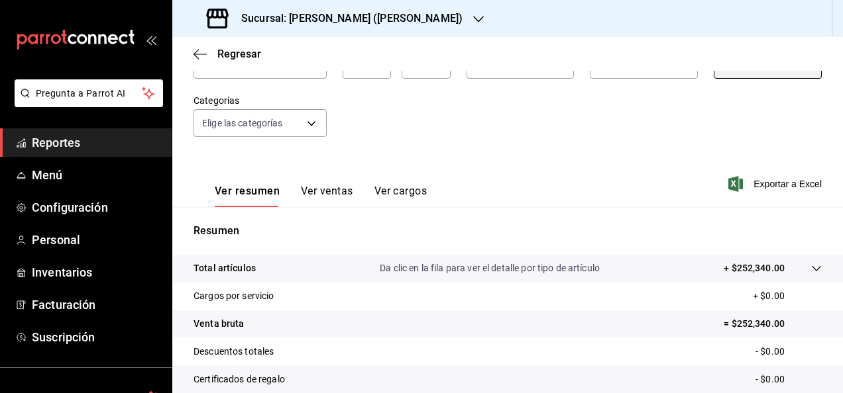
scroll to position [91, 0]
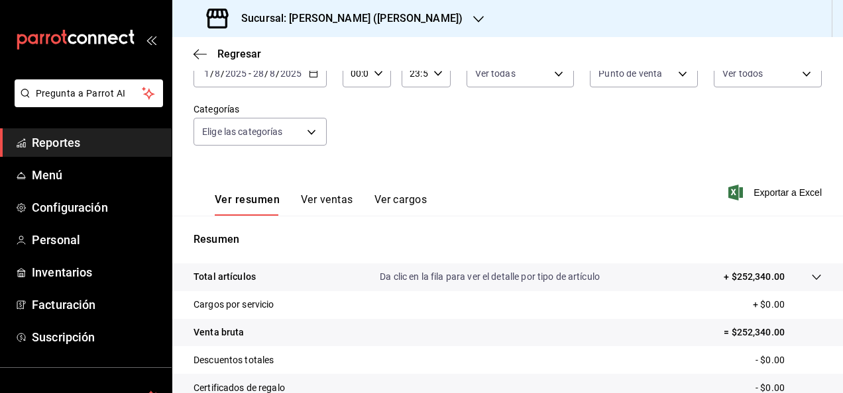
click at [807, 285] on tr "Total artículos Da clic en la fila para ver el detalle por tipo de artículo + $…" at bounding box center [507, 278] width 670 height 28
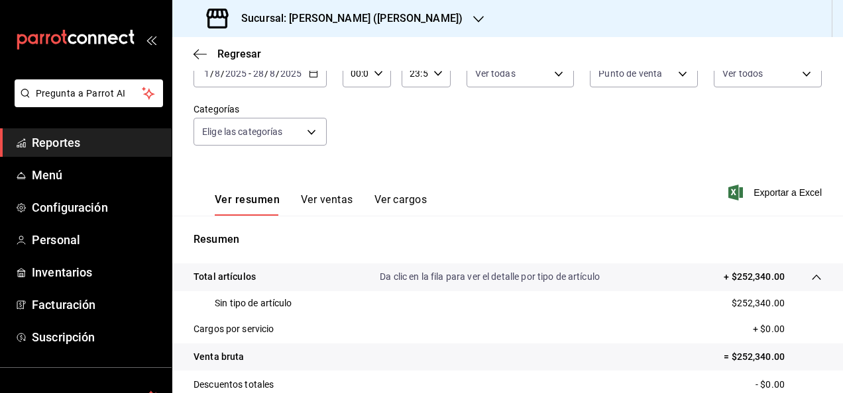
click at [329, 200] on button "Ver ventas" at bounding box center [327, 204] width 52 height 23
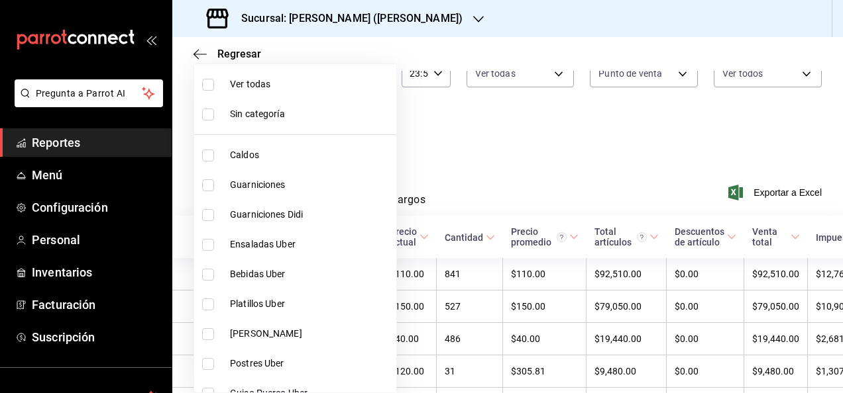
click at [299, 130] on body "Pregunta a Parrot AI Reportes Menú Configuración Personal Inventarios Facturaci…" at bounding box center [421, 196] width 843 height 393
click at [426, 154] on div at bounding box center [421, 196] width 843 height 393
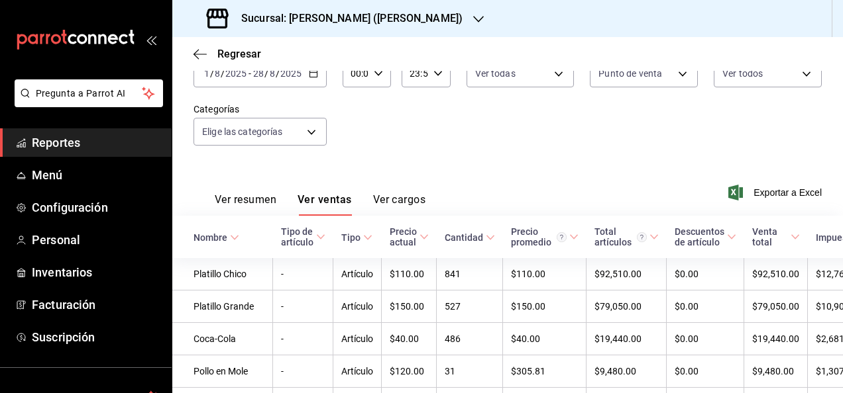
click at [310, 74] on icon "button" at bounding box center [313, 73] width 9 height 9
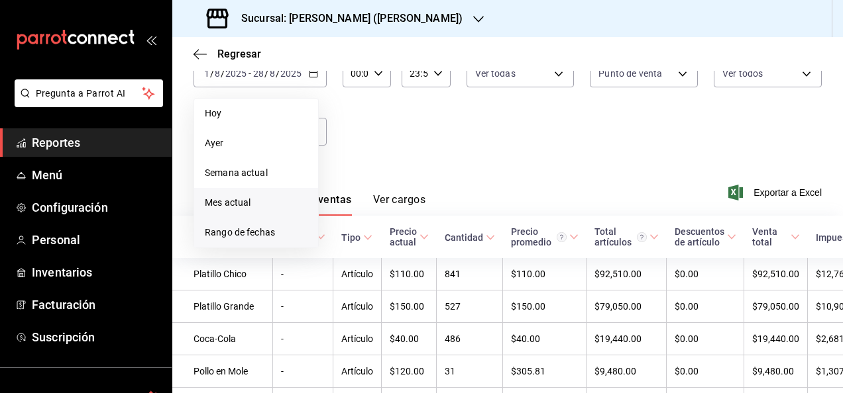
click at [246, 239] on span "Rango de fechas" at bounding box center [256, 233] width 103 height 14
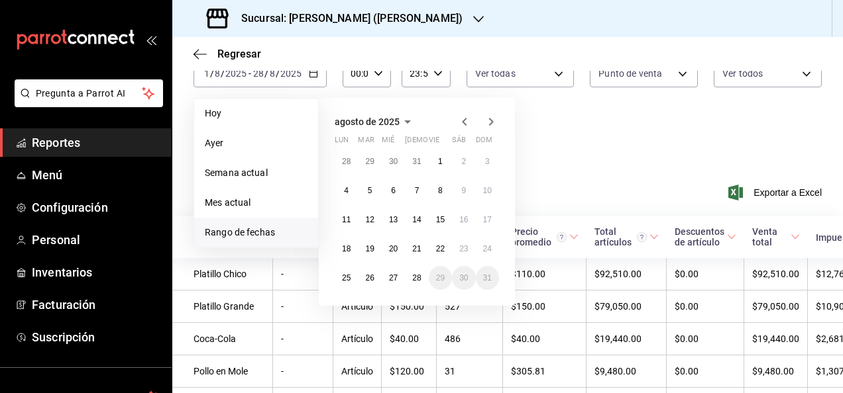
click at [403, 125] on icon "button" at bounding box center [407, 122] width 16 height 16
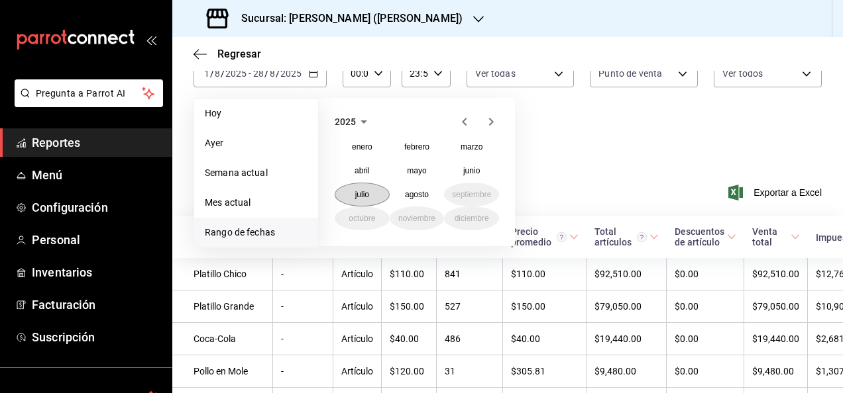
click at [364, 191] on abbr "julio" at bounding box center [362, 194] width 14 height 9
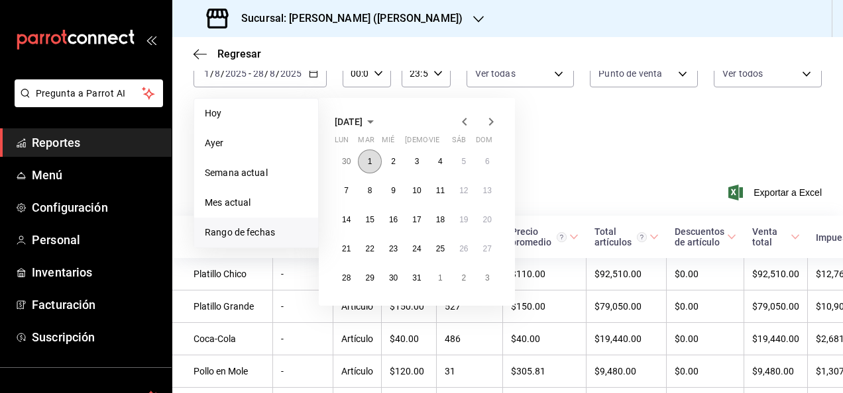
click at [365, 158] on button "1" at bounding box center [369, 162] width 23 height 24
click at [414, 281] on abbr "31" at bounding box center [416, 278] width 9 height 9
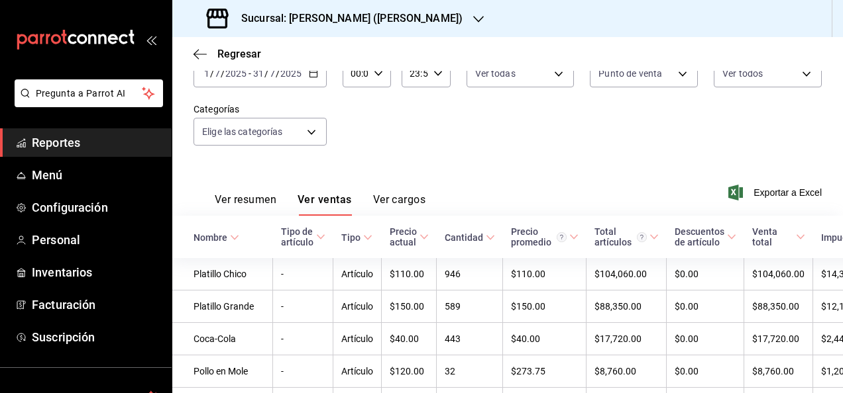
click at [550, 121] on div "Fecha [DATE] [DATE] - [DATE] [DATE] Hora inicio 00:00 Hora inicio Hora fin 23:5…" at bounding box center [507, 103] width 628 height 117
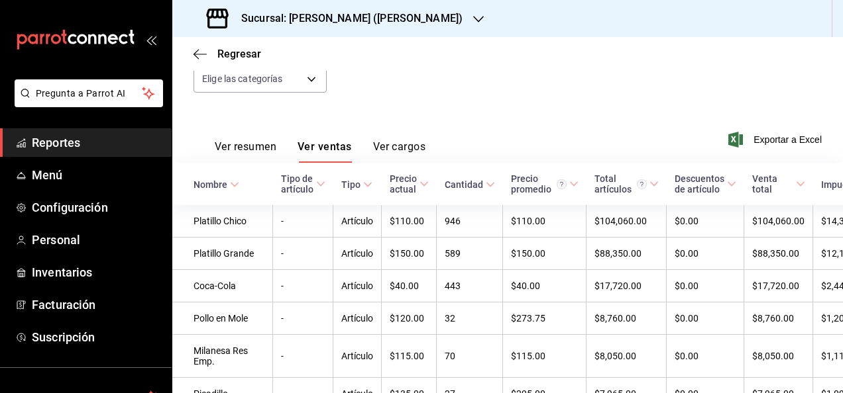
scroll to position [171, 0]
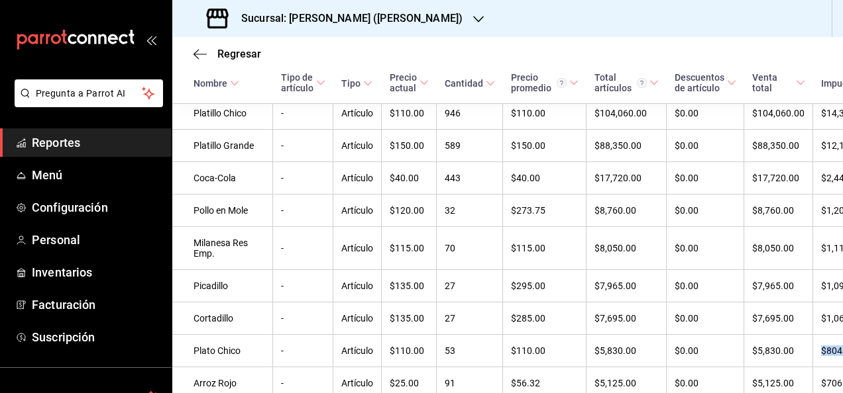
click at [839, 389] on div "Regresar Ventas Los artículos listados no incluyen descuentos de orden y el fil…" at bounding box center [507, 215] width 670 height 356
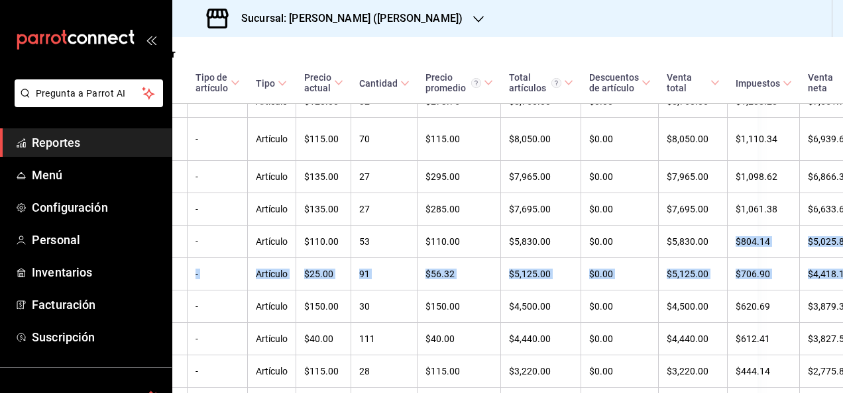
click at [839, 389] on div "Regresar Ventas Los artículos listados no incluyen descuentos de orden y el fil…" at bounding box center [507, 215] width 670 height 356
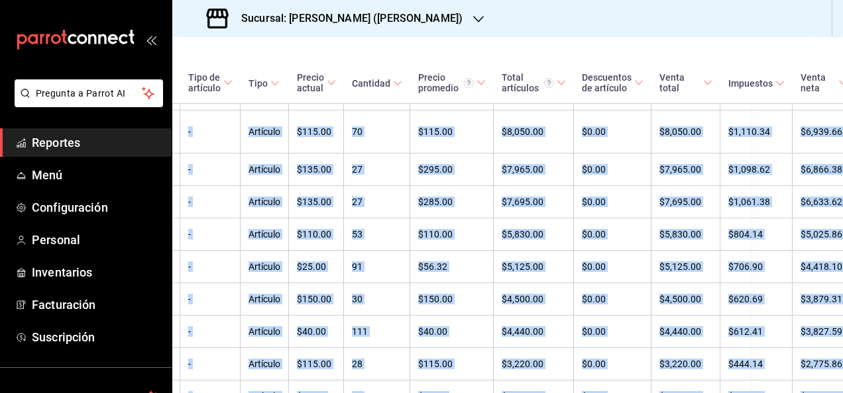
click at [839, 389] on div "Regresar Ventas Los artículos listados no incluyen descuentos de orden y el fil…" at bounding box center [507, 215] width 670 height 356
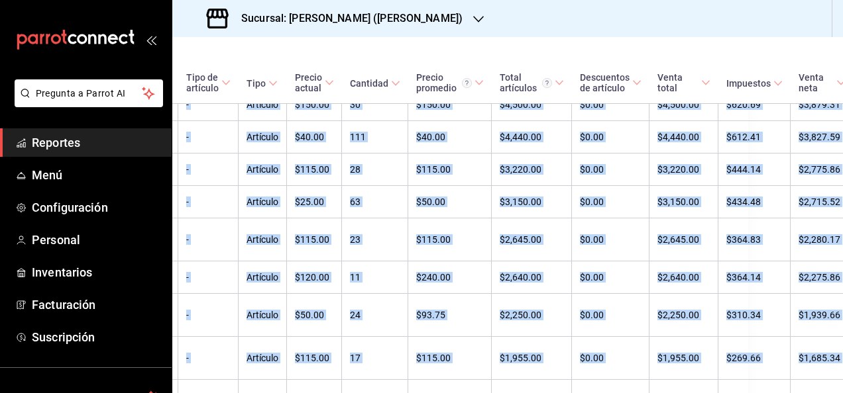
click at [839, 389] on div "Regresar Ventas Los artículos listados no incluyen descuentos de orden y el fil…" at bounding box center [507, 215] width 670 height 356
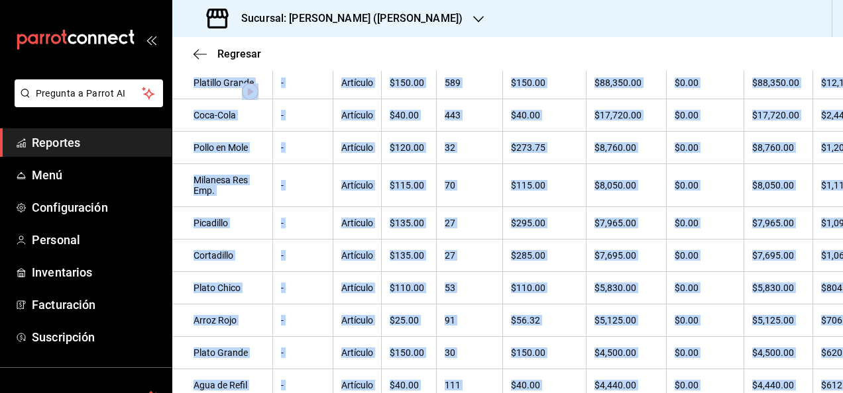
scroll to position [0, 0]
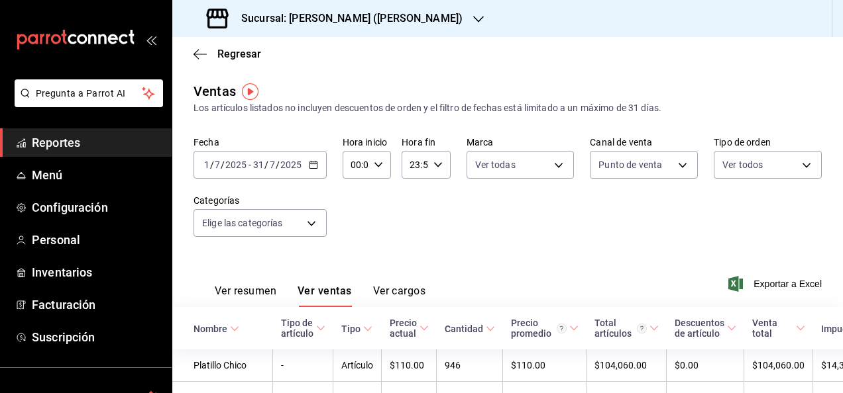
click at [474, 258] on div "Ver resumen Ver ventas Ver cargos Exportar a Excel" at bounding box center [507, 280] width 670 height 54
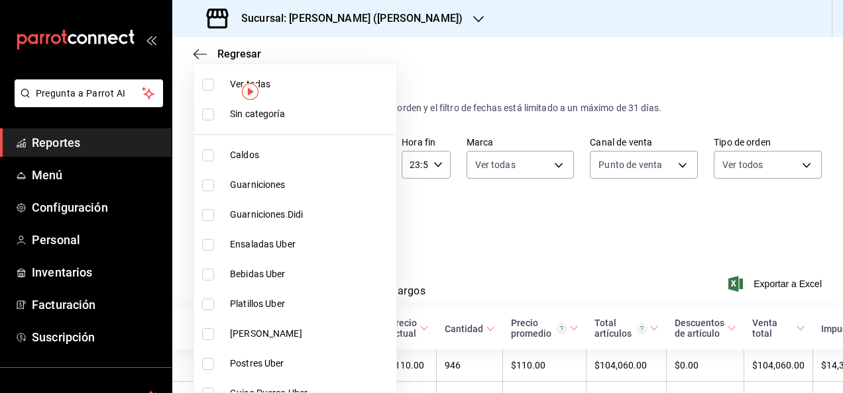
click at [297, 229] on body "Pregunta a Parrot AI Reportes Menú Configuración Personal Inventarios Facturaci…" at bounding box center [421, 196] width 843 height 393
click at [205, 305] on input "checkbox" at bounding box center [208, 305] width 12 height 12
checkbox input "true"
type input "ad7b4cd1-a125-4e35-86f3-a2c23281f385"
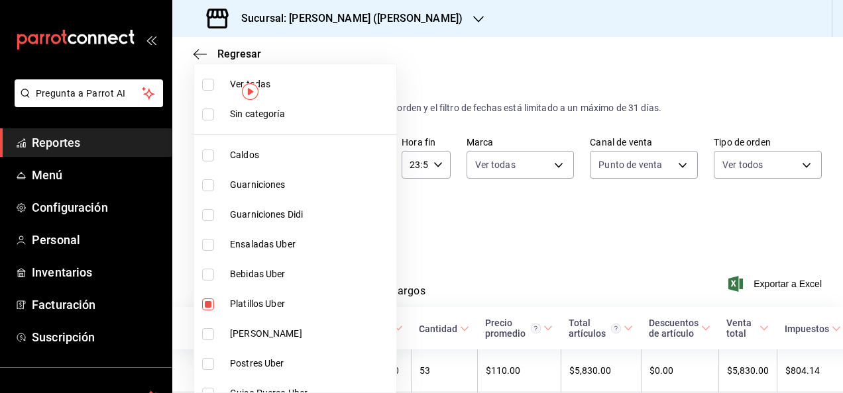
click at [438, 231] on div at bounding box center [421, 196] width 843 height 393
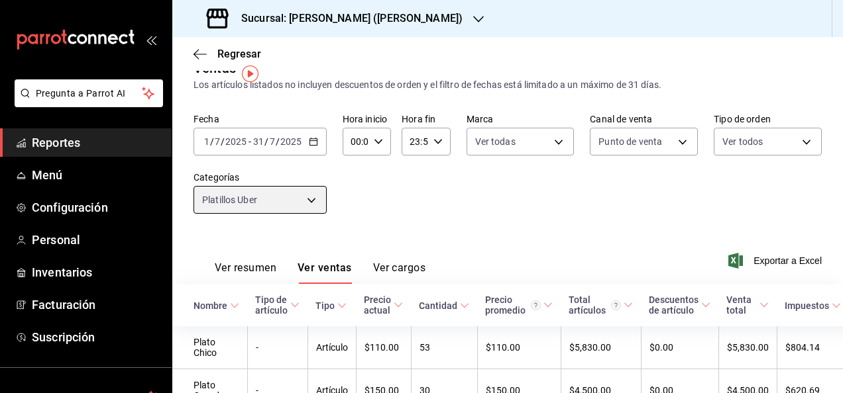
scroll to position [17, 0]
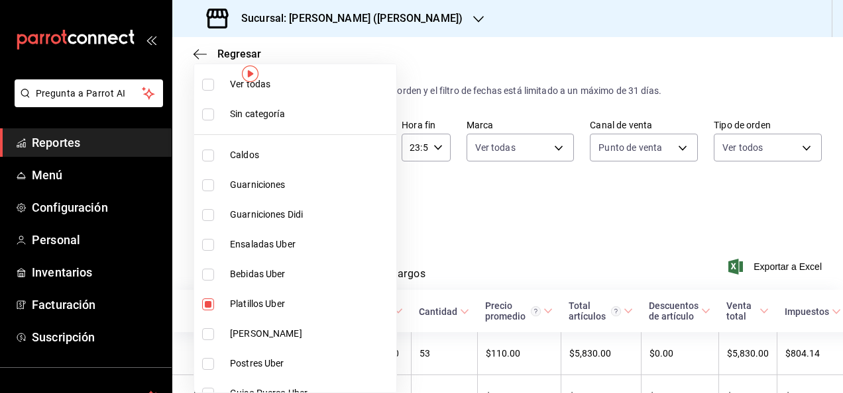
click at [281, 209] on body "Pregunta a Parrot AI Reportes Menú Configuración Personal Inventarios Facturaci…" at bounding box center [421, 196] width 843 height 393
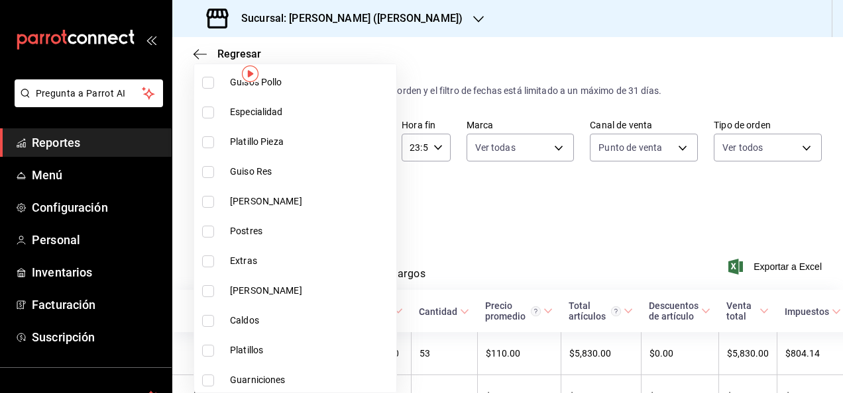
scroll to position [671, 0]
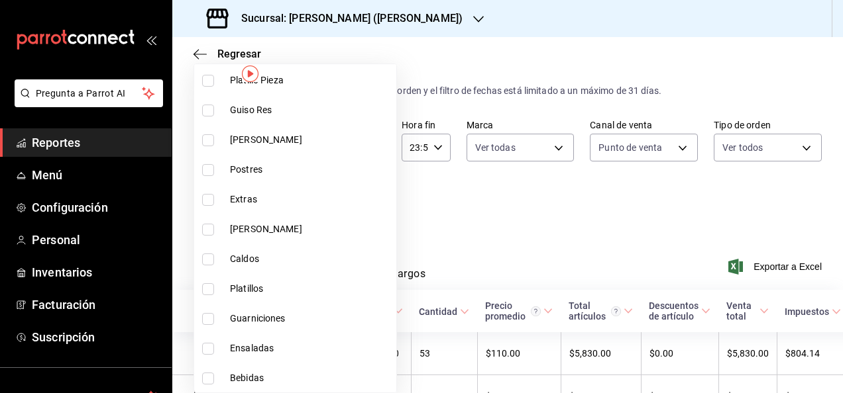
click at [204, 287] on input "checkbox" at bounding box center [208, 289] width 12 height 12
checkbox input "true"
type input "ad7b4cd1-a125-4e35-86f3-a2c23281f385,3e32c462-9ff8-4e19-9fd0-9ff3023c8b78"
click at [412, 201] on div at bounding box center [421, 196] width 843 height 393
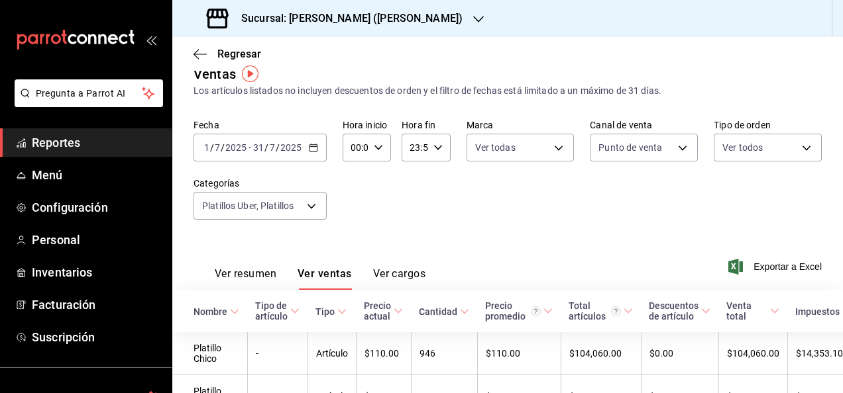
click at [376, 13] on h3 "Sucursal: [PERSON_NAME] ([PERSON_NAME])" at bounding box center [347, 19] width 232 height 16
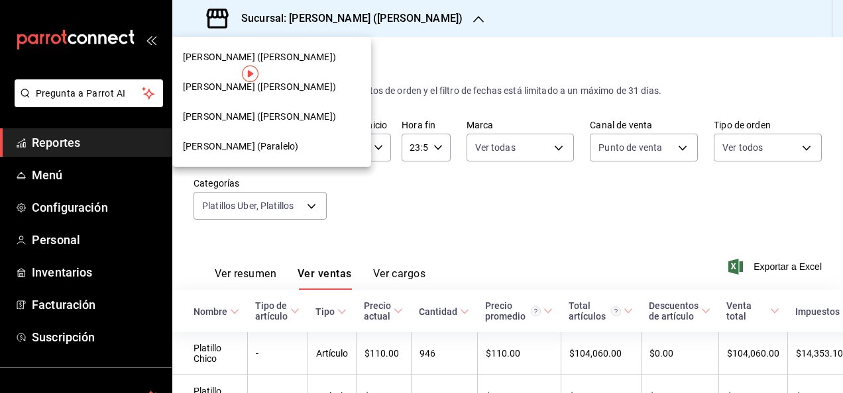
click at [219, 148] on span "[PERSON_NAME] (Paralelo)" at bounding box center [240, 147] width 115 height 14
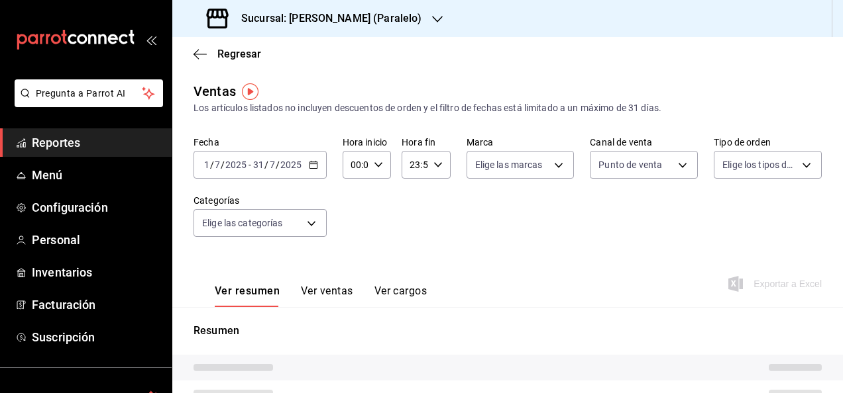
type input "PARROT"
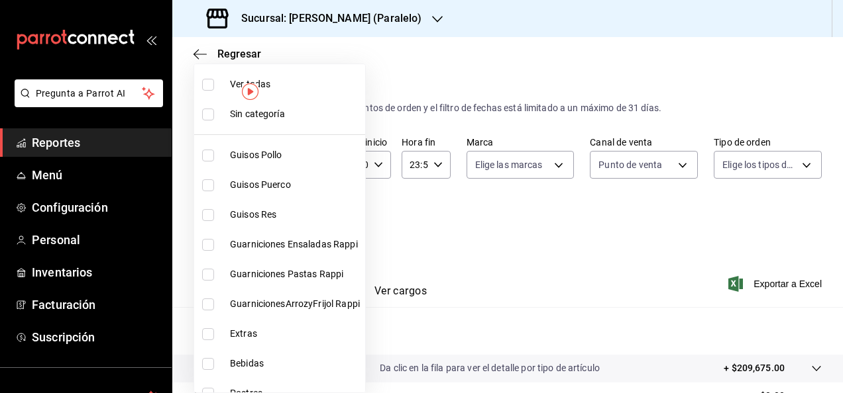
click at [293, 229] on body "Pregunta a Parrot AI Reportes Menú Configuración Personal Inventarios Facturaci…" at bounding box center [421, 196] width 843 height 393
click at [492, 219] on div at bounding box center [421, 196] width 843 height 393
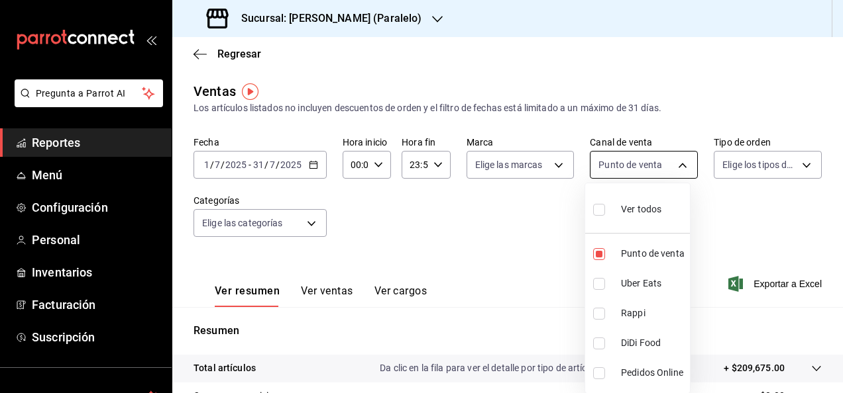
click at [673, 163] on body "Pregunta a Parrot AI Reportes Menú Configuración Personal Inventarios Facturaci…" at bounding box center [421, 196] width 843 height 393
click at [596, 211] on input "checkbox" at bounding box center [599, 210] width 12 height 12
checkbox input "true"
type input "PARROT,UBER_EATS,RAPPI,DIDI_FOOD,ONLINE"
checkbox input "true"
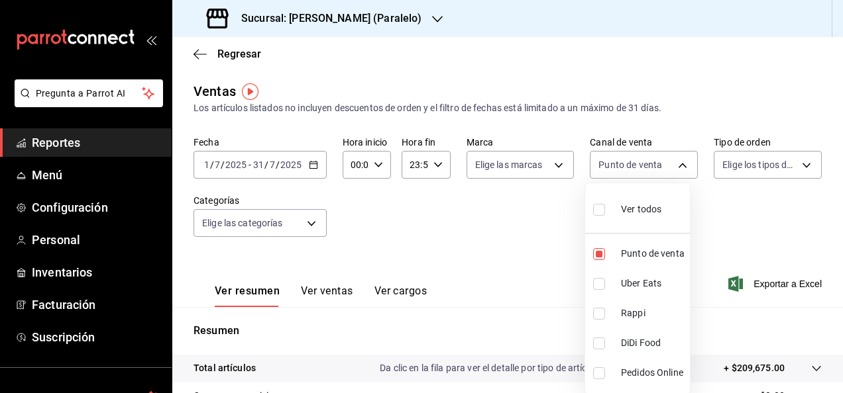
checkbox input "true"
click at [596, 211] on input "checkbox" at bounding box center [599, 210] width 12 height 12
checkbox input "false"
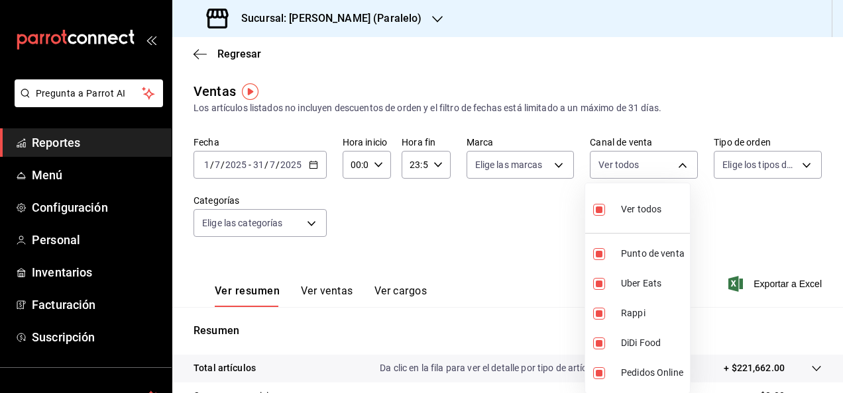
checkbox input "false"
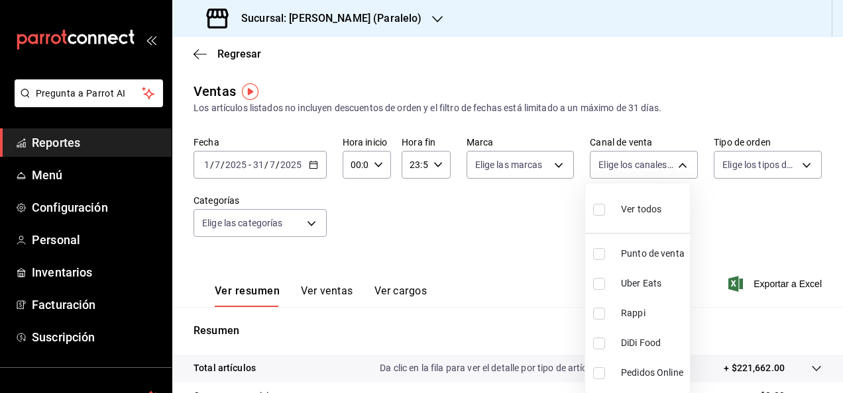
click at [596, 291] on li "Uber Eats" at bounding box center [637, 284] width 105 height 30
type input "UBER_EATS"
checkbox input "true"
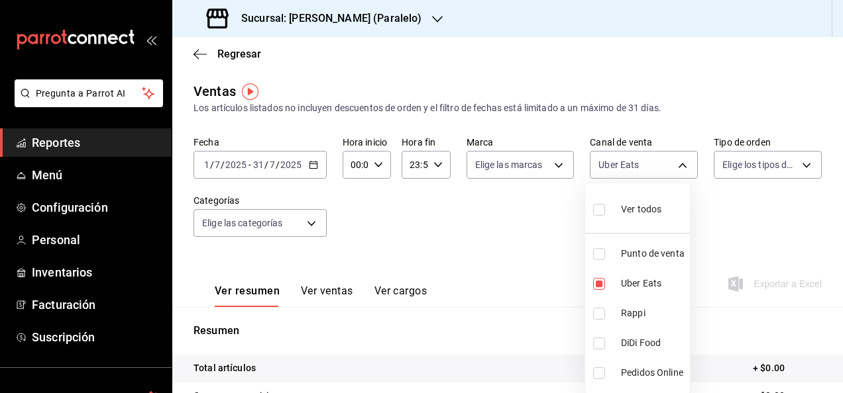
click at [596, 317] on input "checkbox" at bounding box center [599, 314] width 12 height 12
checkbox input "true"
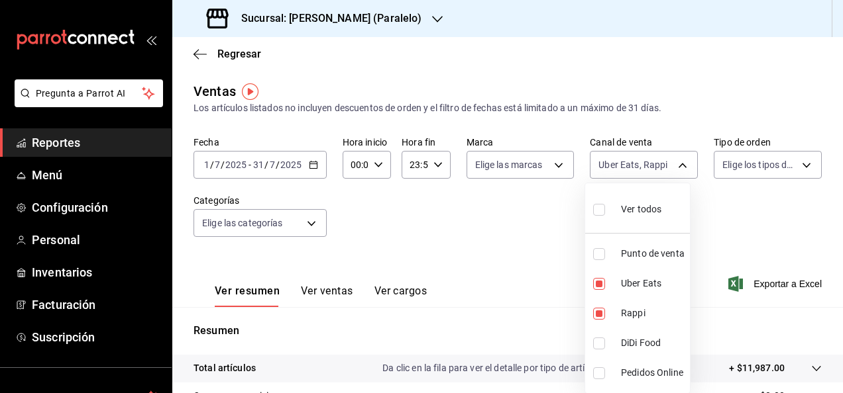
click at [599, 351] on li "DiDi Food" at bounding box center [637, 344] width 105 height 30
type input "UBER_EATS,RAPPI,DIDI_FOOD"
checkbox input "true"
click at [595, 319] on li "Rappi" at bounding box center [637, 314] width 105 height 30
type input "UBER_EATS,DIDI_FOOD"
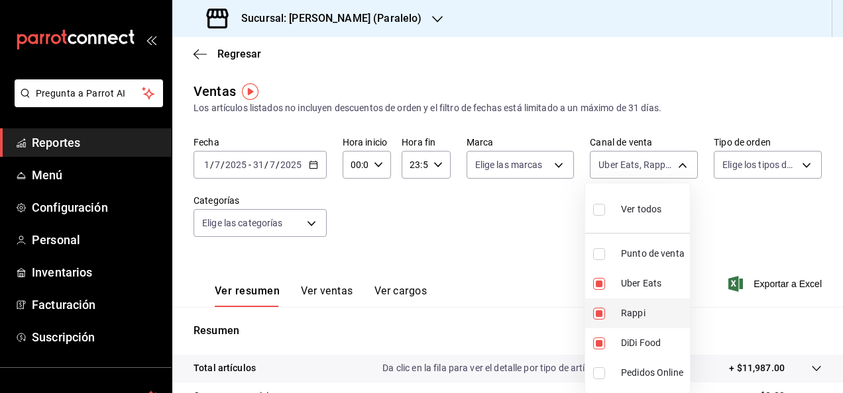
checkbox input "false"
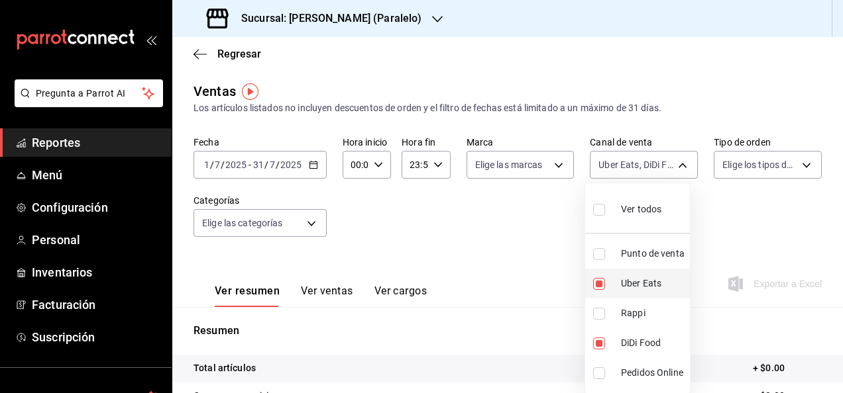
click at [596, 285] on input "checkbox" at bounding box center [599, 284] width 12 height 12
checkbox input "false"
type input "DIDI_FOOD"
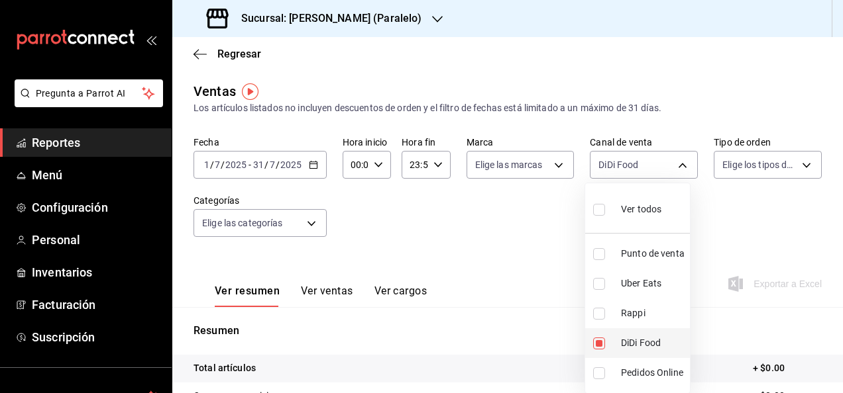
click at [599, 338] on input "checkbox" at bounding box center [599, 344] width 12 height 12
checkbox input "false"
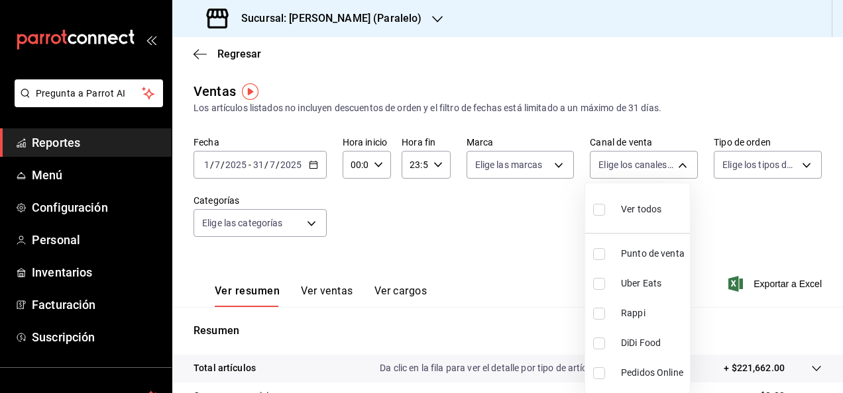
click at [597, 253] on input "checkbox" at bounding box center [599, 254] width 12 height 12
checkbox input "true"
type input "PARROT"
click at [526, 211] on div at bounding box center [421, 196] width 843 height 393
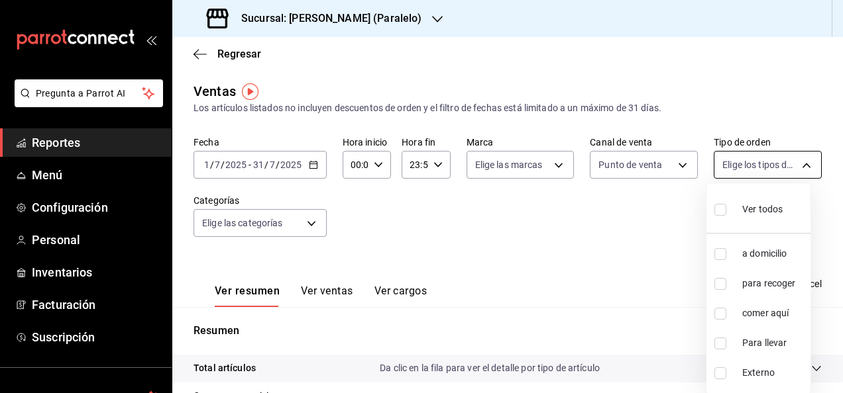
click at [791, 168] on body "Pregunta a Parrot AI Reportes Menú Configuración Personal Inventarios Facturaci…" at bounding box center [421, 196] width 843 height 393
click at [719, 208] on input "checkbox" at bounding box center [720, 210] width 12 height 12
checkbox input "true"
type input "35d32230-e91e-412d-9fdf-7b62541570bf,8f45ca4e-921f-4982-9cbd-637cecbbac41,6f8ea…"
checkbox input "true"
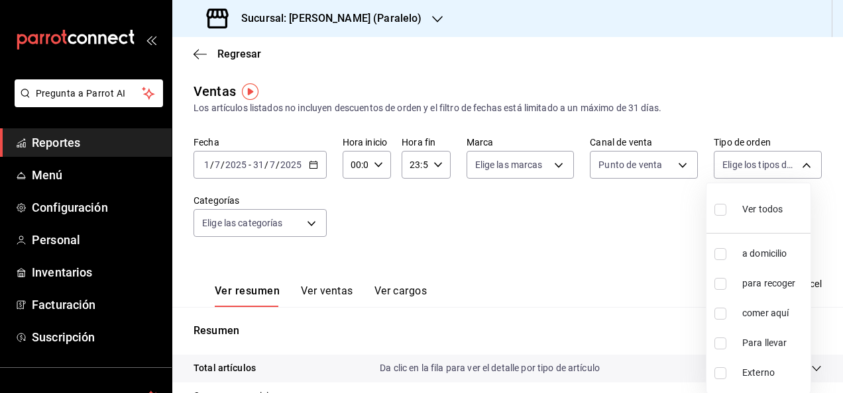
checkbox input "true"
click at [627, 230] on div at bounding box center [421, 196] width 843 height 393
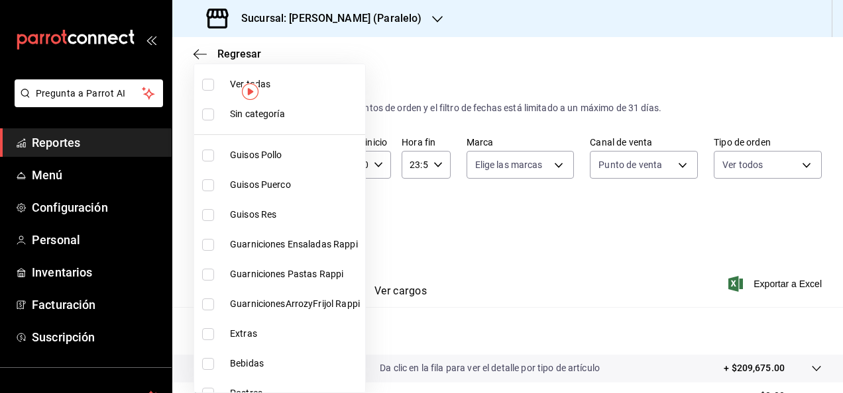
click at [270, 223] on body "Pregunta a Parrot AI Reportes Menú Configuración Personal Inventarios Facturaci…" at bounding box center [421, 196] width 843 height 393
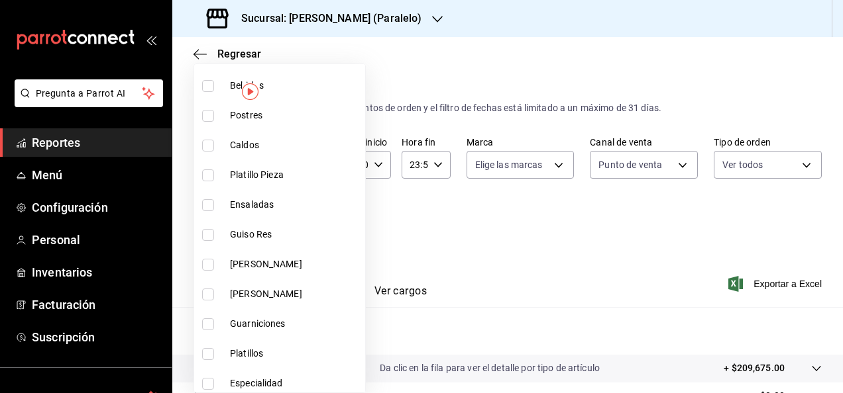
scroll to position [283, 0]
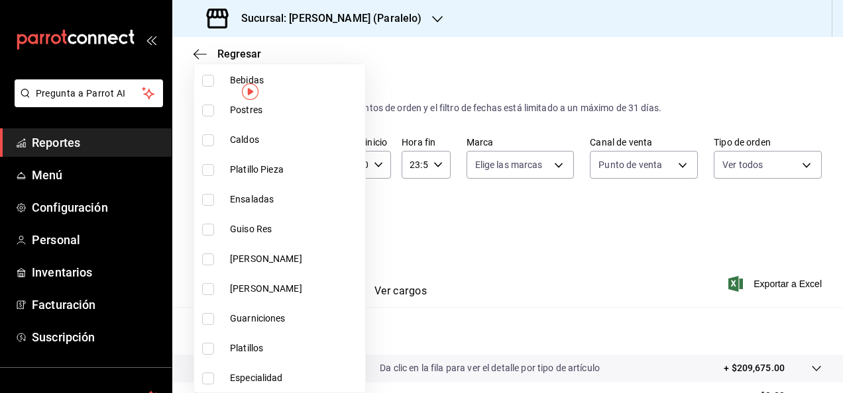
click at [211, 352] on input "checkbox" at bounding box center [208, 349] width 12 height 12
checkbox input "true"
type input "1e303bd5-d734-47f0-b055-bcc80f9713dd"
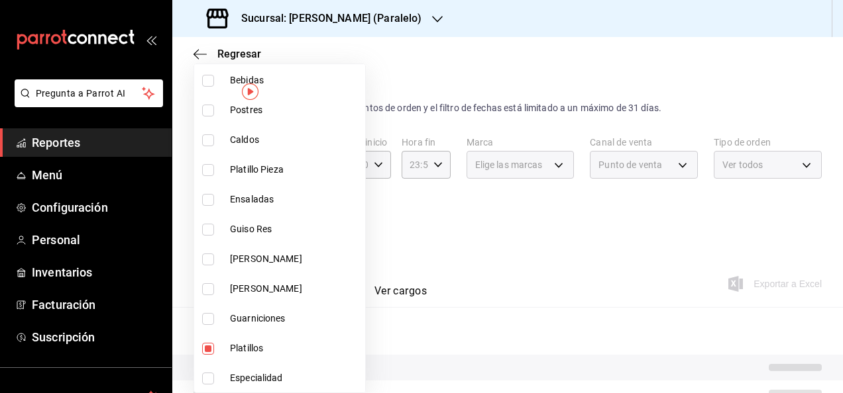
click at [454, 246] on div at bounding box center [421, 196] width 843 height 393
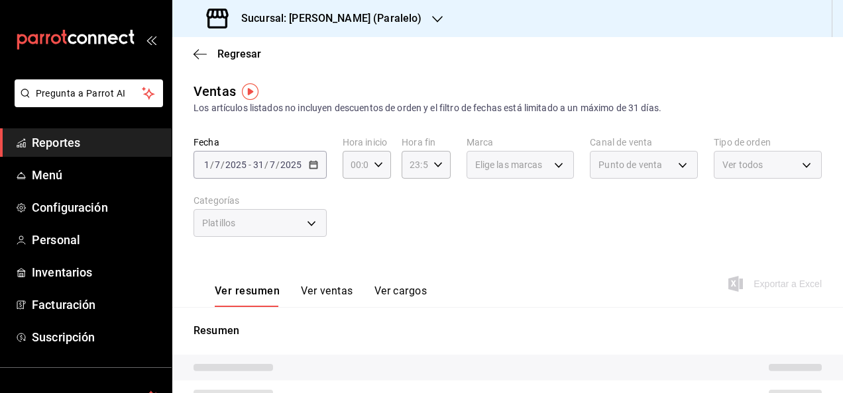
click at [329, 291] on button "Ver ventas" at bounding box center [327, 296] width 52 height 23
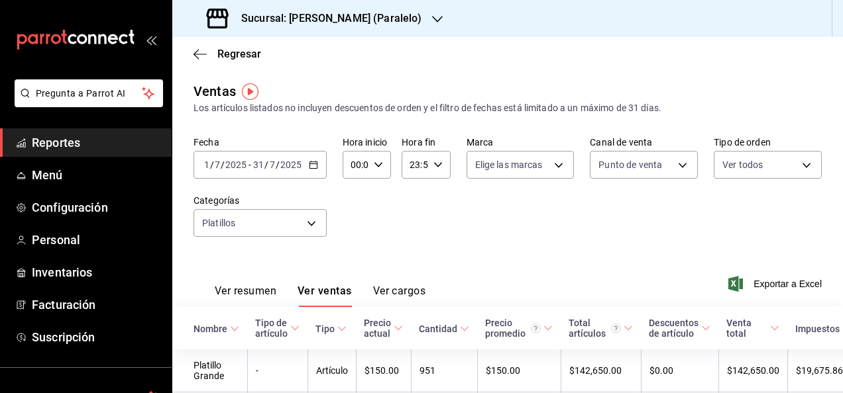
click at [390, 23] on div "Sucursal: [PERSON_NAME] (Paralelo)" at bounding box center [315, 18] width 265 height 37
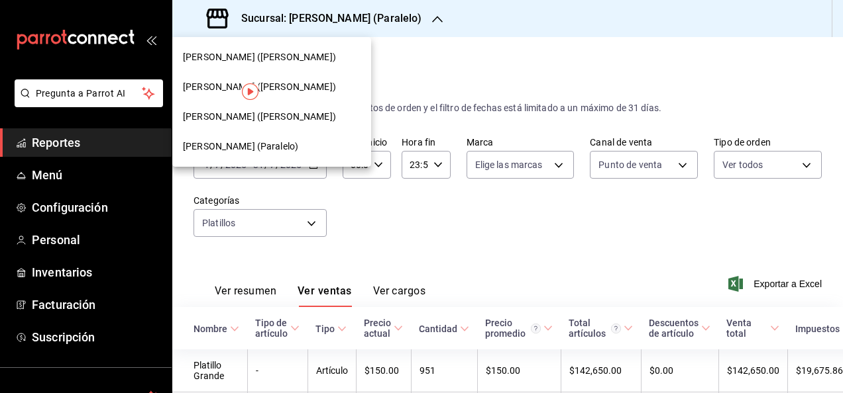
click at [247, 61] on span "[PERSON_NAME] ([PERSON_NAME])" at bounding box center [259, 57] width 153 height 14
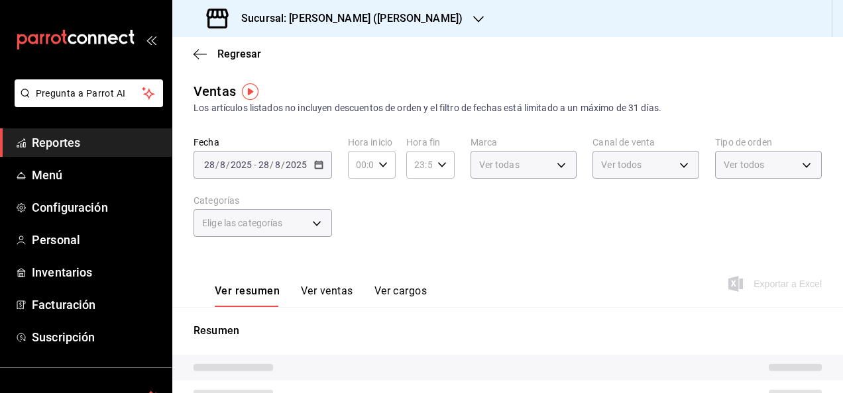
type input "PARROT"
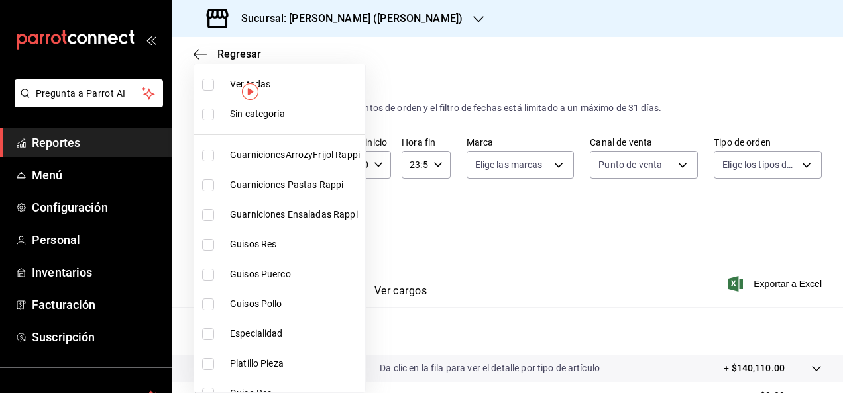
click at [299, 227] on body "Pregunta a Parrot AI Reportes Menú Configuración Personal Inventarios Facturaci…" at bounding box center [421, 196] width 843 height 393
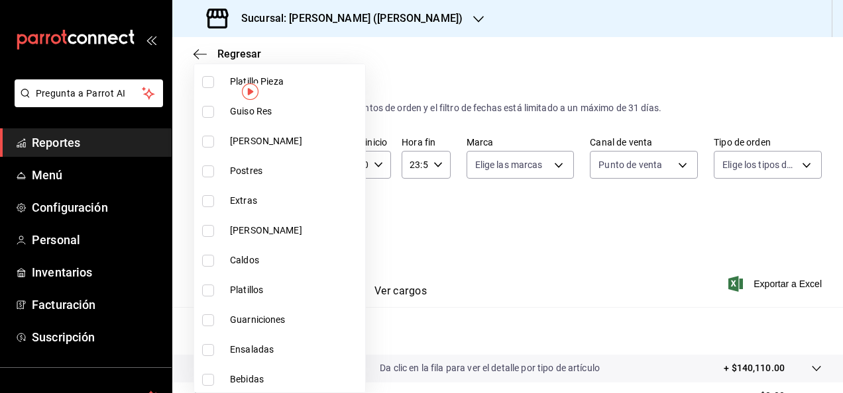
scroll to position [283, 0]
click at [248, 289] on span "Platillos" at bounding box center [295, 289] width 130 height 14
type input "58cd79c4-889c-45e1-bfef-7d62fa9978bc"
checkbox input "true"
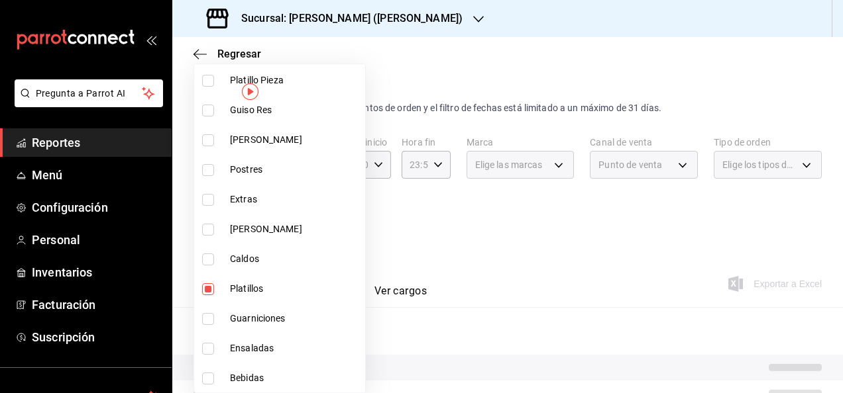
click at [510, 252] on div at bounding box center [421, 196] width 843 height 393
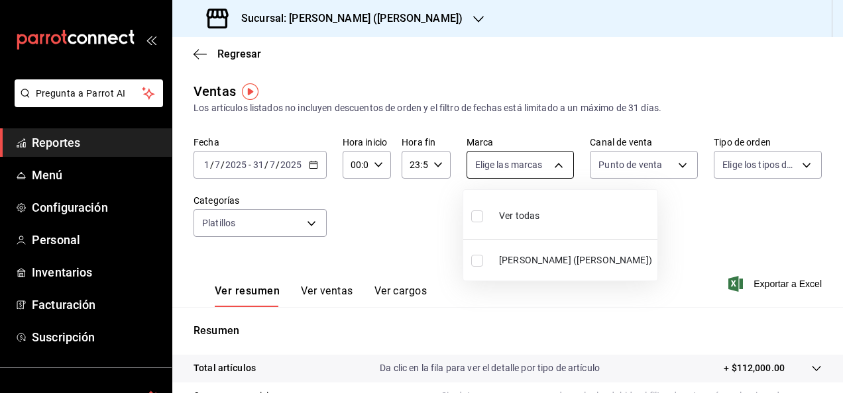
click at [551, 168] on body "Pregunta a Parrot AI Reportes Menú Configuración Personal Inventarios Facturaci…" at bounding box center [421, 196] width 843 height 393
click at [613, 212] on div at bounding box center [421, 196] width 843 height 393
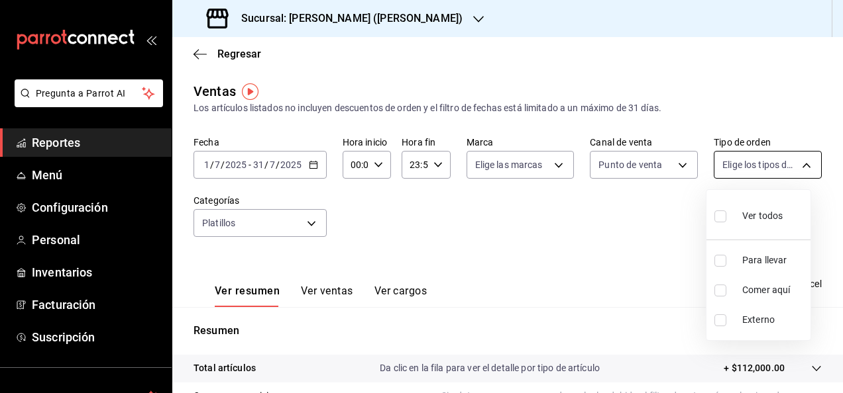
click at [762, 178] on body "Pregunta a Parrot AI Reportes Menú Configuración Personal Inventarios Facturaci…" at bounding box center [421, 196] width 843 height 393
click at [722, 217] on input "checkbox" at bounding box center [720, 217] width 12 height 12
checkbox input "true"
type input "7ebfe383-684b-467b-9268-4b392fead2dd,67803df9-e4fb-40e4-bc21-9ce5c35f88af,EXTER…"
checkbox input "true"
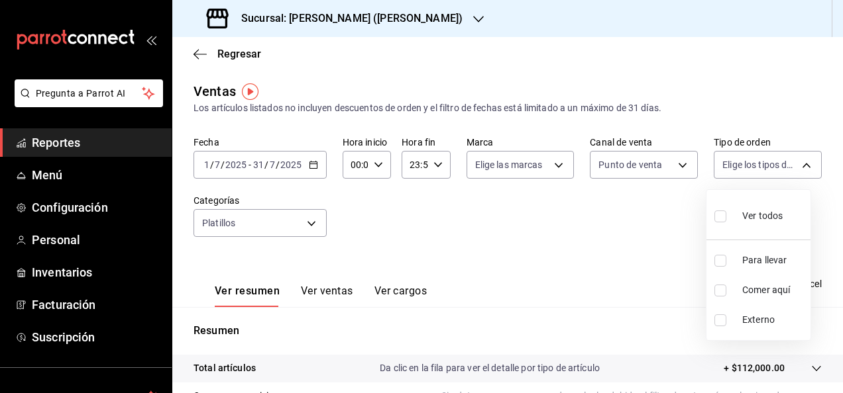
checkbox input "true"
click at [580, 242] on div at bounding box center [421, 196] width 843 height 393
click at [333, 292] on button "Ver ventas" at bounding box center [327, 296] width 52 height 23
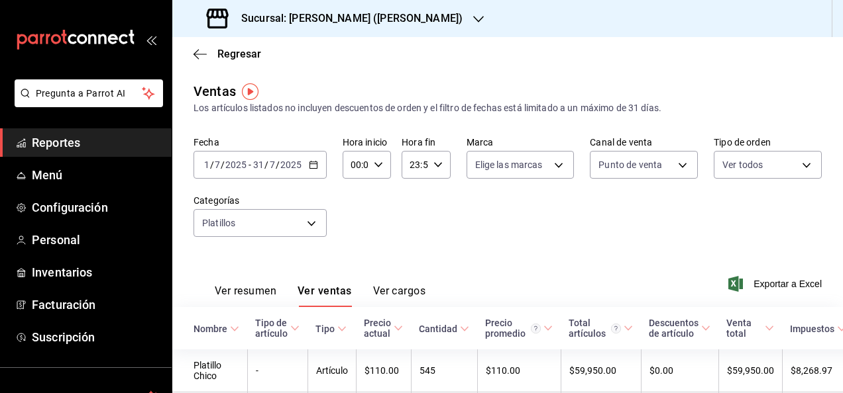
click at [539, 250] on div "Fecha [DATE] [DATE] - [DATE] [DATE] Hora inicio 00:00 Hora inicio Hora fin 23:5…" at bounding box center [507, 194] width 628 height 117
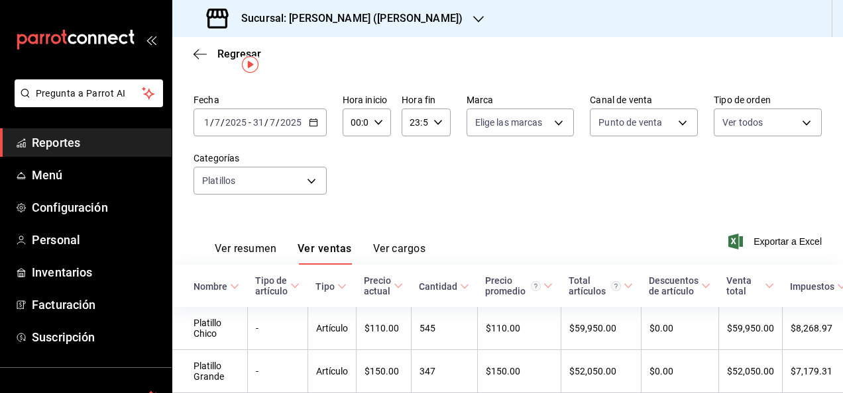
scroll to position [23, 0]
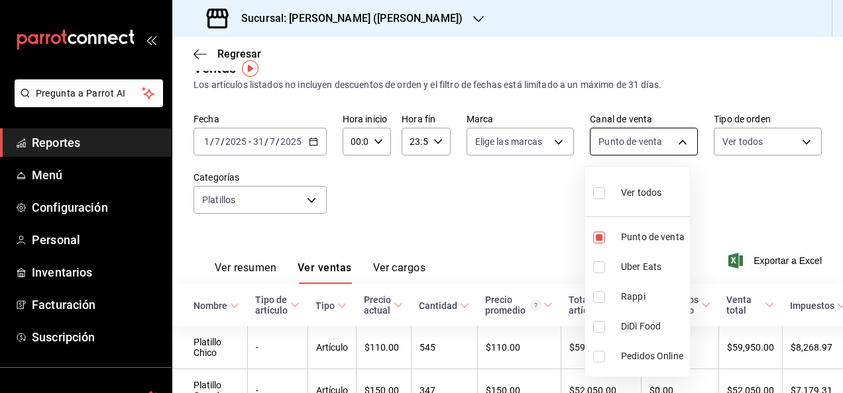
click at [674, 147] on body "Pregunta a Parrot AI Reportes Menú Configuración Personal Inventarios Facturaci…" at bounding box center [421, 196] width 843 height 393
click at [593, 241] on input "checkbox" at bounding box center [599, 238] width 12 height 12
checkbox input "false"
click at [597, 268] on input "checkbox" at bounding box center [599, 268] width 12 height 12
checkbox input "true"
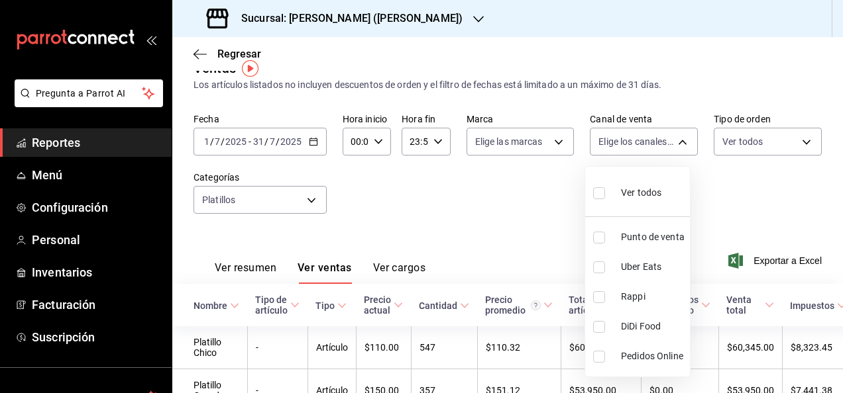
type input "UBER_EATS"
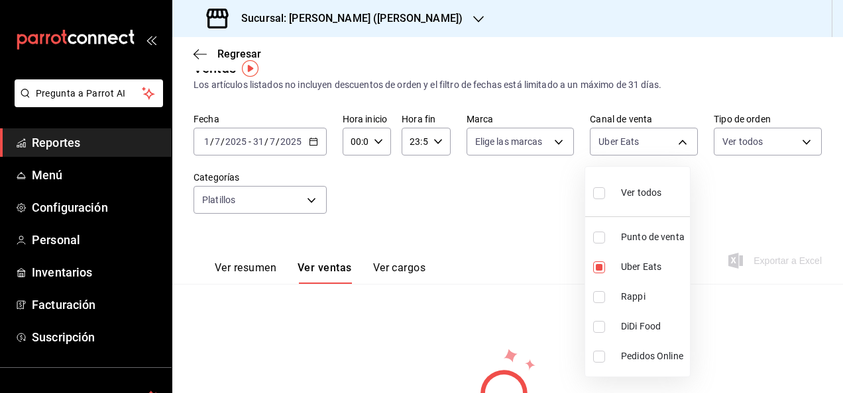
click at [597, 301] on input "checkbox" at bounding box center [599, 297] width 12 height 12
checkbox input "true"
type input "UBER_EATS,RAPPI"
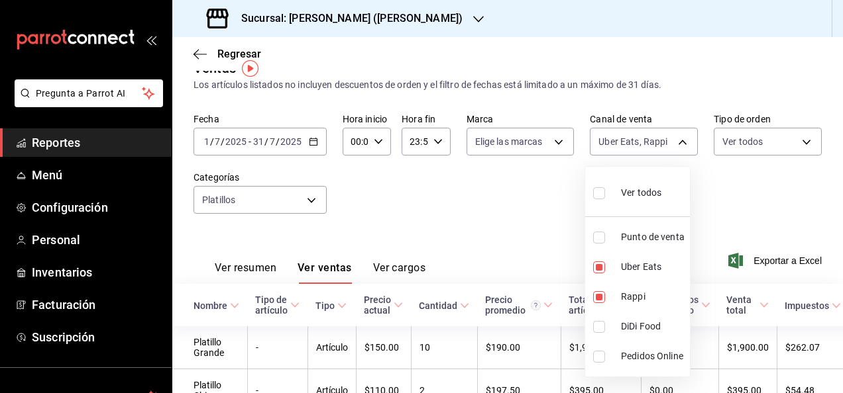
click at [593, 329] on input "checkbox" at bounding box center [599, 327] width 12 height 12
checkbox input "true"
type input "UBER_EATS,RAPPI,DIDI_FOOD"
click at [596, 300] on input "checkbox" at bounding box center [599, 297] width 12 height 12
checkbox input "false"
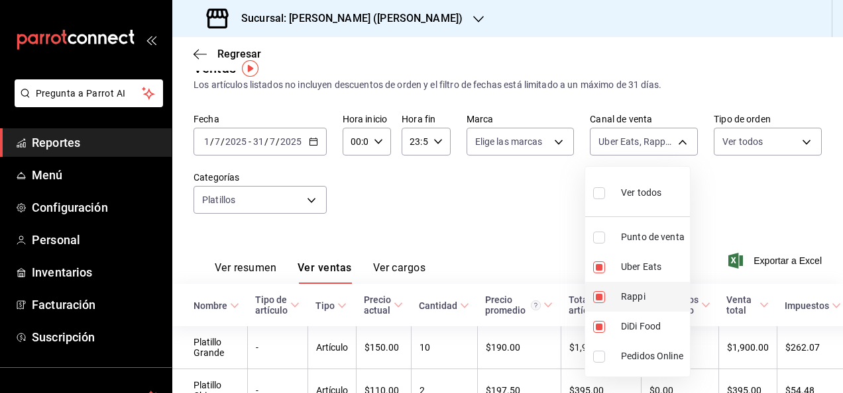
type input "UBER_EATS,DIDI_FOOD"
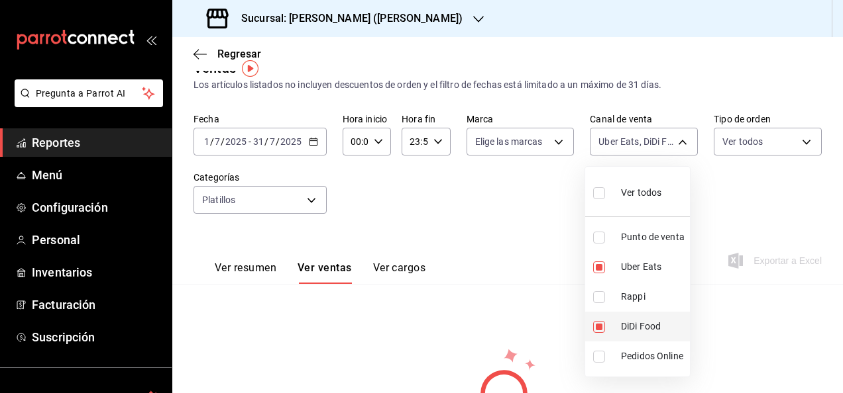
click at [601, 330] on input "checkbox" at bounding box center [599, 327] width 12 height 12
checkbox input "false"
click at [599, 303] on li "Rappi" at bounding box center [637, 297] width 105 height 30
type input "UBER_EATS,RAPPI"
checkbox input "true"
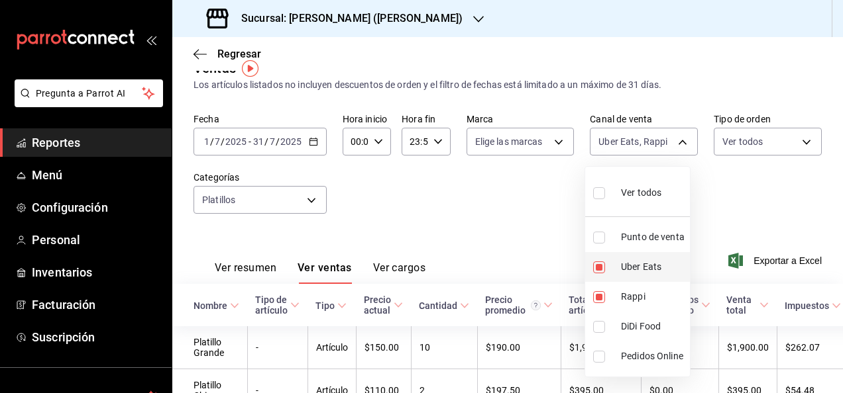
click at [593, 262] on input "checkbox" at bounding box center [599, 268] width 12 height 12
checkbox input "false"
type input "RAPPI"
click at [531, 238] on div at bounding box center [421, 196] width 843 height 393
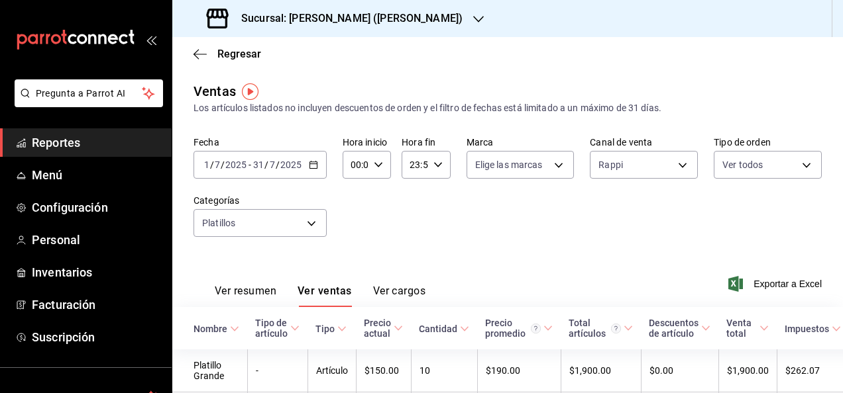
click at [394, 17] on div "Sucursal: [PERSON_NAME] ([PERSON_NAME])" at bounding box center [336, 18] width 306 height 37
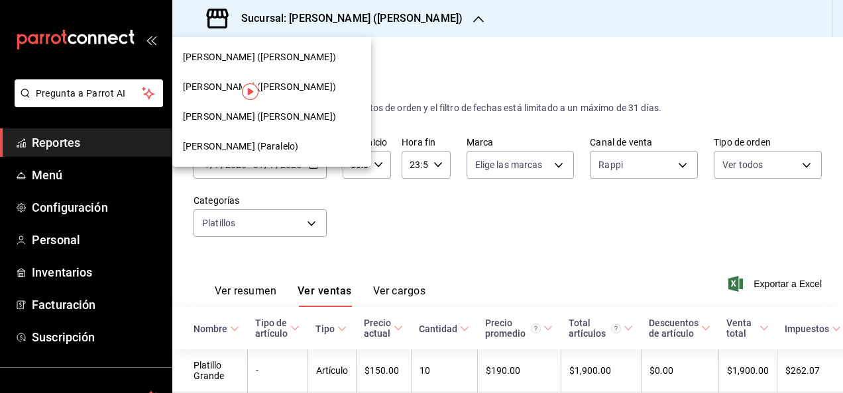
click at [258, 84] on span "[PERSON_NAME] ([PERSON_NAME])" at bounding box center [259, 87] width 153 height 14
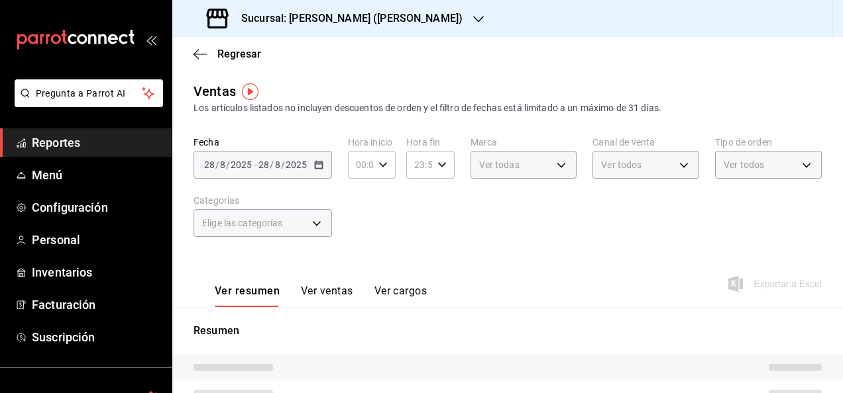
type input "RAPPI"
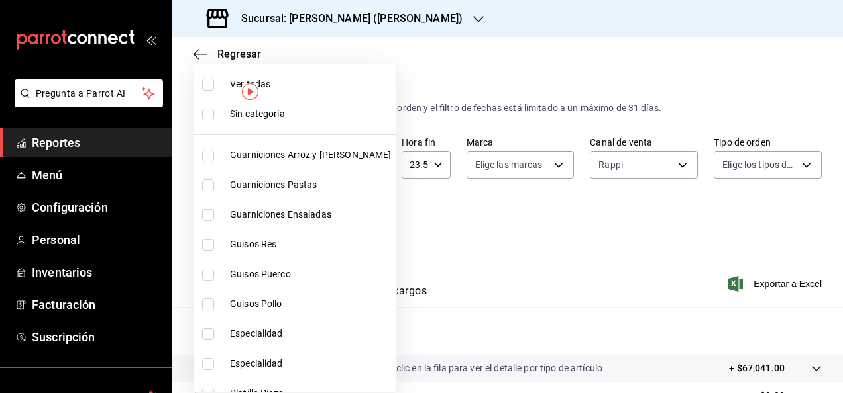
click at [306, 223] on body "Pregunta a Parrot AI Reportes Menú Configuración Personal Inventarios Facturaci…" at bounding box center [421, 196] width 843 height 393
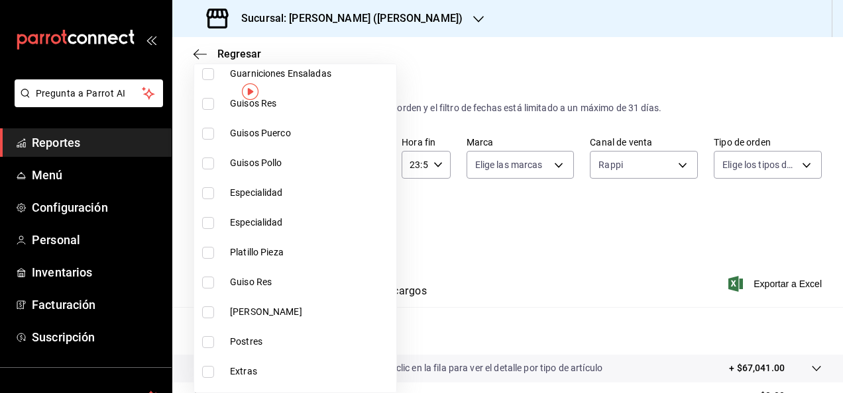
scroll to position [265, 0]
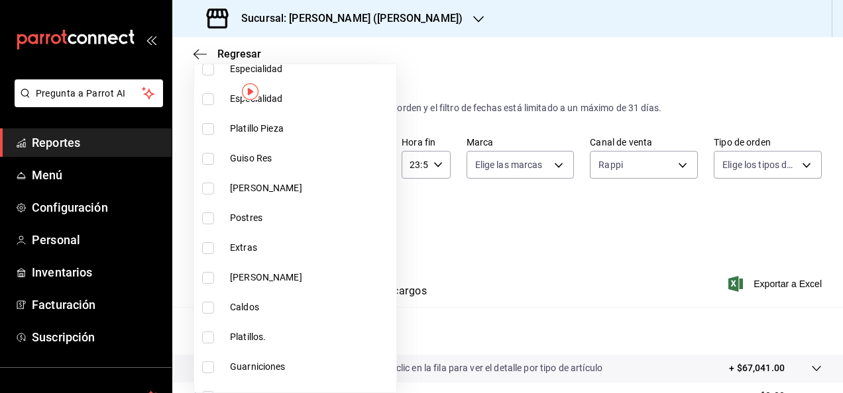
click at [205, 337] on input "checkbox" at bounding box center [208, 338] width 12 height 12
checkbox input "true"
type input "5fdffe5c-8272-480f-92a9-7b58a4ebb0cb"
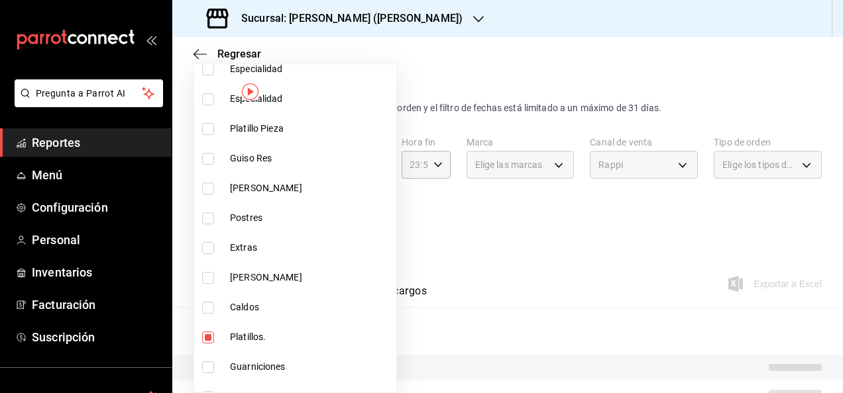
click at [420, 250] on div at bounding box center [421, 196] width 843 height 393
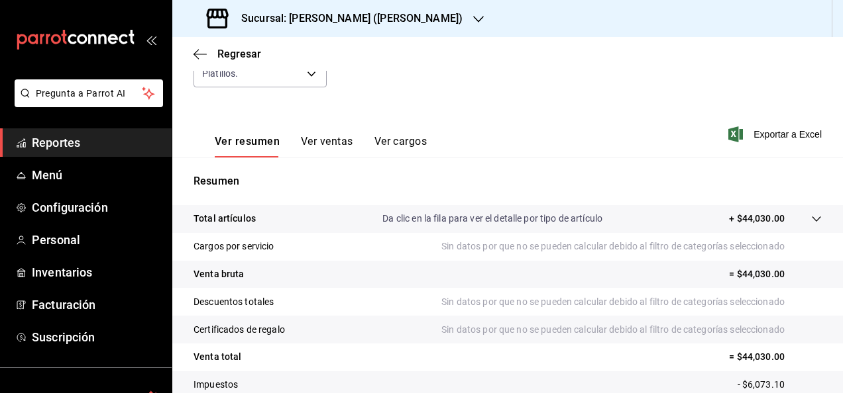
scroll to position [185, 0]
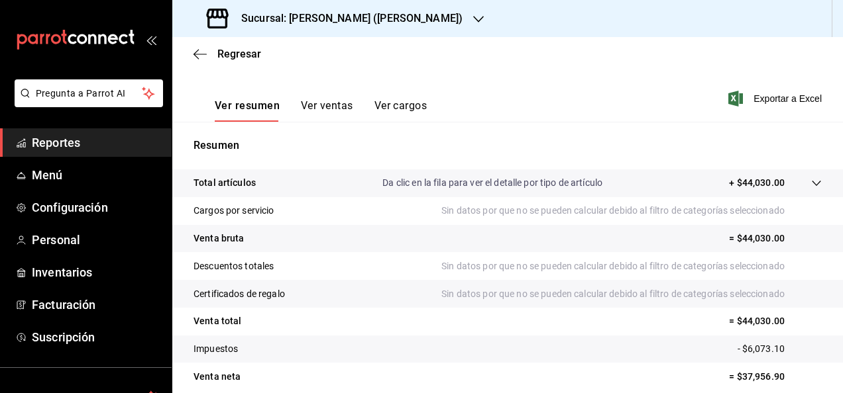
click at [327, 101] on button "Ver ventas" at bounding box center [327, 110] width 52 height 23
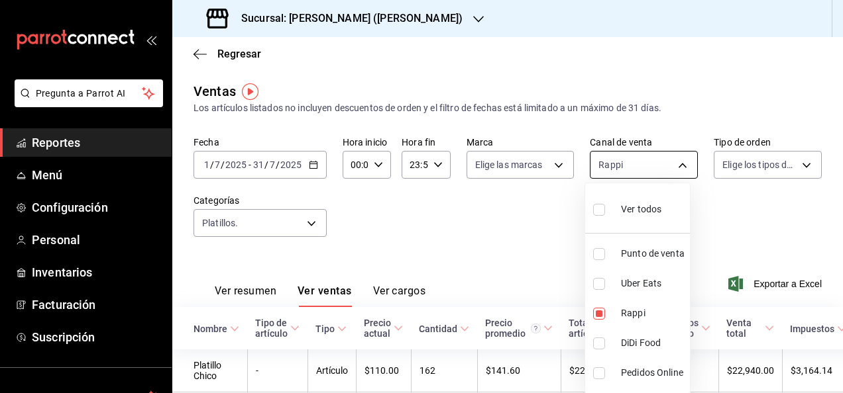
click at [675, 166] on body "Pregunta a Parrot AI Reportes Menú Configuración Personal Inventarios Facturaci…" at bounding box center [421, 196] width 843 height 393
click at [591, 256] on li "Punto de venta" at bounding box center [637, 254] width 105 height 30
type input "RAPPI,PARROT"
checkbox input "true"
click at [597, 317] on input "checkbox" at bounding box center [599, 314] width 12 height 12
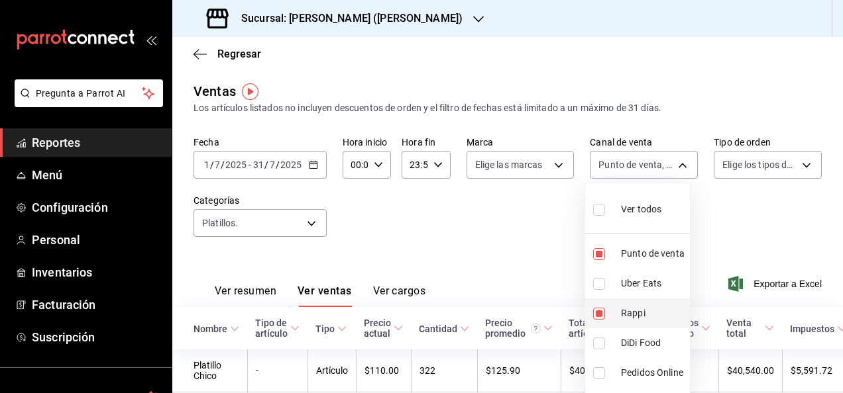
checkbox input "false"
type input "PARROT"
click at [480, 203] on div at bounding box center [421, 196] width 843 height 393
click at [682, 167] on body "Pregunta a Parrot AI Reportes Menú Configuración Personal Inventarios Facturaci…" at bounding box center [421, 196] width 843 height 393
click at [601, 285] on input "checkbox" at bounding box center [599, 284] width 12 height 12
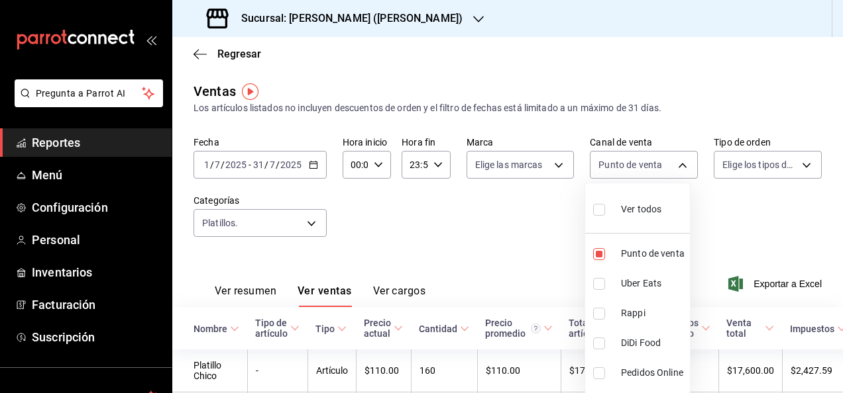
checkbox input "true"
click at [599, 260] on li "Punto de venta" at bounding box center [637, 254] width 105 height 30
type input "UBER_EATS"
checkbox input "false"
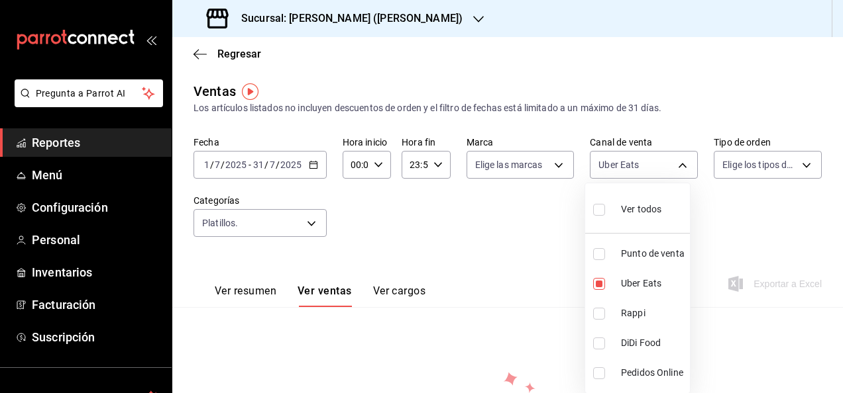
click at [522, 231] on div at bounding box center [421, 196] width 843 height 393
click at [656, 179] on body "Pregunta a Parrot AI Reportes Menú Configuración Personal Inventarios Facturaci…" at bounding box center [421, 196] width 843 height 393
click at [599, 280] on input "checkbox" at bounding box center [599, 284] width 12 height 12
checkbox input "false"
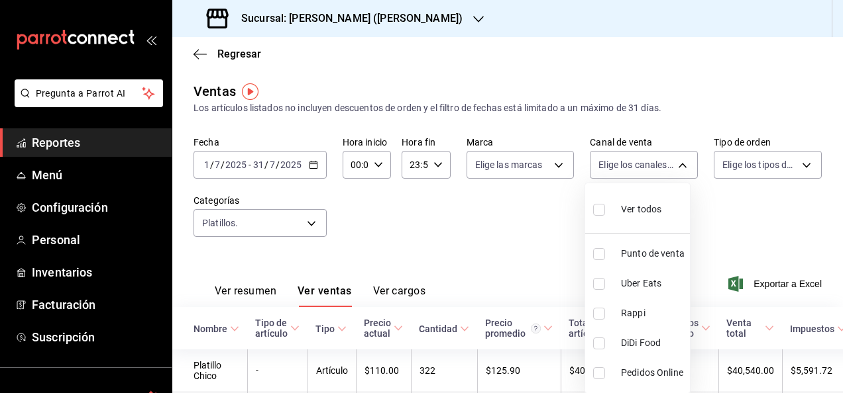
click at [600, 287] on input "checkbox" at bounding box center [599, 284] width 12 height 12
checkbox input "true"
type input "UBER_EATS"
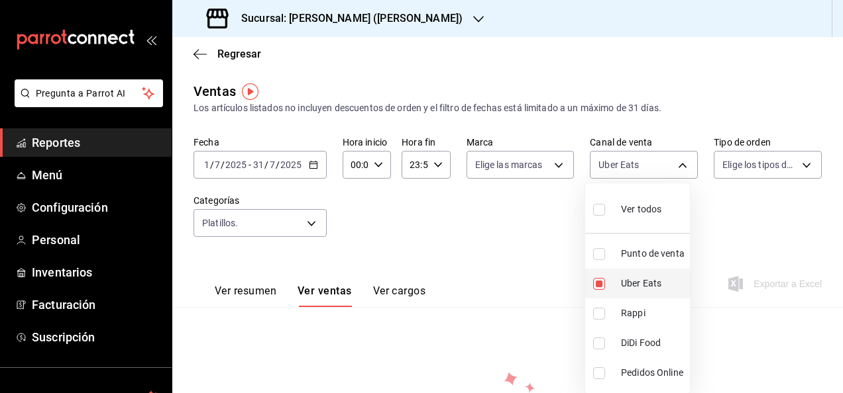
click at [600, 287] on input "checkbox" at bounding box center [599, 284] width 12 height 12
checkbox input "false"
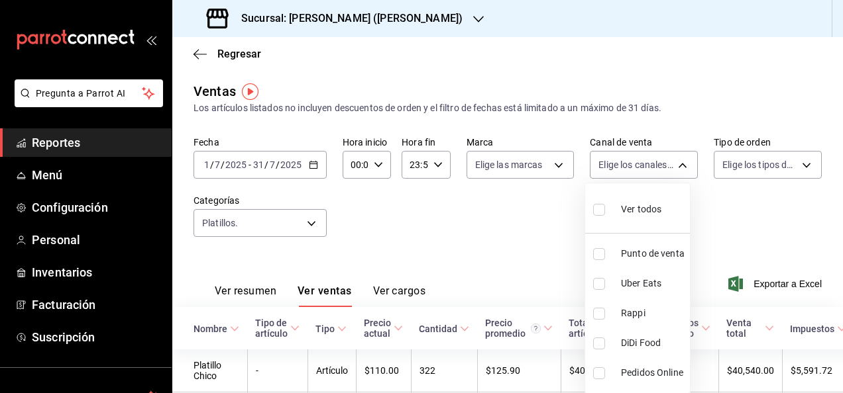
click at [603, 313] on input "checkbox" at bounding box center [599, 314] width 12 height 12
checkbox input "true"
type input "RAPPI"
click at [597, 345] on input "checkbox" at bounding box center [599, 344] width 12 height 12
checkbox input "true"
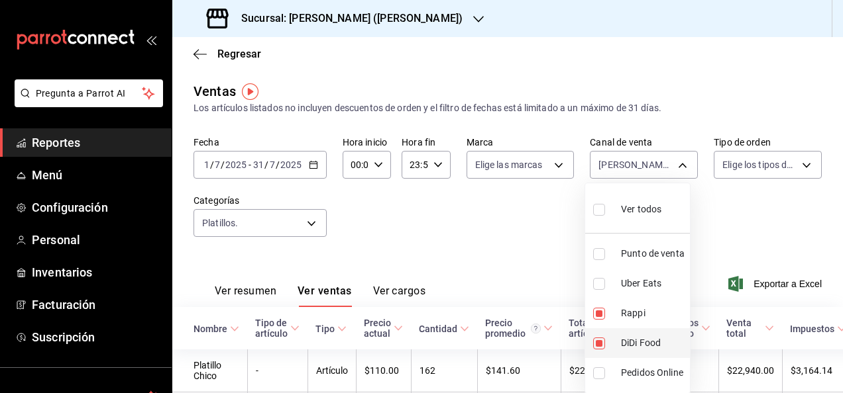
type input "RAPPI,DIDI_FOOD"
click at [604, 309] on input "checkbox" at bounding box center [599, 314] width 12 height 12
checkbox input "false"
type input "DIDI_FOOD"
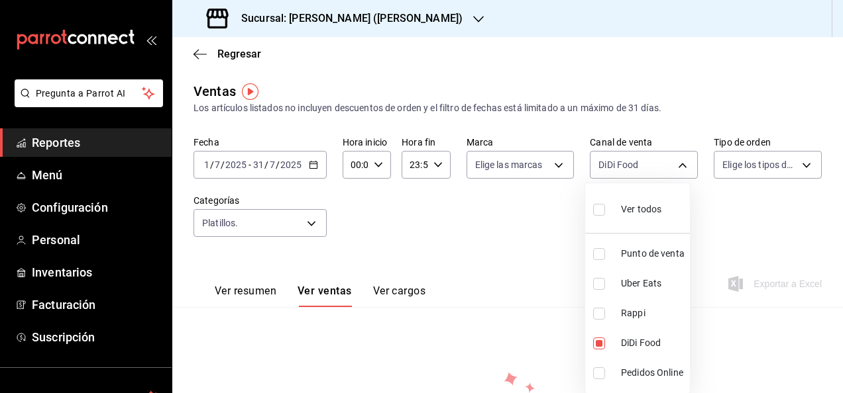
click at [520, 215] on div at bounding box center [421, 196] width 843 height 393
